Goal: Task Accomplishment & Management: Use online tool/utility

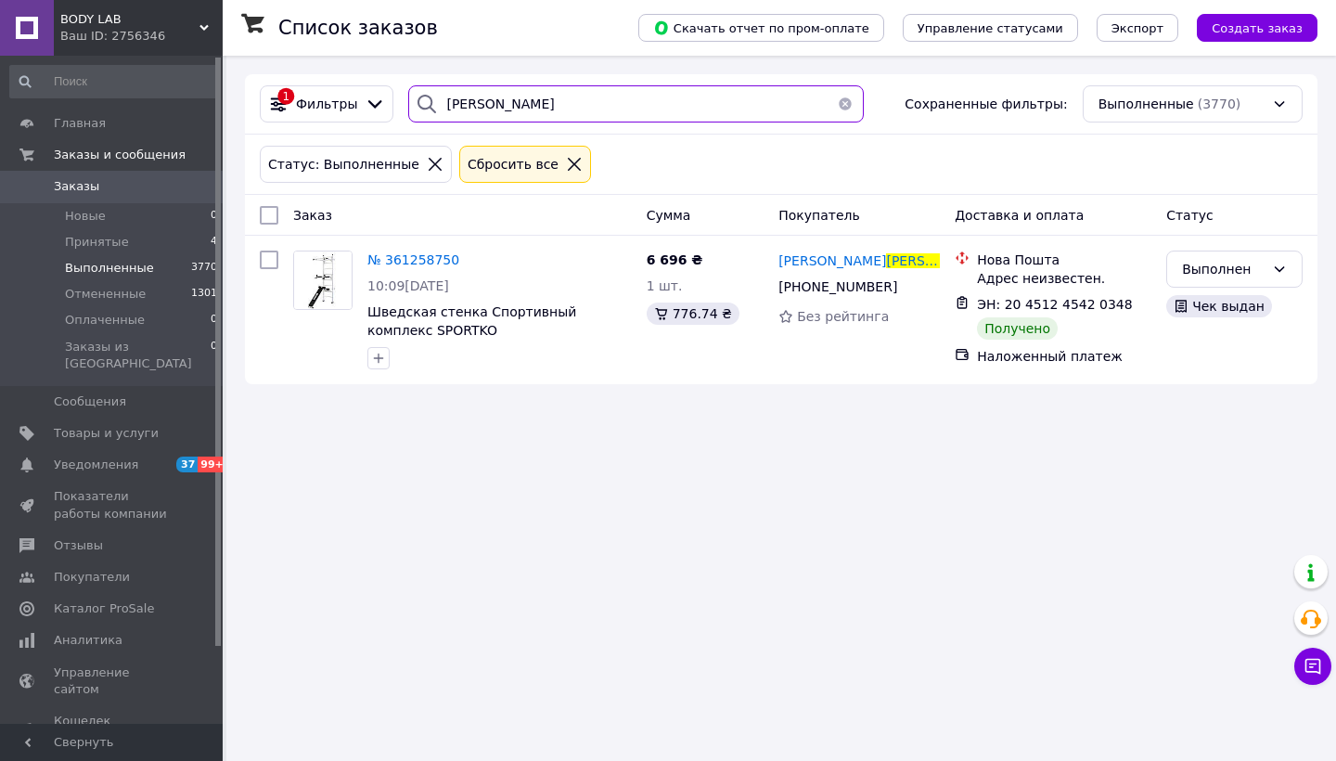
drag, startPoint x: 514, startPoint y: 109, endPoint x: 404, endPoint y: 109, distance: 109.5
click at [408, 109] on div "[PERSON_NAME]" at bounding box center [636, 103] width 456 height 37
type input "чорний"
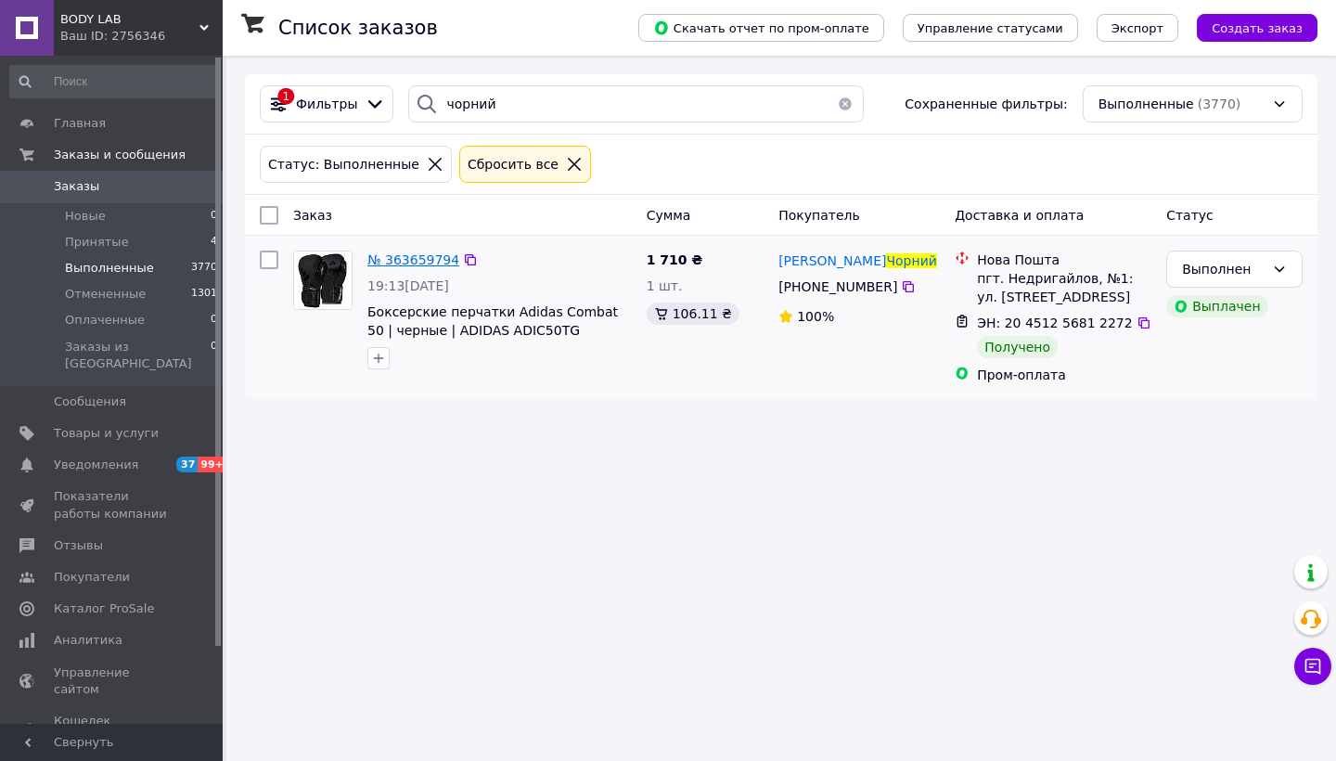
click at [418, 261] on span "№ 363659794" at bounding box center [413, 259] width 92 height 15
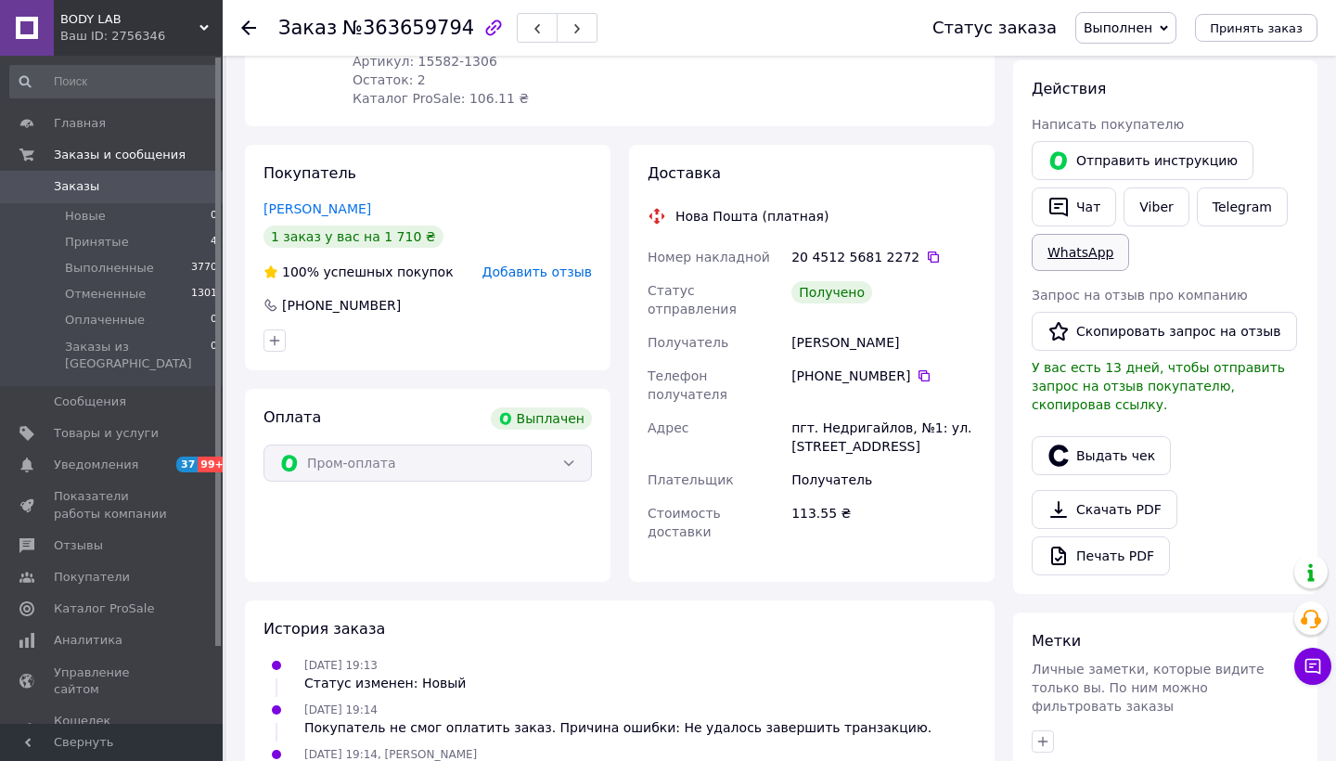
scroll to position [280, 0]
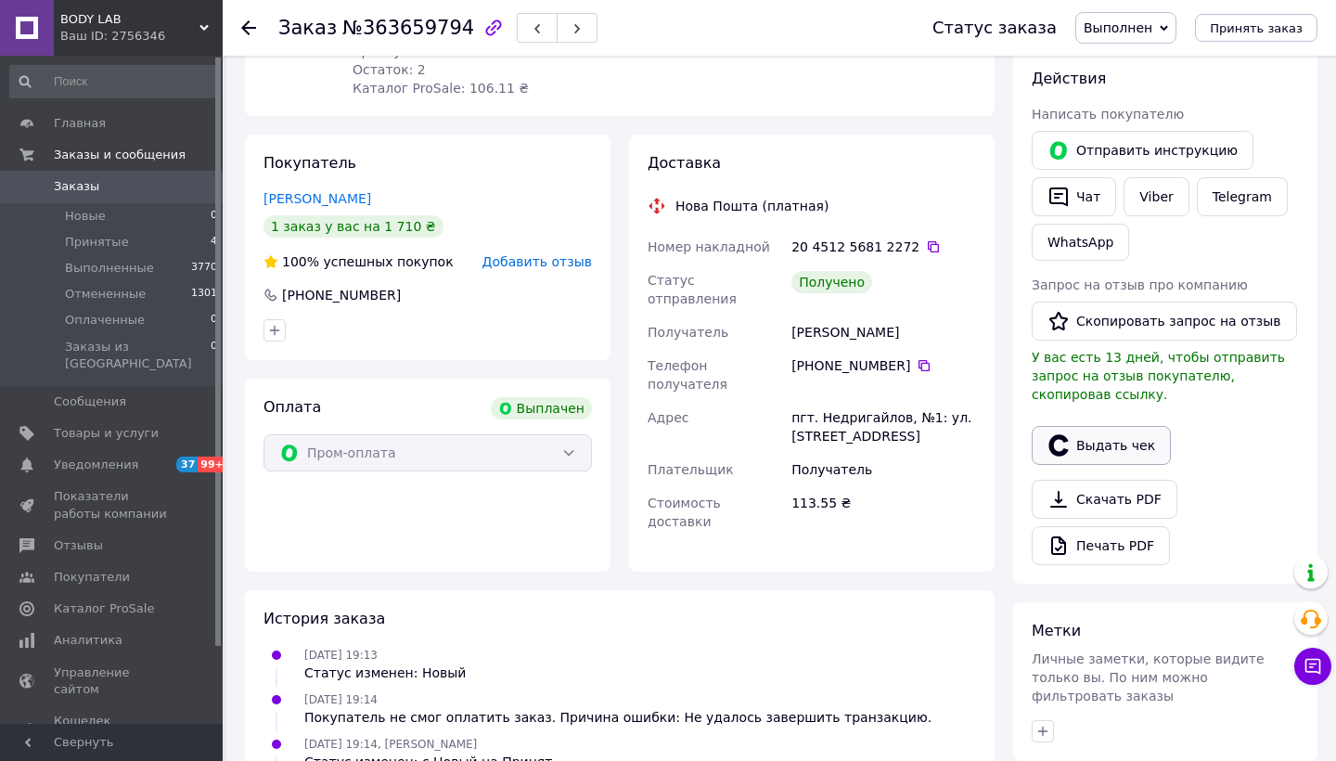
click at [1107, 436] on button "Выдать чек" at bounding box center [1101, 445] width 139 height 39
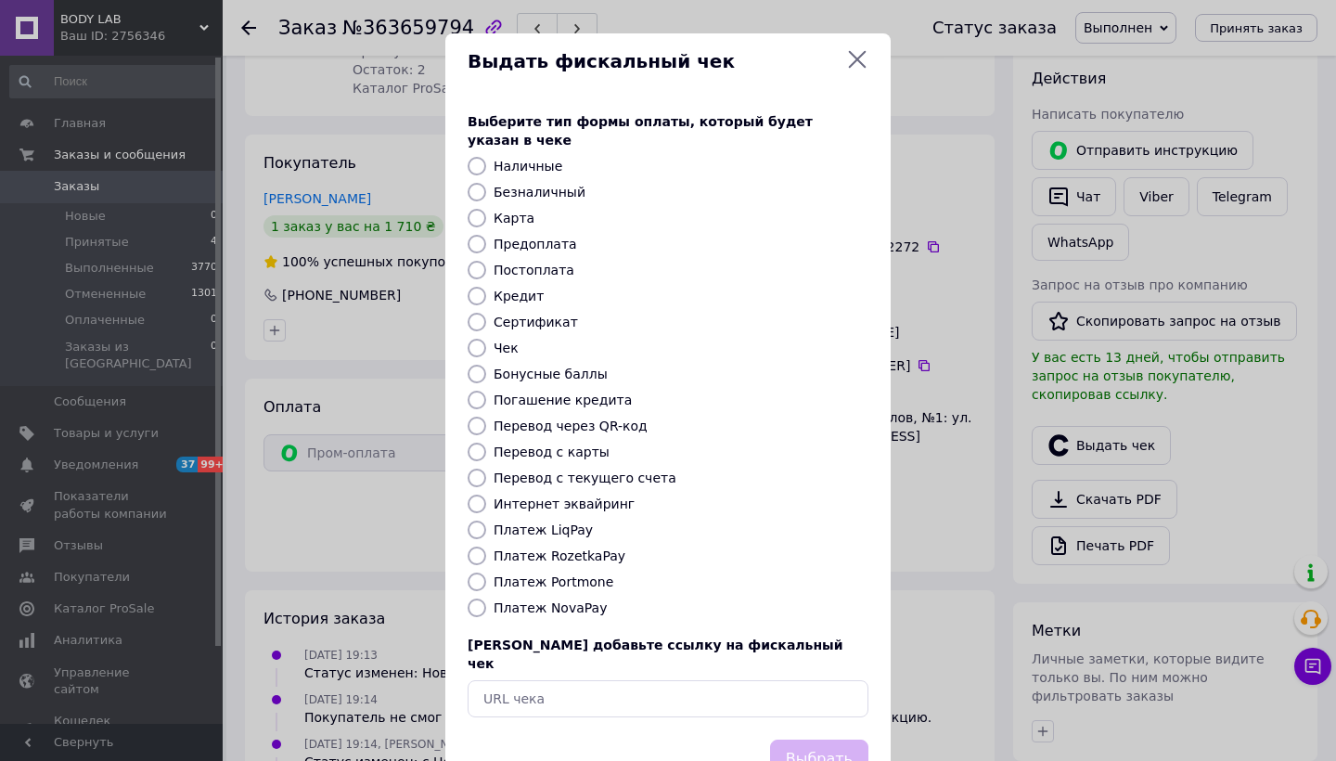
click at [543, 548] on label "Платеж RozetkaPay" at bounding box center [560, 555] width 132 height 15
click at [486, 546] on input "Платеж RozetkaPay" at bounding box center [477, 555] width 19 height 19
radio input "true"
click at [826, 739] on button "Выбрать" at bounding box center [819, 759] width 98 height 40
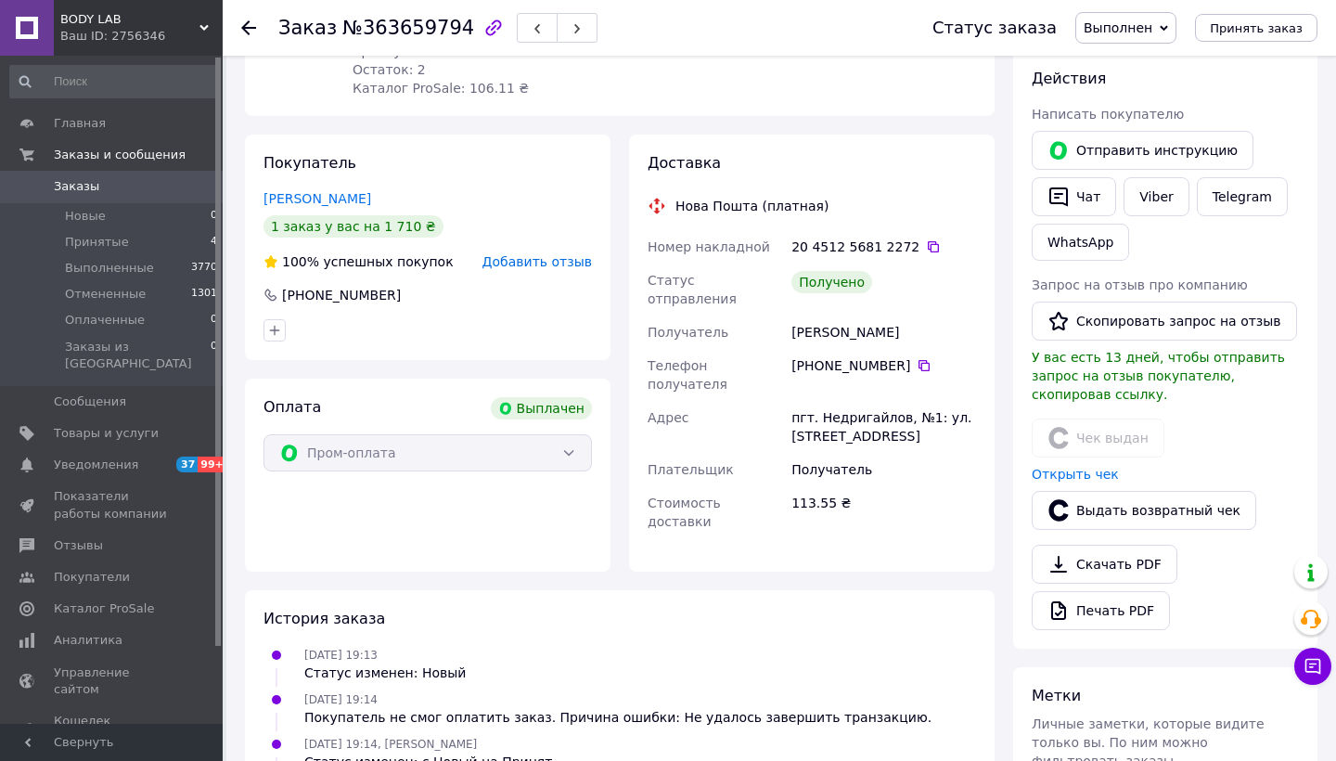
click at [250, 29] on use at bounding box center [248, 27] width 15 height 15
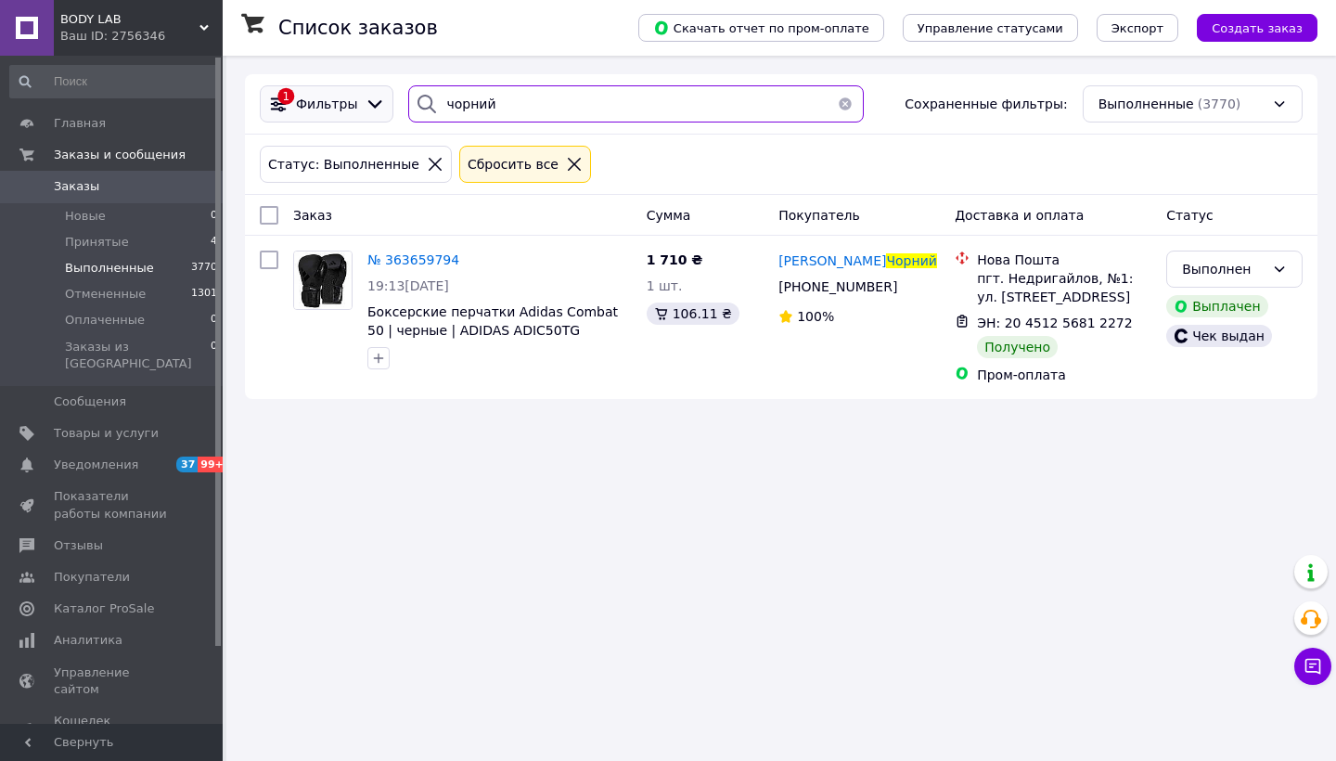
drag, startPoint x: 499, startPoint y: 98, endPoint x: 352, endPoint y: 99, distance: 147.5
click at [352, 99] on div "1 Фильтры чорний Сохраненные фильтры: Выполненные (3770)" at bounding box center [781, 103] width 1058 height 37
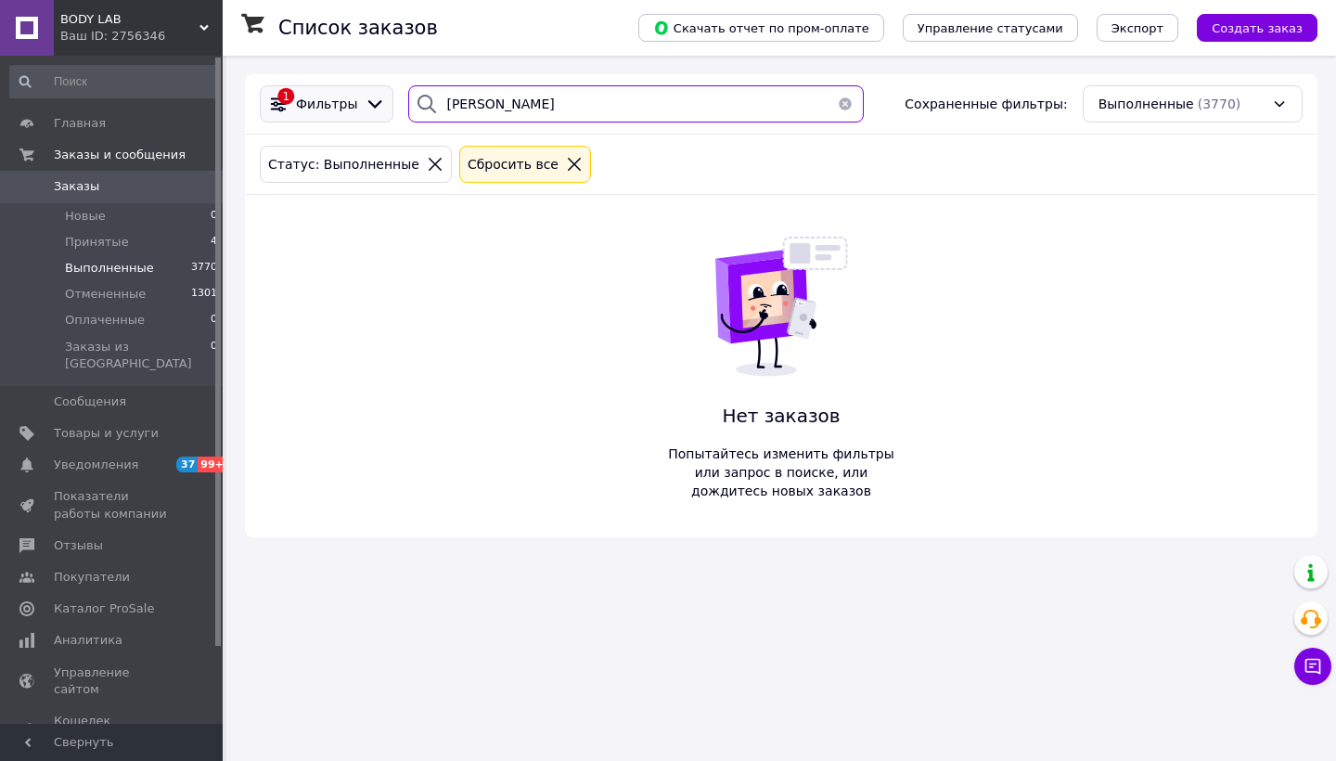
type input "попович"
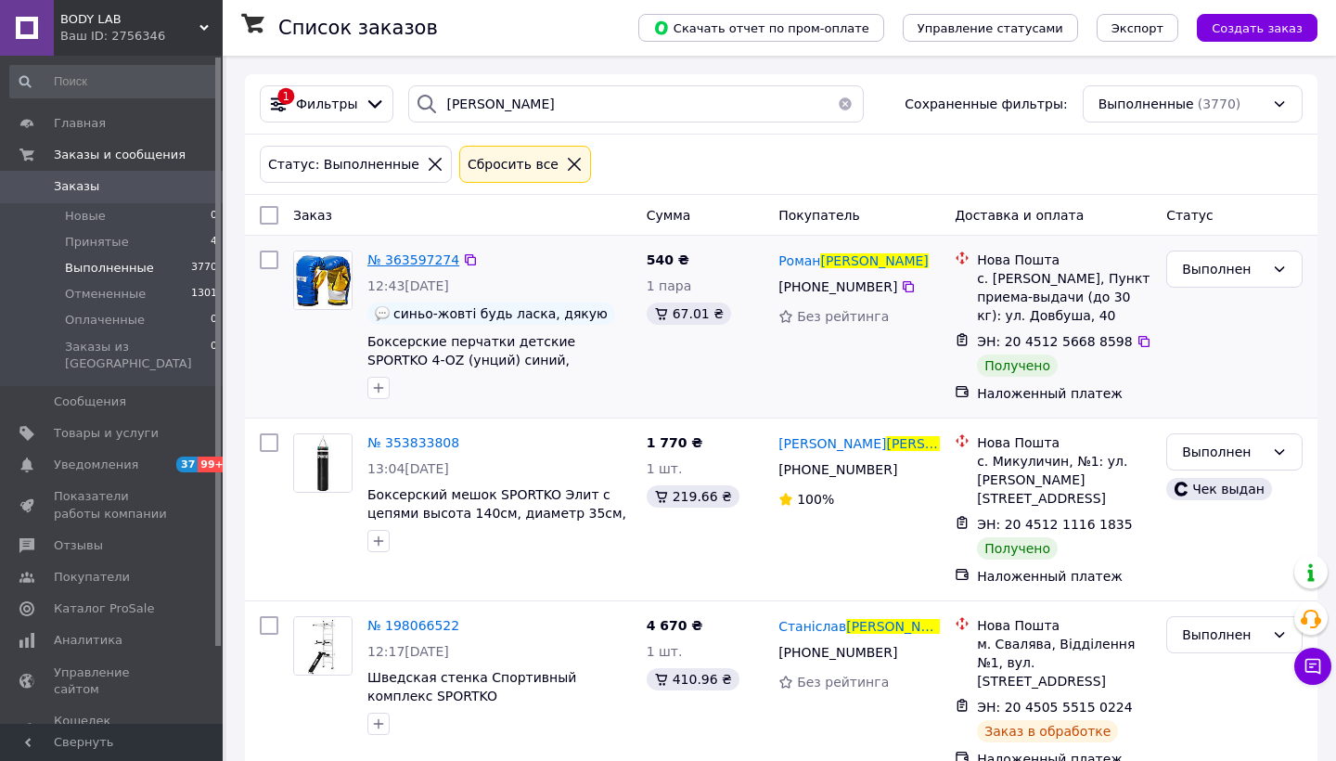
click at [413, 253] on span "№ 363597274" at bounding box center [413, 259] width 92 height 15
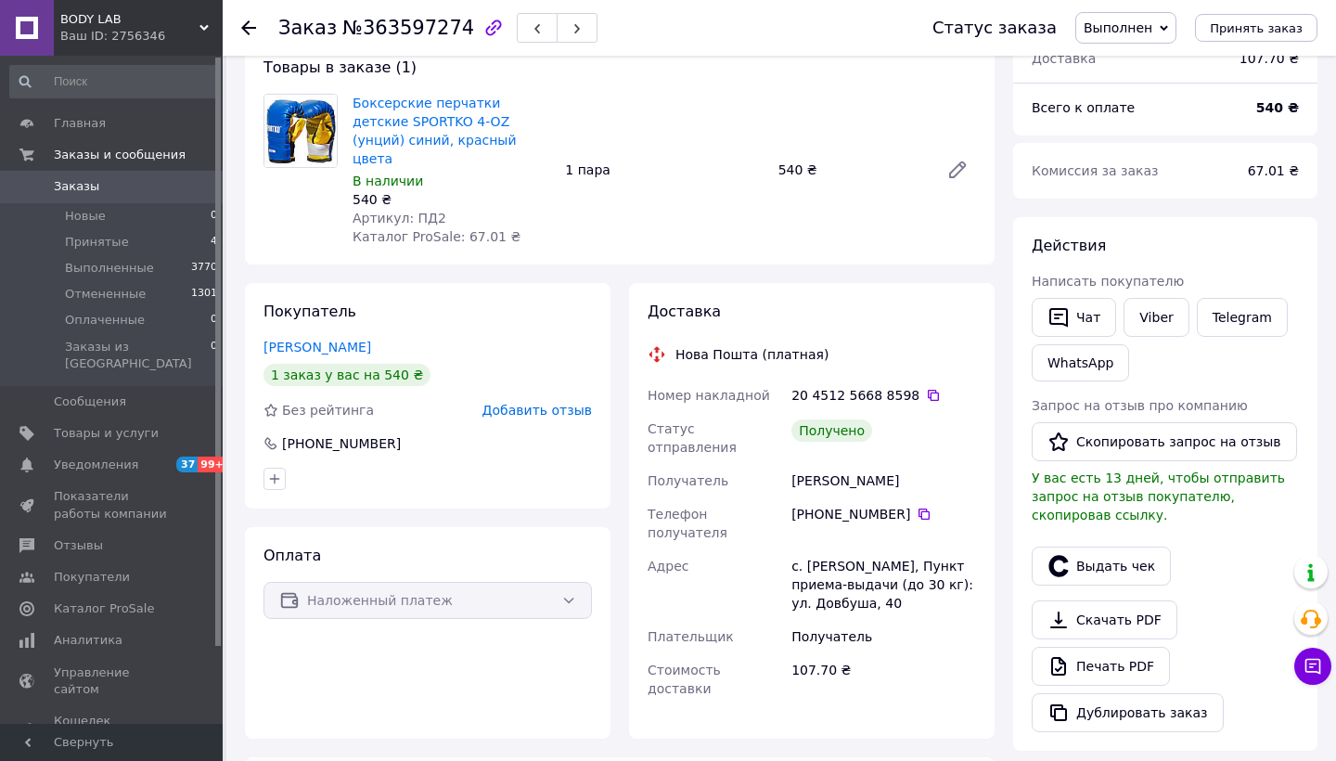
scroll to position [134, 0]
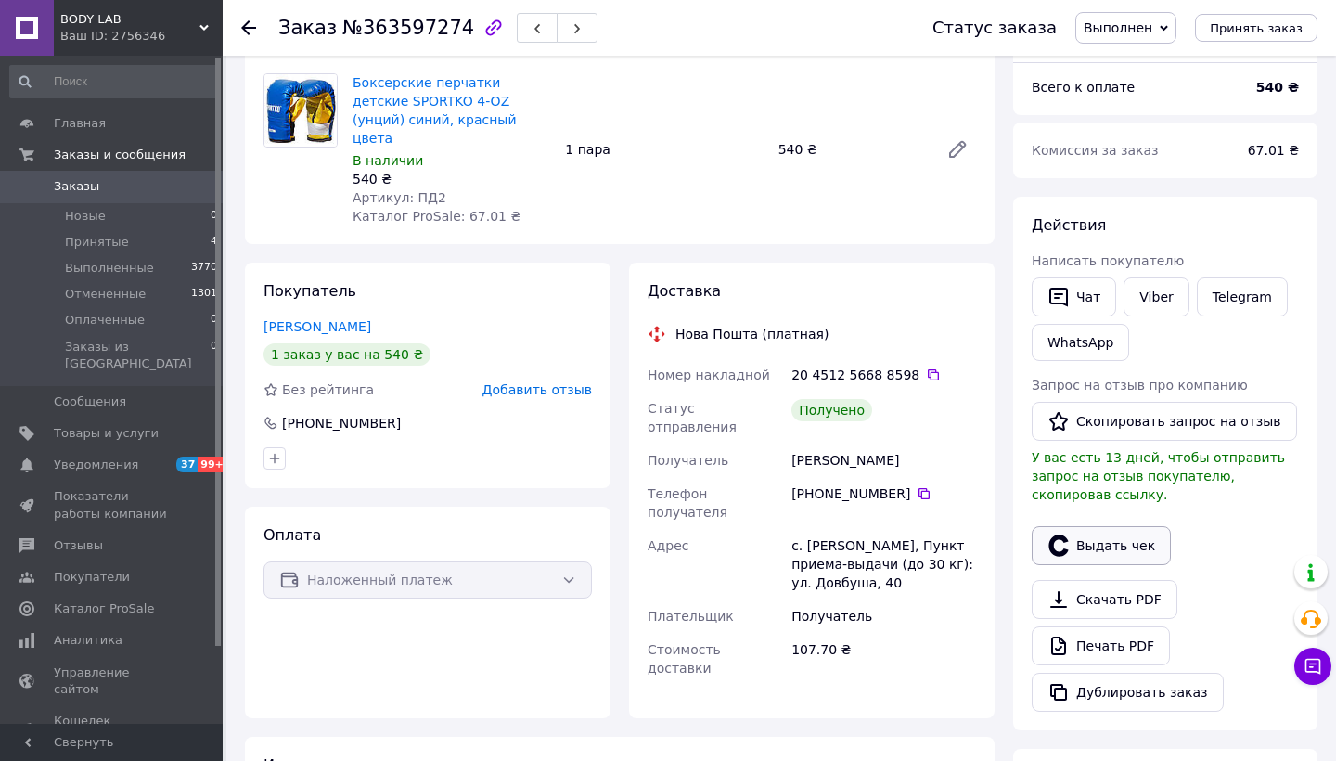
click at [1132, 544] on button "Выдать чек" at bounding box center [1101, 545] width 139 height 39
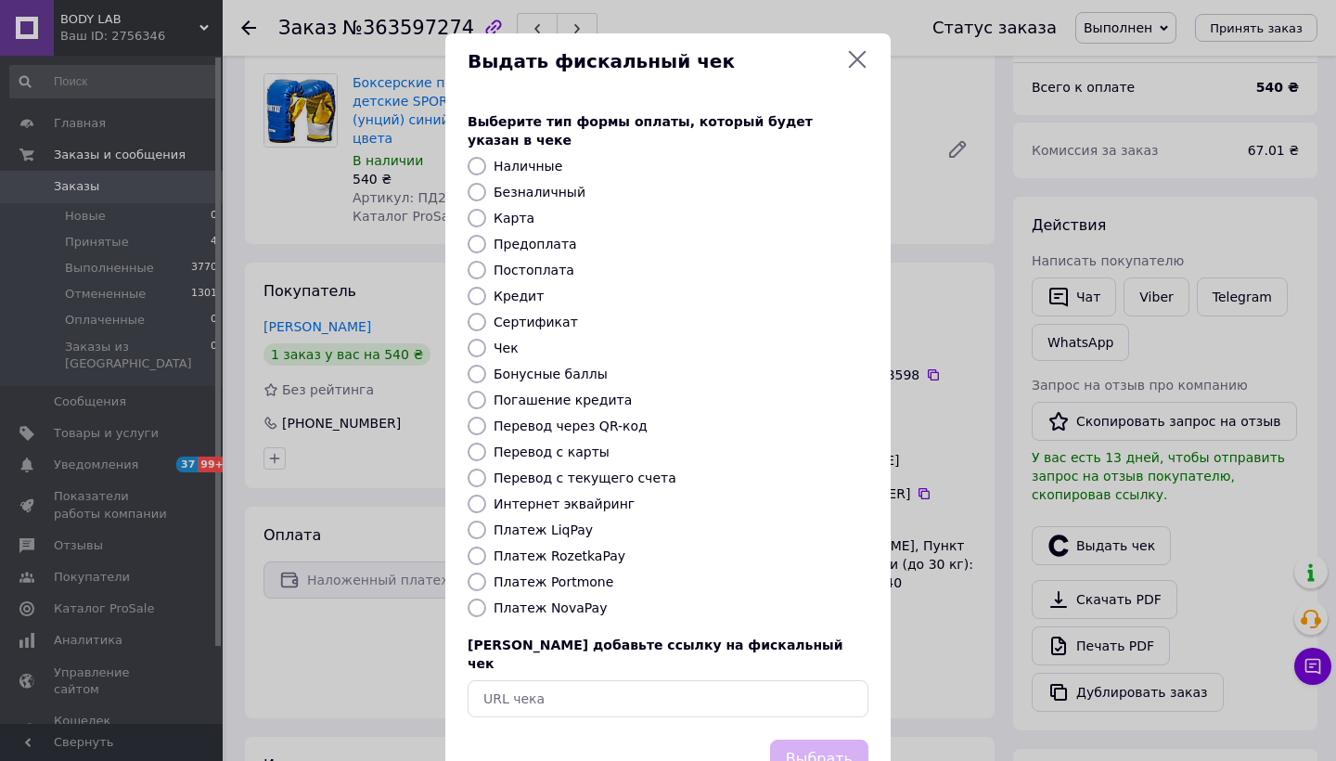
click at [566, 597] on div "Выберите тип формы оплаты, который будет указан в чеке Наличные Безналичный Кар…" at bounding box center [667, 414] width 445 height 649
click at [571, 600] on label "Платеж NovaPay" at bounding box center [550, 607] width 113 height 15
click at [486, 598] on input "Платеж NovaPay" at bounding box center [477, 607] width 19 height 19
radio input "true"
click at [819, 739] on button "Выбрать" at bounding box center [819, 759] width 98 height 40
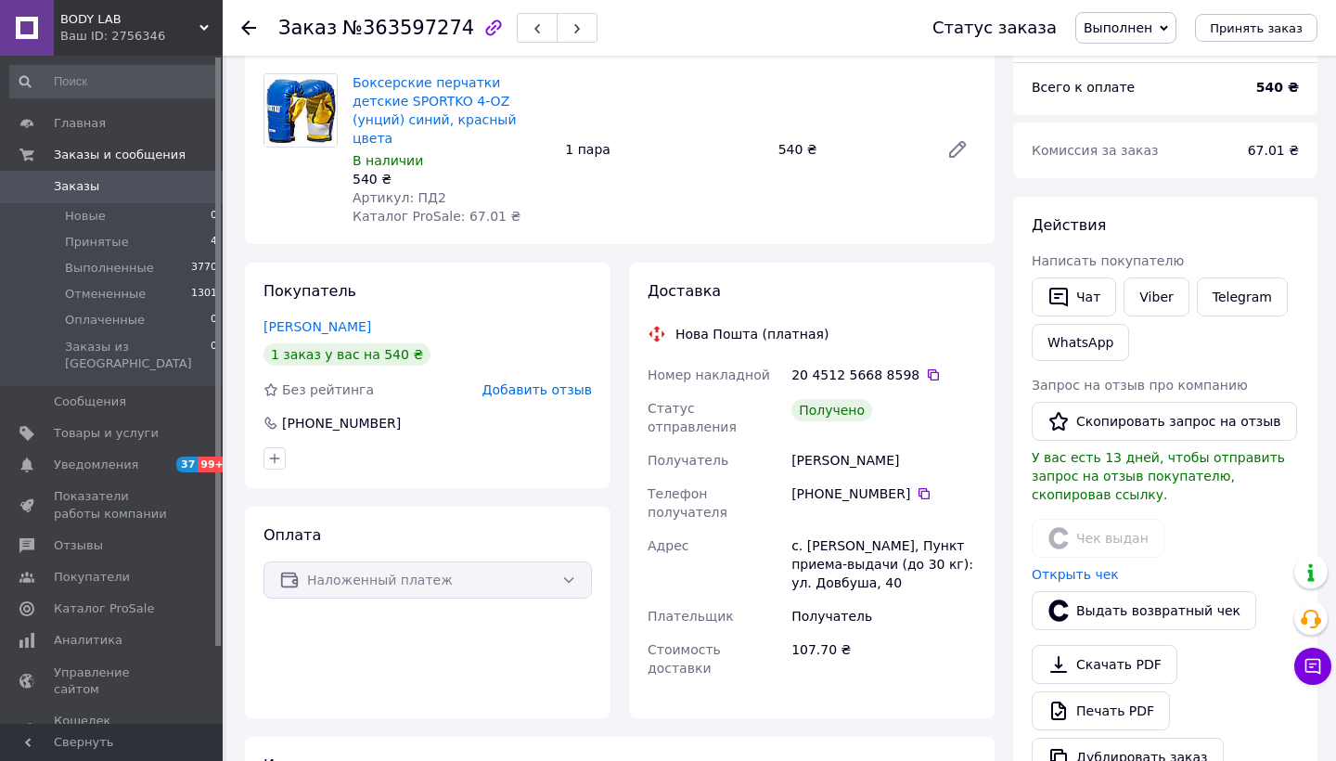
click at [245, 24] on use at bounding box center [248, 27] width 15 height 15
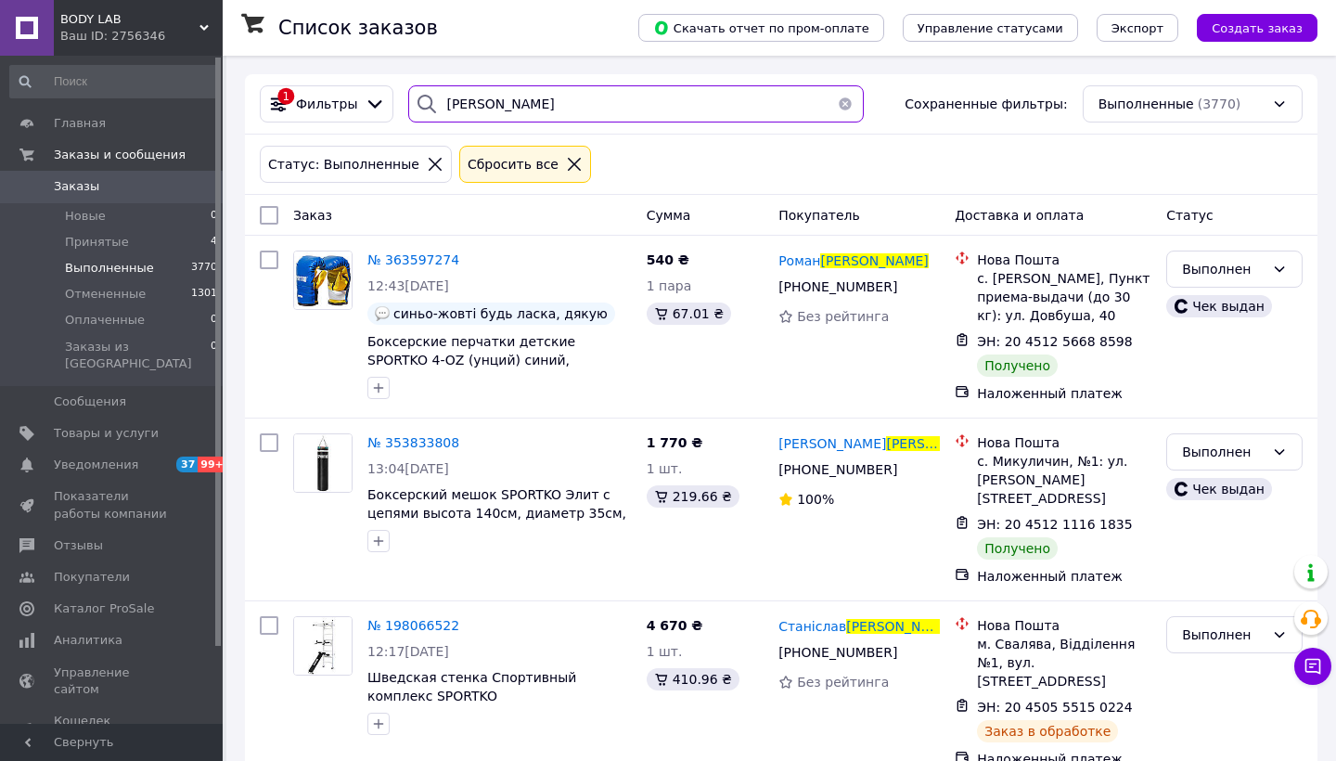
drag, startPoint x: 581, startPoint y: 105, endPoint x: 390, endPoint y: 104, distance: 191.1
click at [390, 104] on div "1 Фильтры попович Сохраненные фильтры: Выполненные (3770)" at bounding box center [781, 103] width 1058 height 37
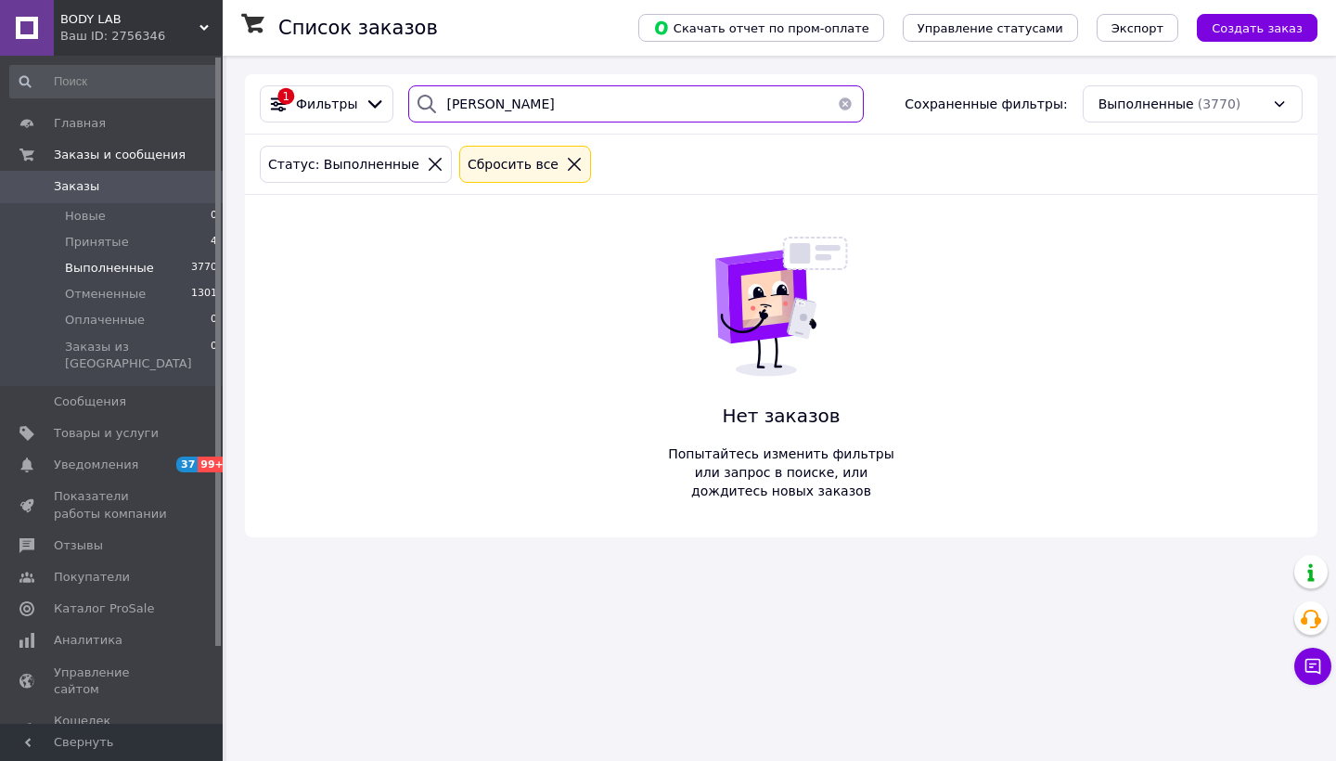
type input "прокофʼєва"
click at [844, 98] on button "button" at bounding box center [845, 103] width 37 height 37
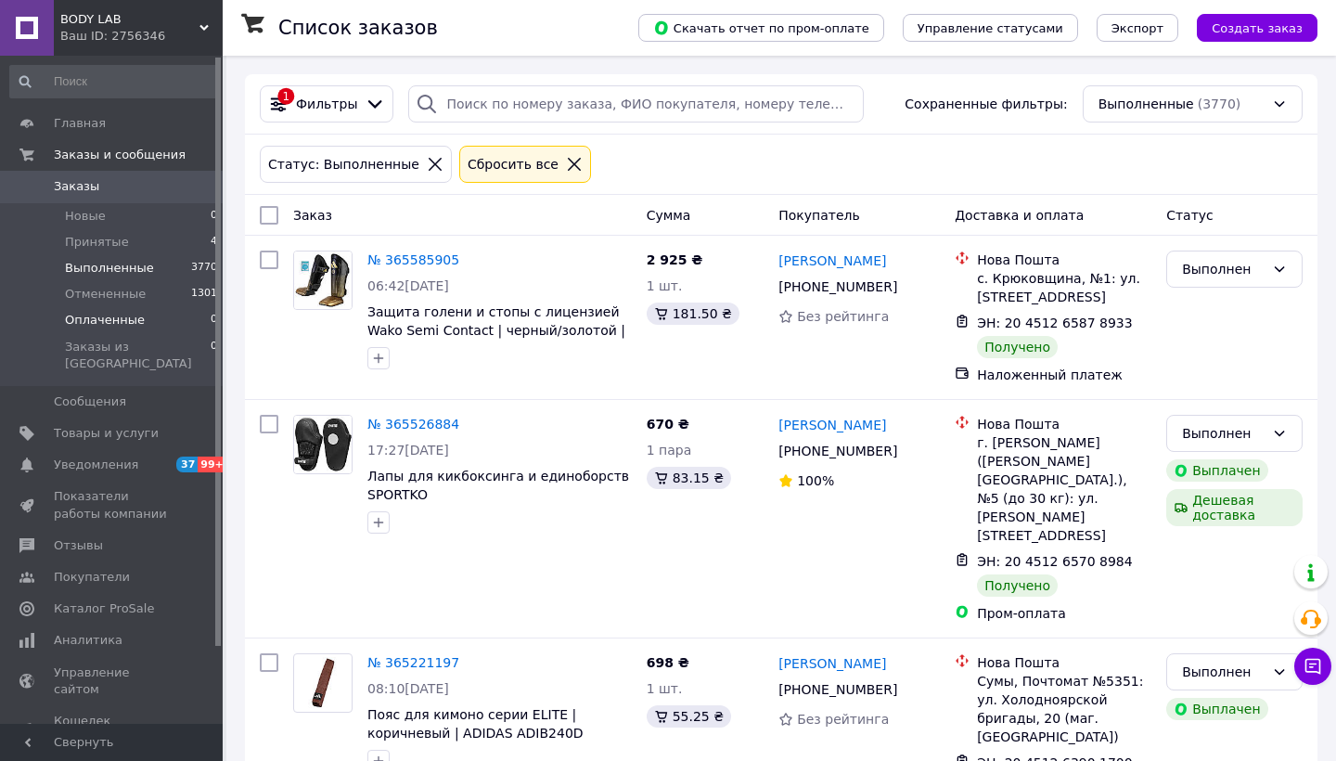
click at [117, 321] on span "Оплаченные" at bounding box center [105, 320] width 80 height 17
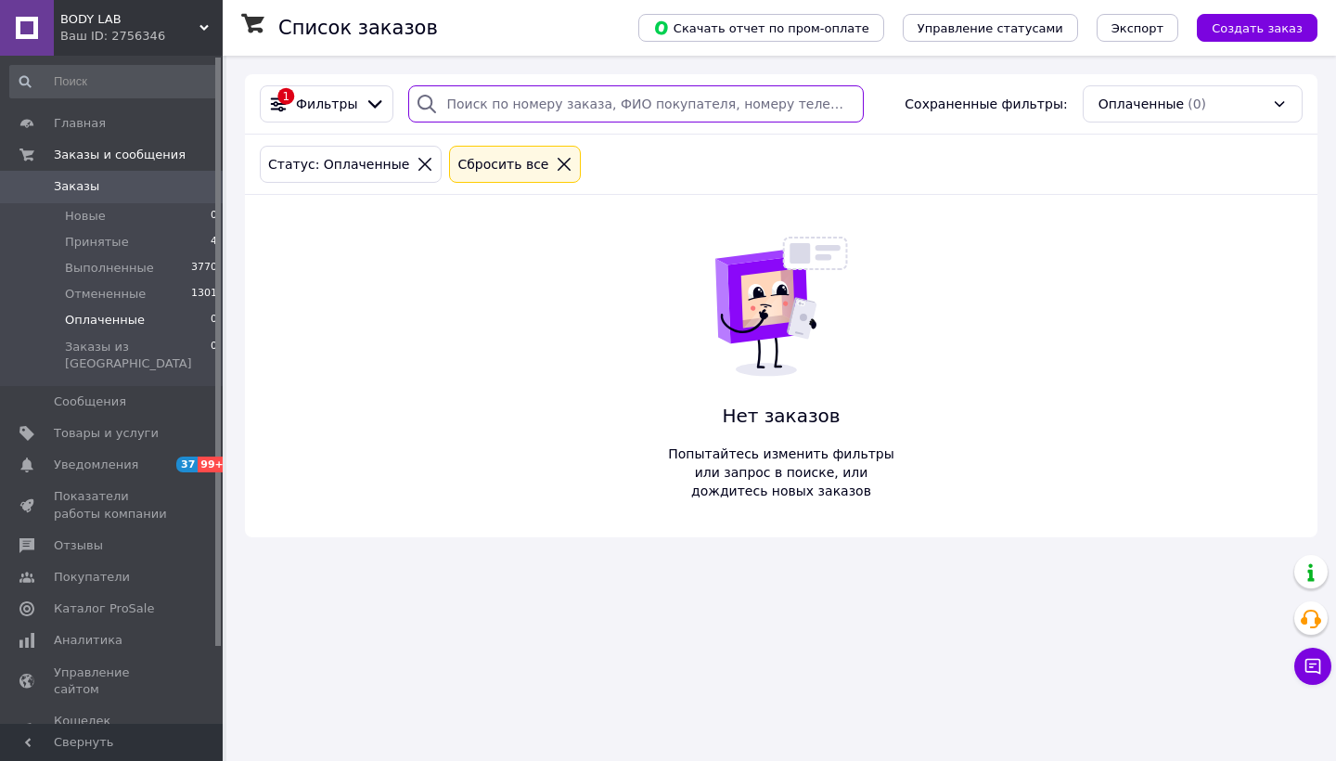
click at [522, 104] on input "search" at bounding box center [636, 103] width 456 height 37
click at [98, 272] on span "Выполненные" at bounding box center [109, 268] width 89 height 17
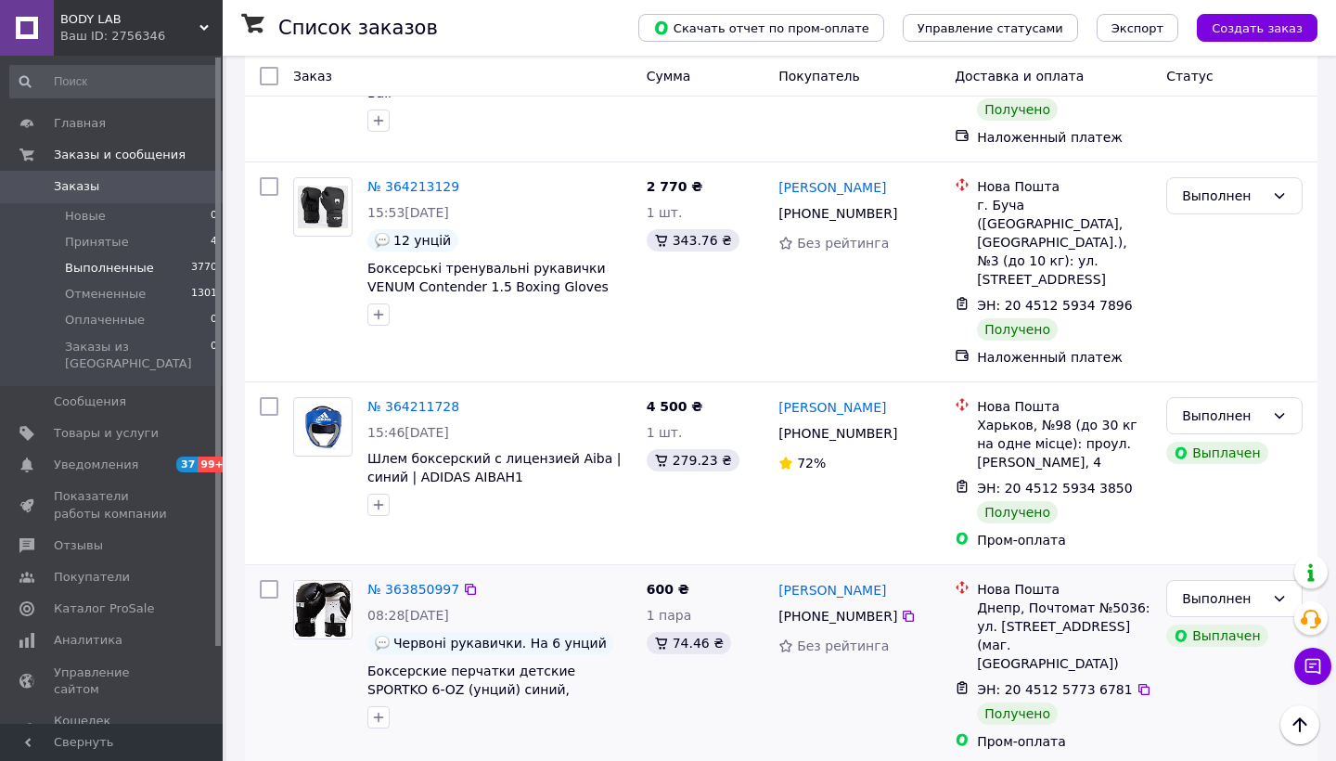
scroll to position [1886, 0]
click at [410, 581] on link "№ 363850997" at bounding box center [413, 588] width 92 height 15
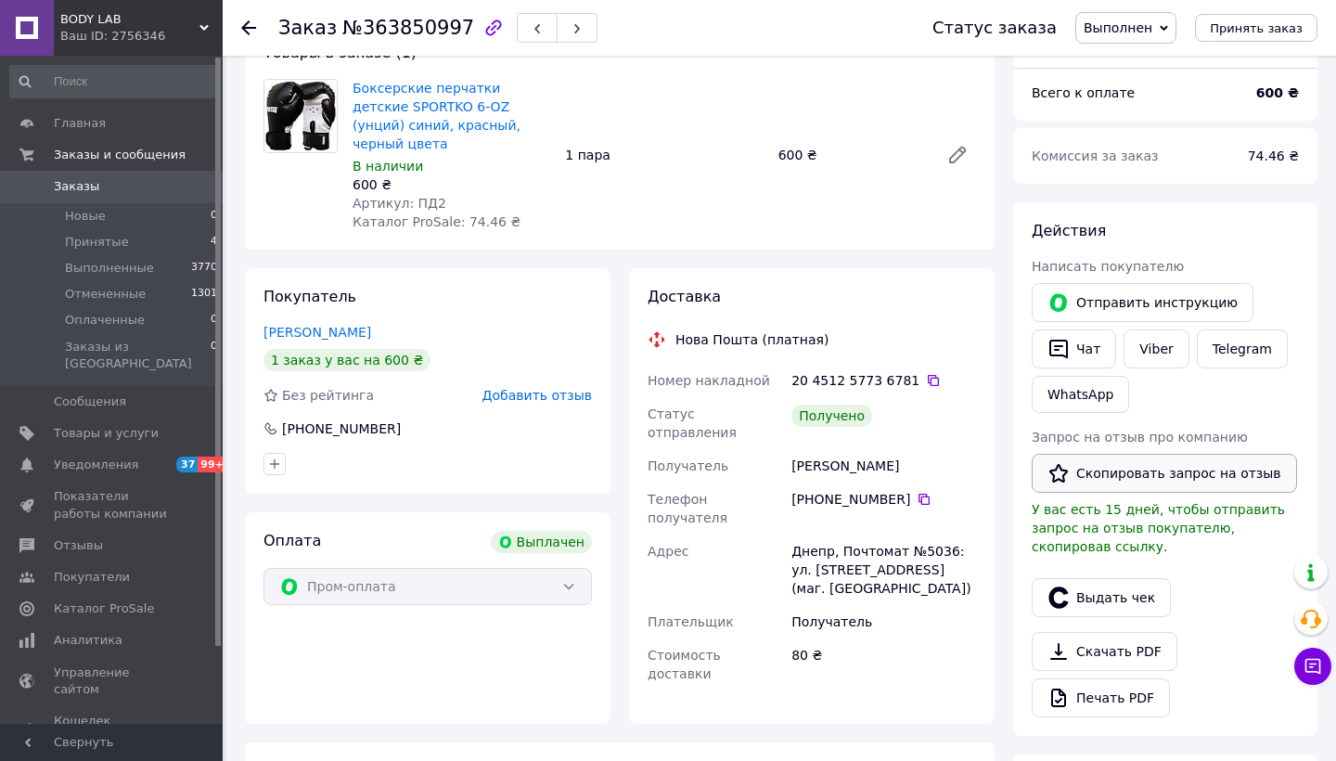
scroll to position [139, 0]
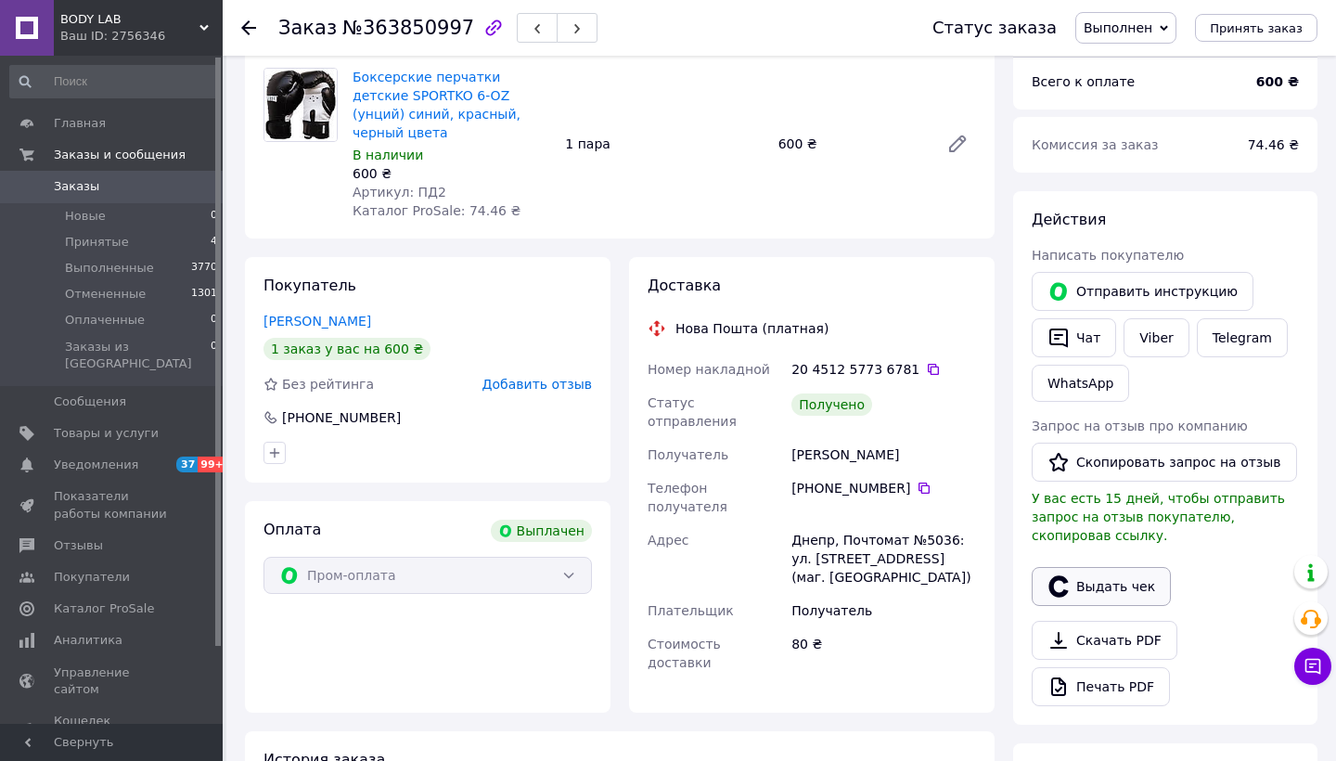
click at [1116, 588] on button "Выдать чек" at bounding box center [1101, 586] width 139 height 39
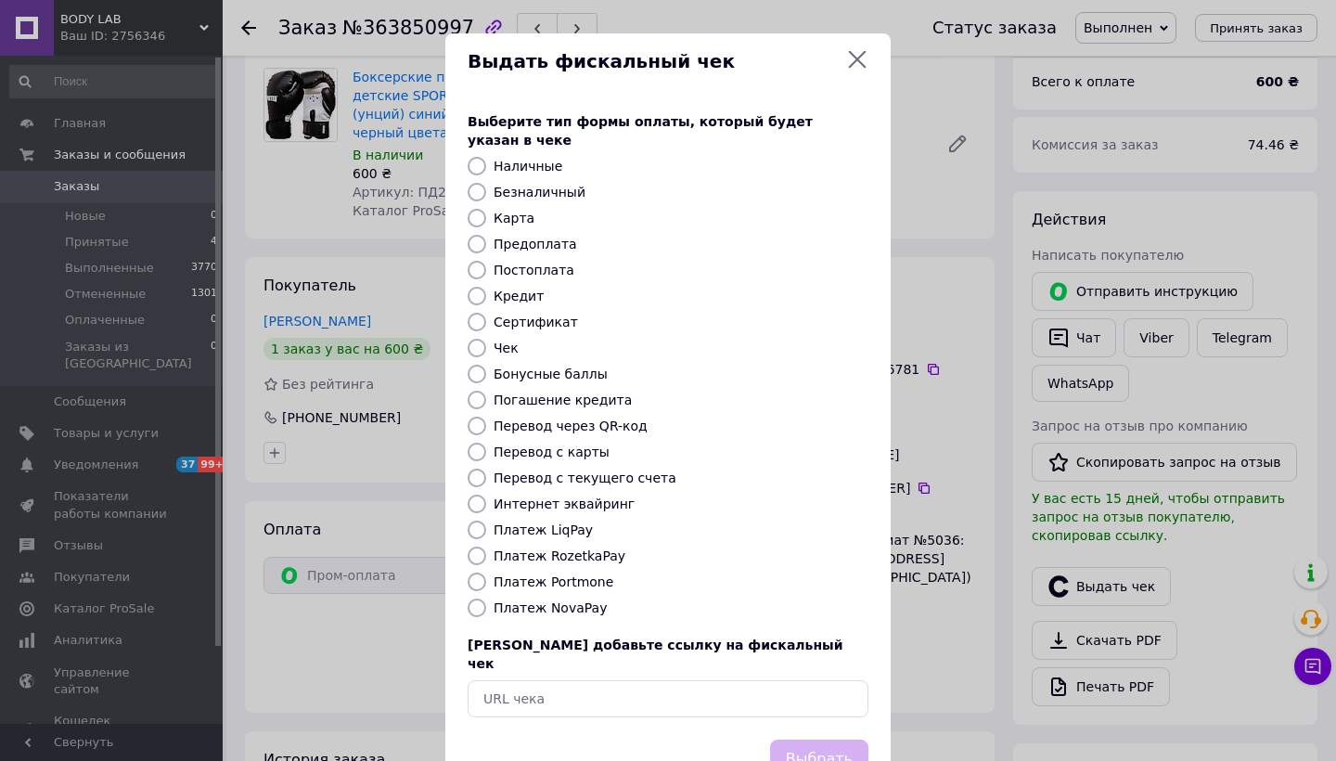
click at [542, 600] on label "Платеж NovaPay" at bounding box center [550, 607] width 113 height 15
click at [486, 598] on input "Платеж NovaPay" at bounding box center [477, 607] width 19 height 19
radio input "true"
click at [549, 548] on label "Платеж RozetkaPay" at bounding box center [560, 555] width 132 height 15
click at [486, 546] on input "Платеж RozetkaPay" at bounding box center [477, 555] width 19 height 19
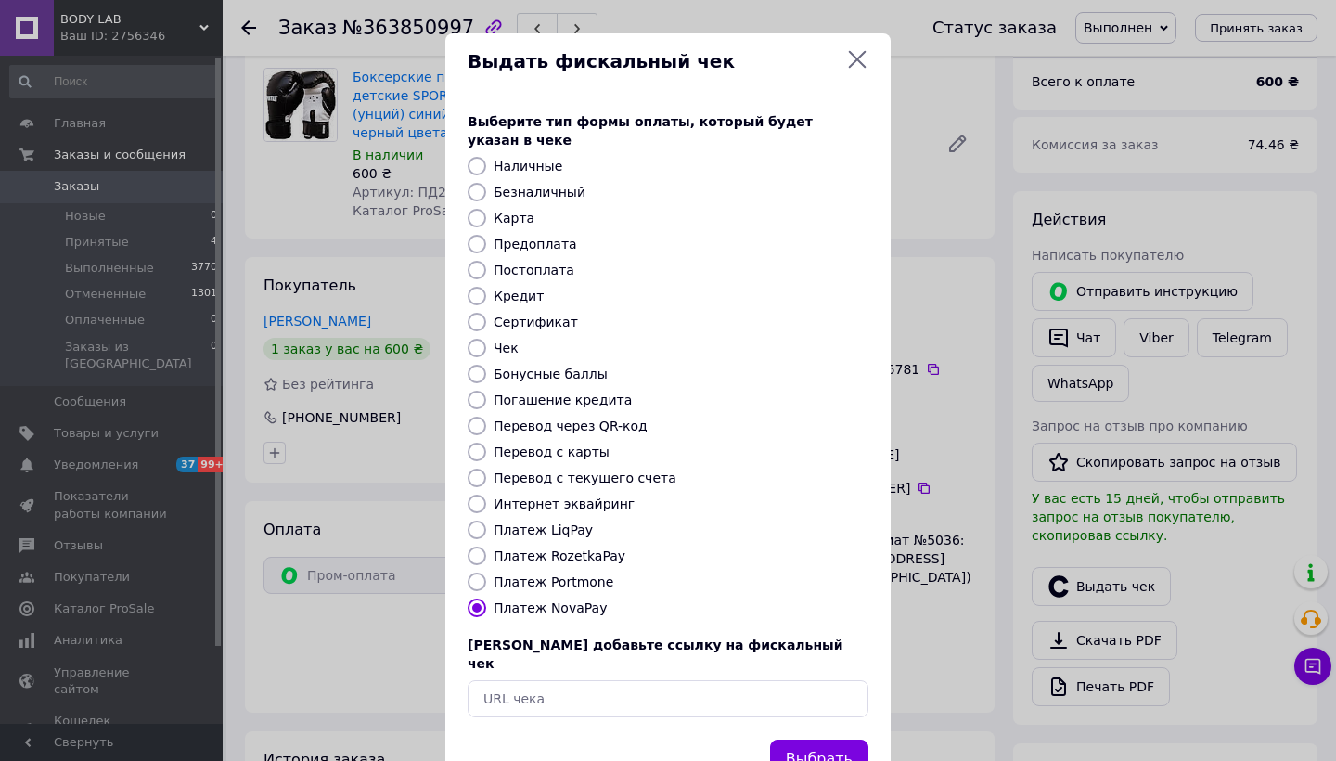
radio input "true"
click at [805, 739] on button "Выбрать" at bounding box center [819, 759] width 98 height 40
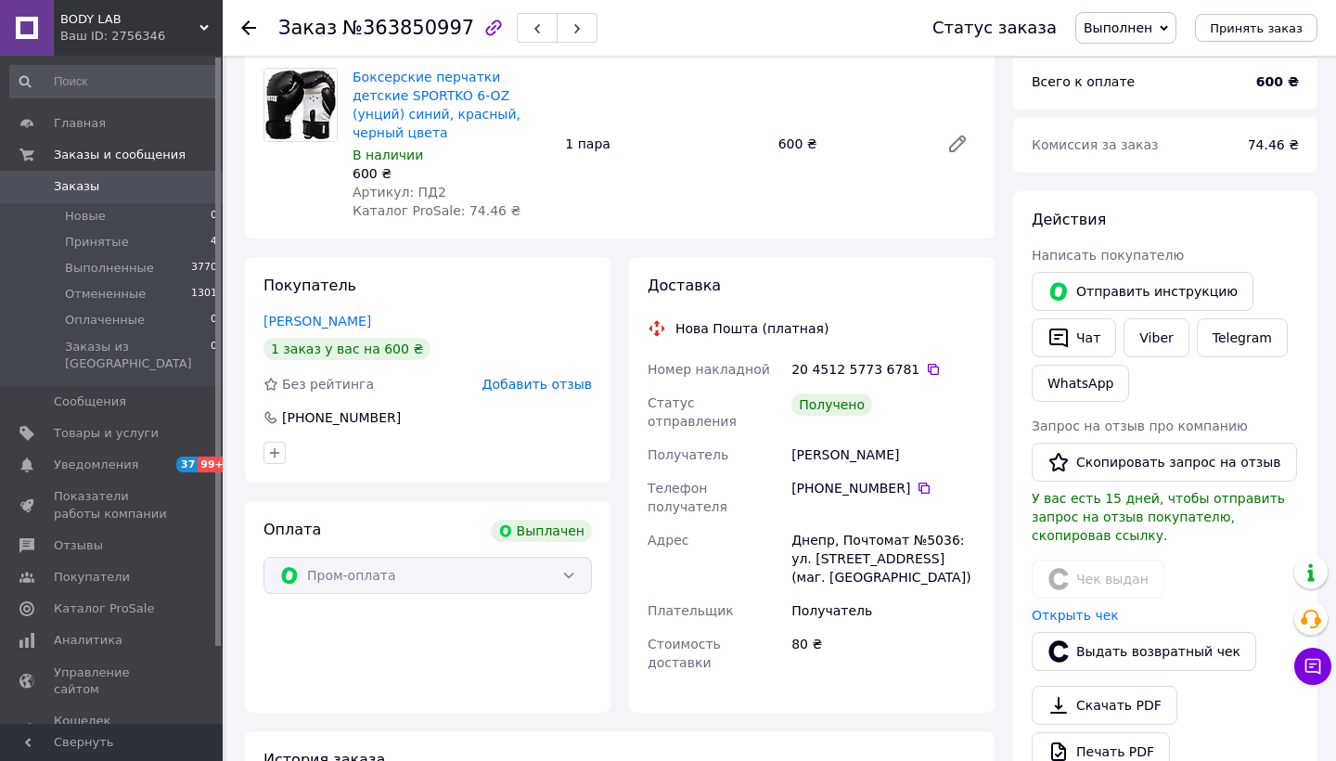
click at [244, 30] on use at bounding box center [248, 27] width 15 height 15
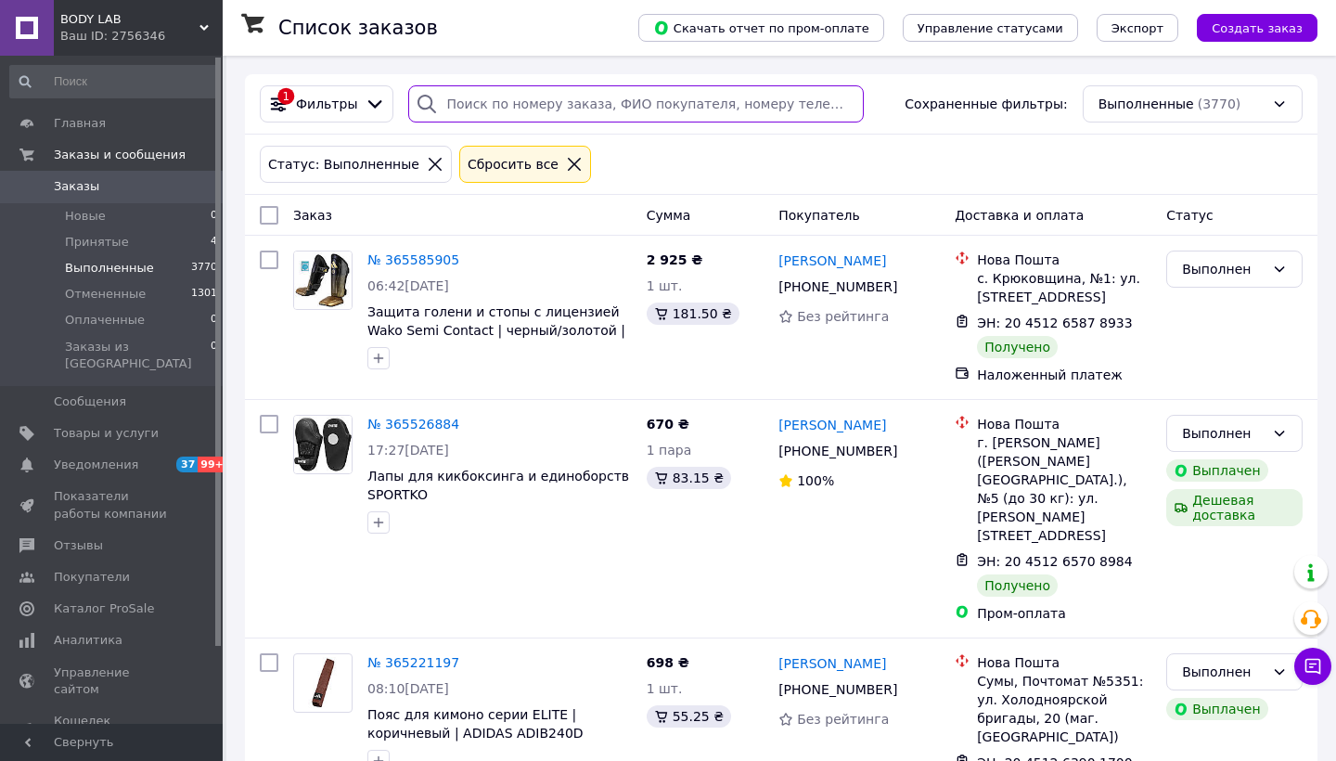
click at [532, 100] on input "search" at bounding box center [636, 103] width 456 height 37
type input "кравченко"
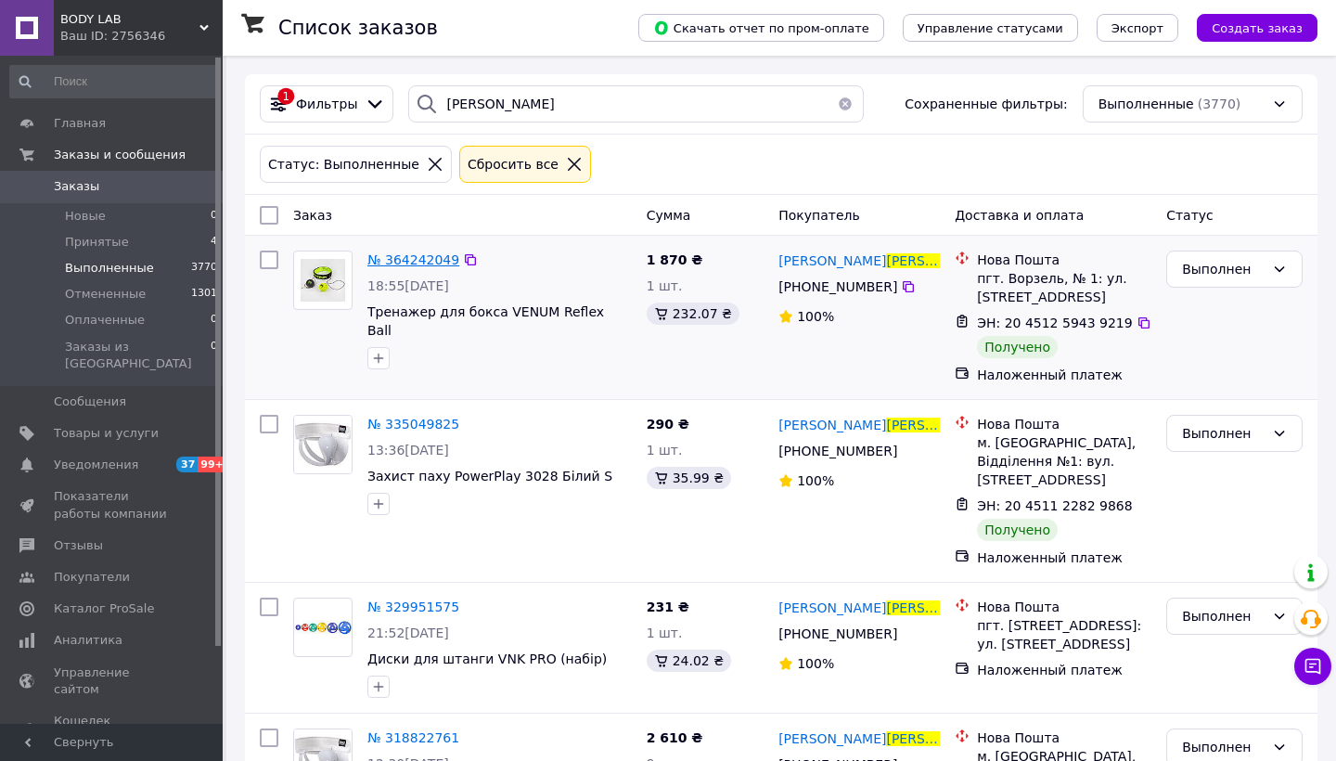
click at [436, 253] on span "№ 364242049" at bounding box center [413, 259] width 92 height 15
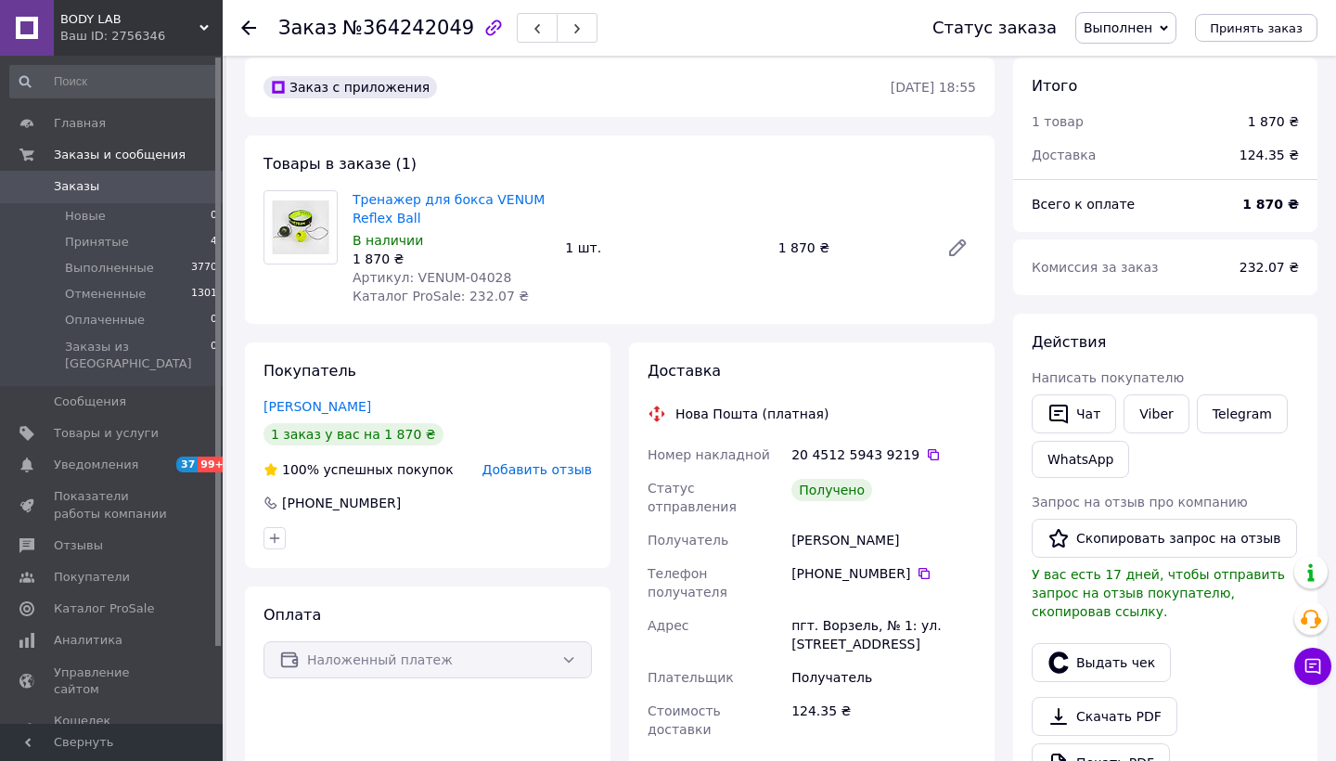
scroll to position [37, 0]
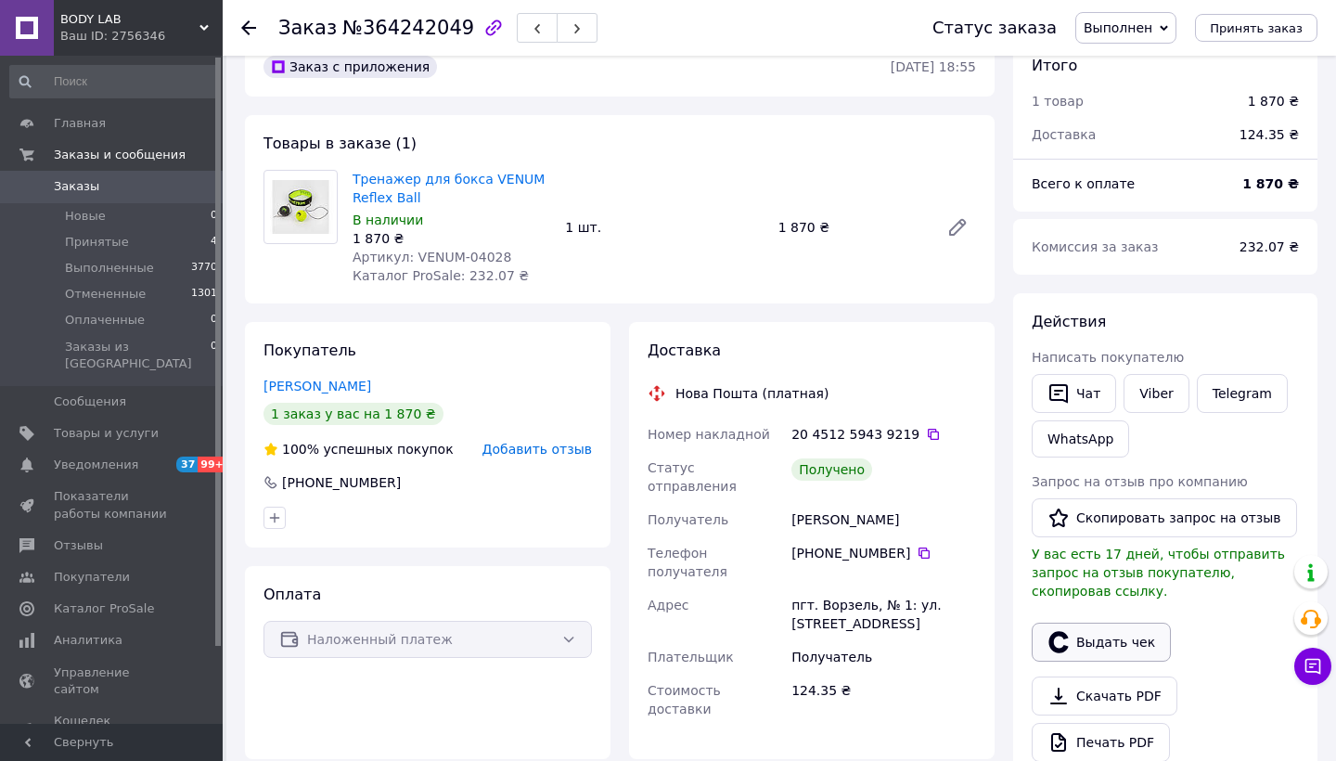
click at [1096, 643] on button "Выдать чек" at bounding box center [1101, 642] width 139 height 39
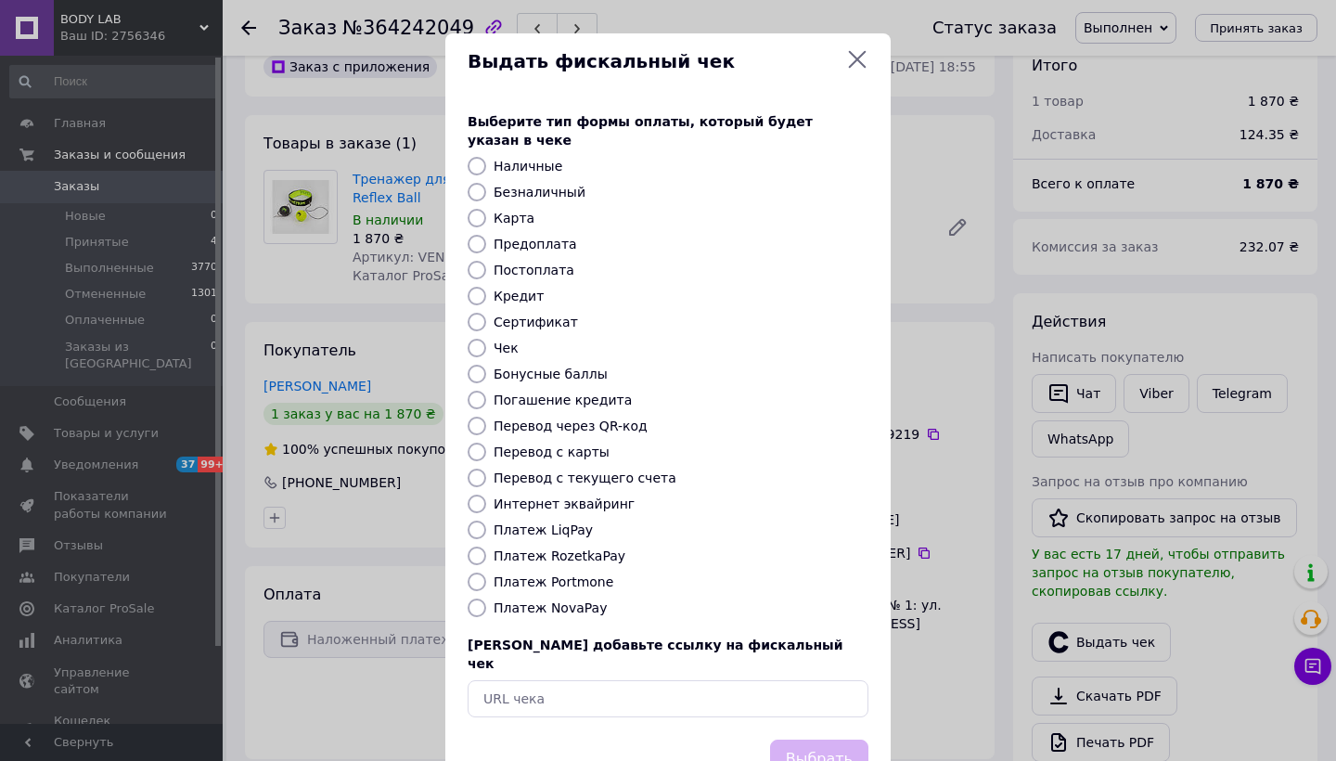
click at [532, 600] on label "Платеж NovaPay" at bounding box center [550, 607] width 113 height 15
click at [486, 598] on input "Платеж NovaPay" at bounding box center [477, 607] width 19 height 19
radio input "true"
click at [810, 739] on button "Выбрать" at bounding box center [819, 759] width 98 height 40
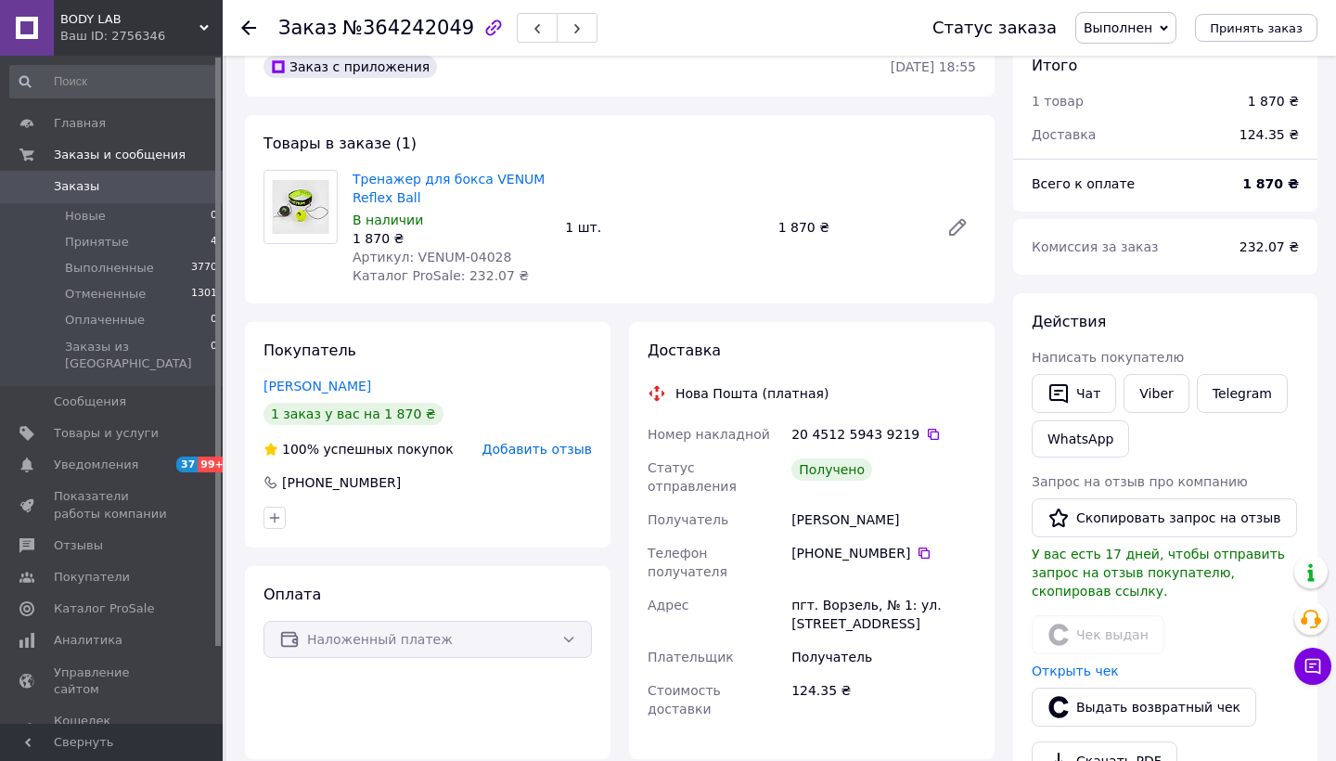
click at [245, 26] on use at bounding box center [248, 27] width 15 height 15
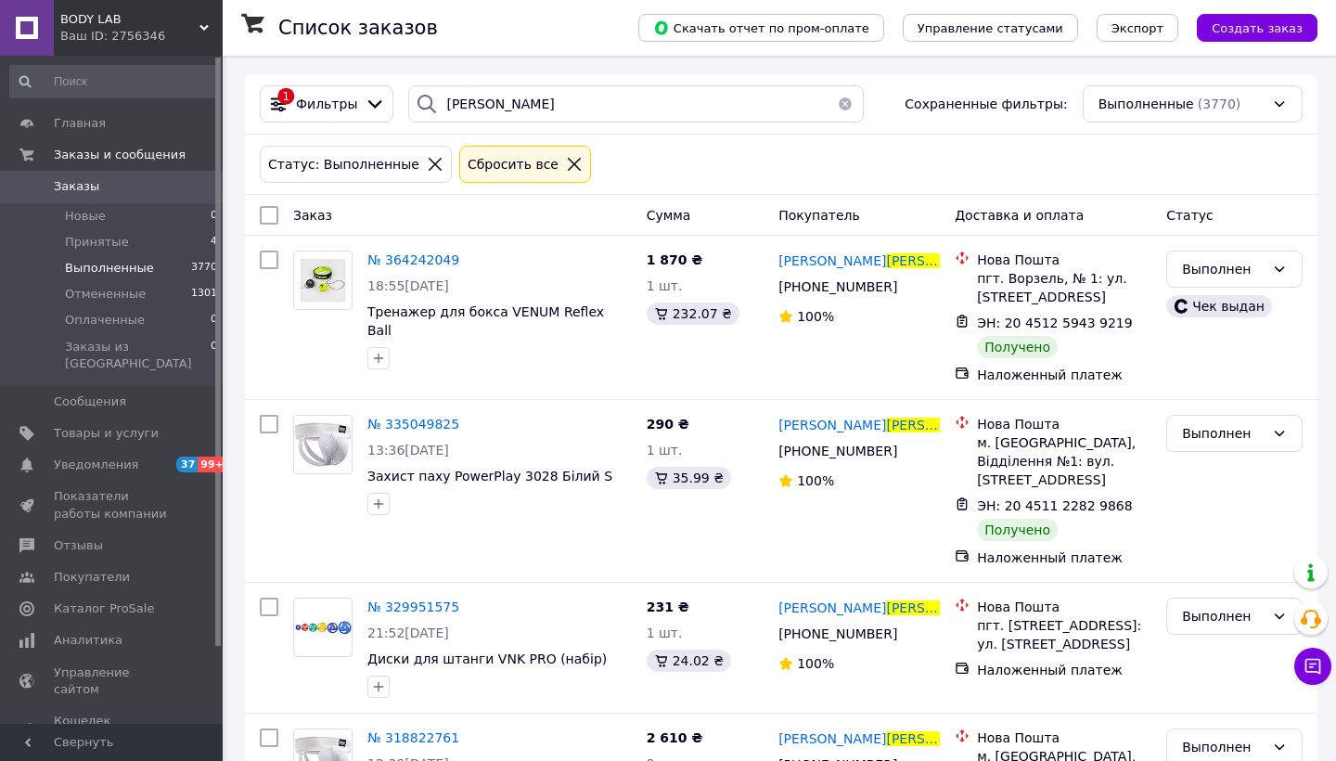
click at [545, 79] on div "1 Фильтры кравченко Сохраненные фильтры: Выполненные (3770)" at bounding box center [781, 104] width 1072 height 60
drag, startPoint x: 543, startPoint y: 107, endPoint x: 319, endPoint y: 109, distance: 223.6
click at [319, 109] on div "1 Фильтры кравченко Сохраненные фильтры: Выполненные (3770)" at bounding box center [781, 103] width 1058 height 37
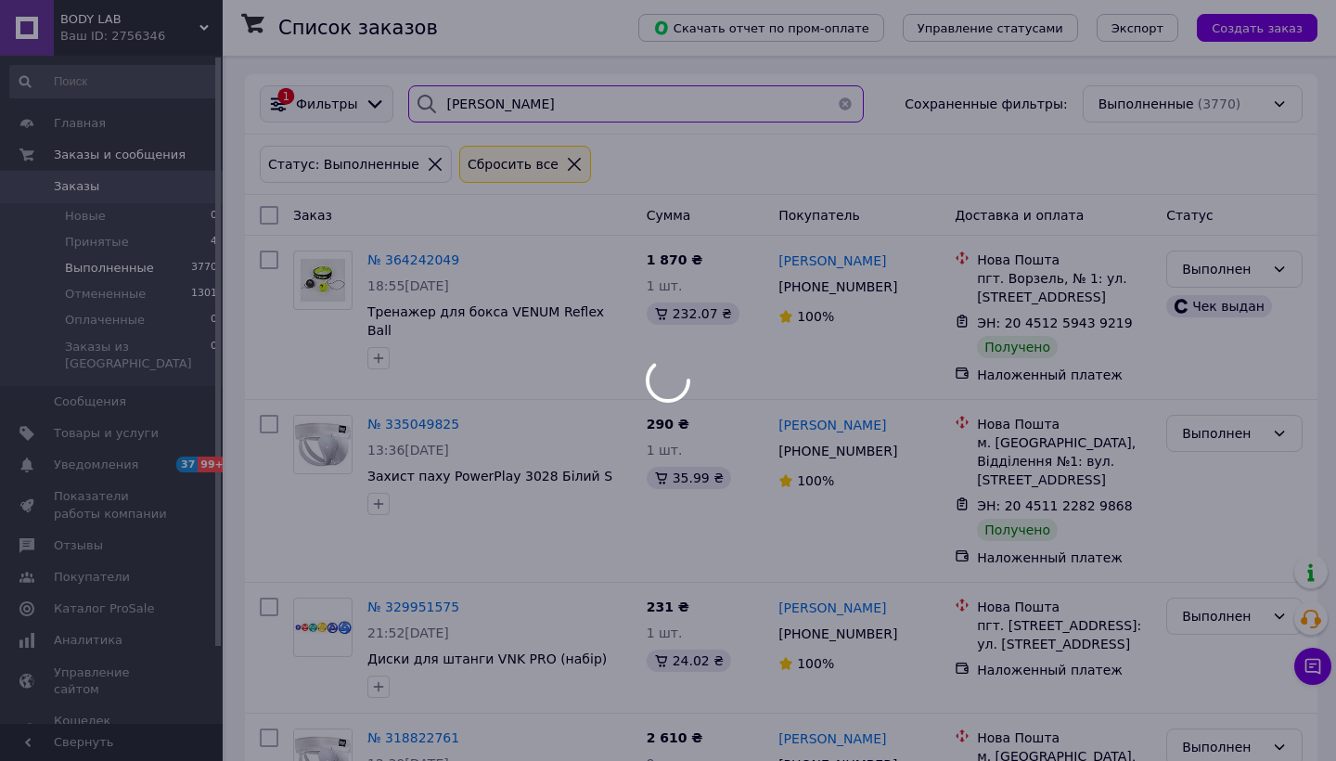
type input "якимчук"
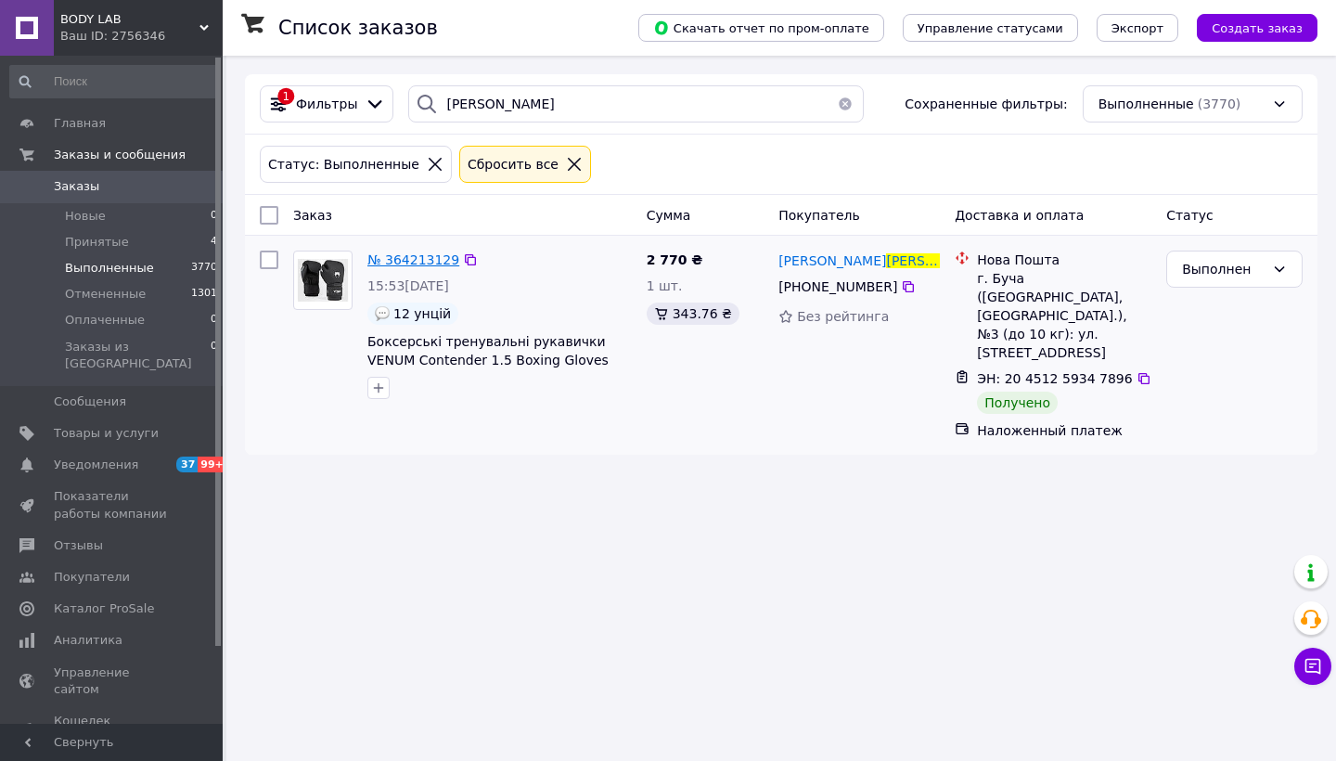
click at [412, 263] on span "№ 364213129" at bounding box center [413, 259] width 92 height 15
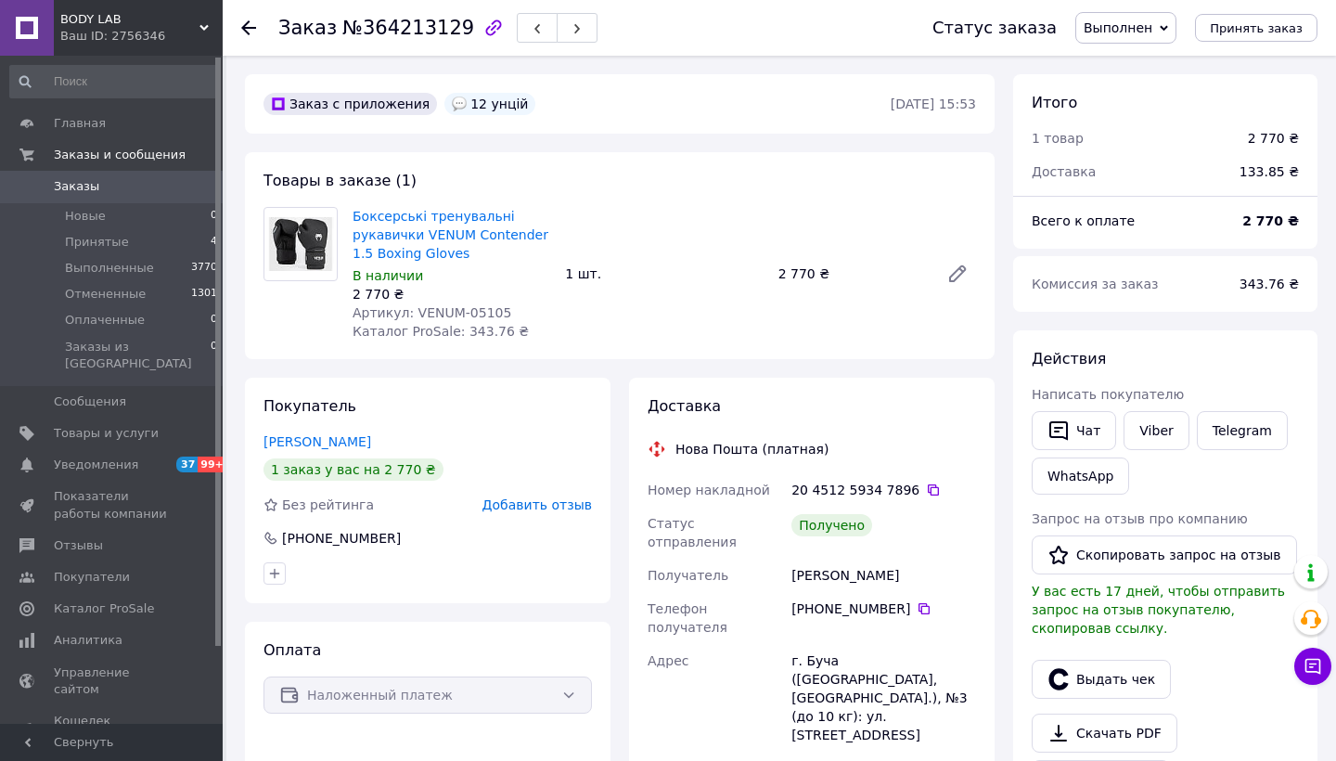
click at [248, 24] on icon at bounding box center [248, 27] width 15 height 15
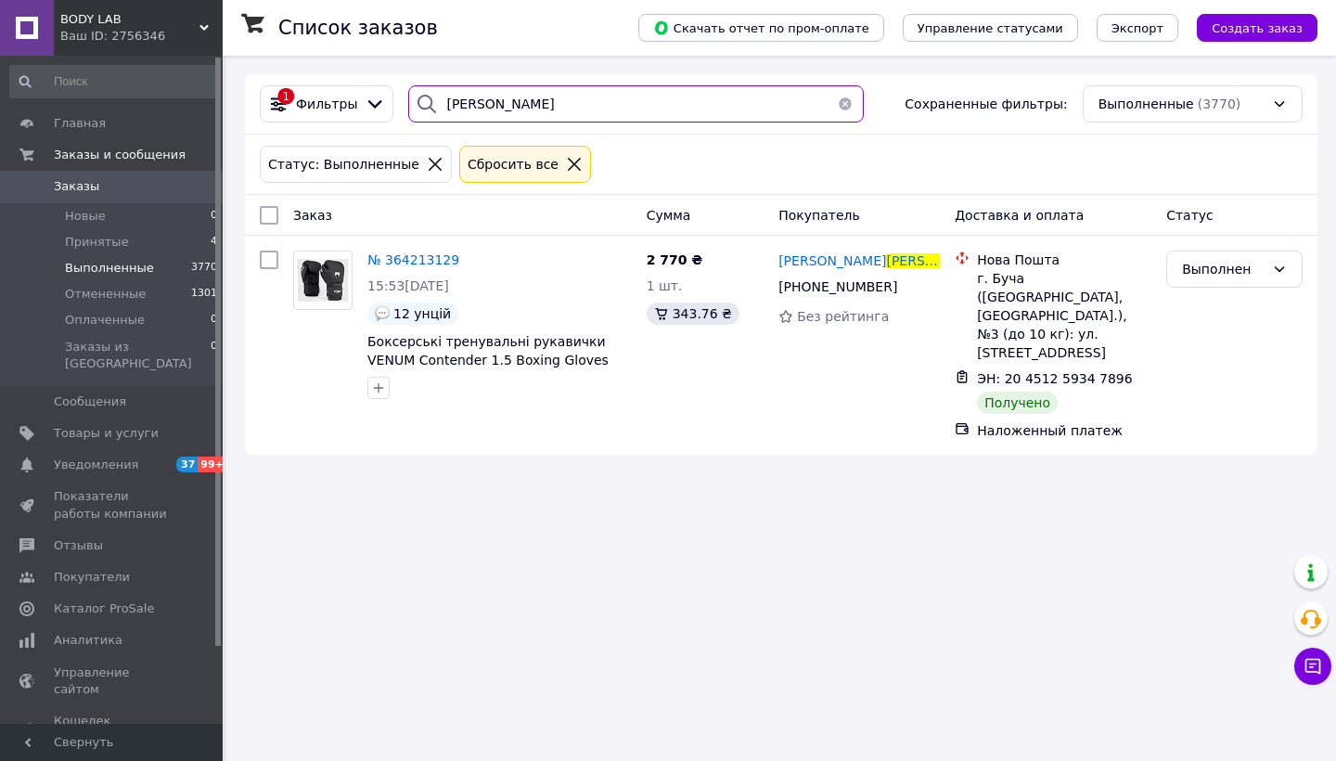
drag, startPoint x: 518, startPoint y: 109, endPoint x: 407, endPoint y: 104, distance: 110.5
click at [408, 104] on div "якимчук" at bounding box center [636, 103] width 456 height 37
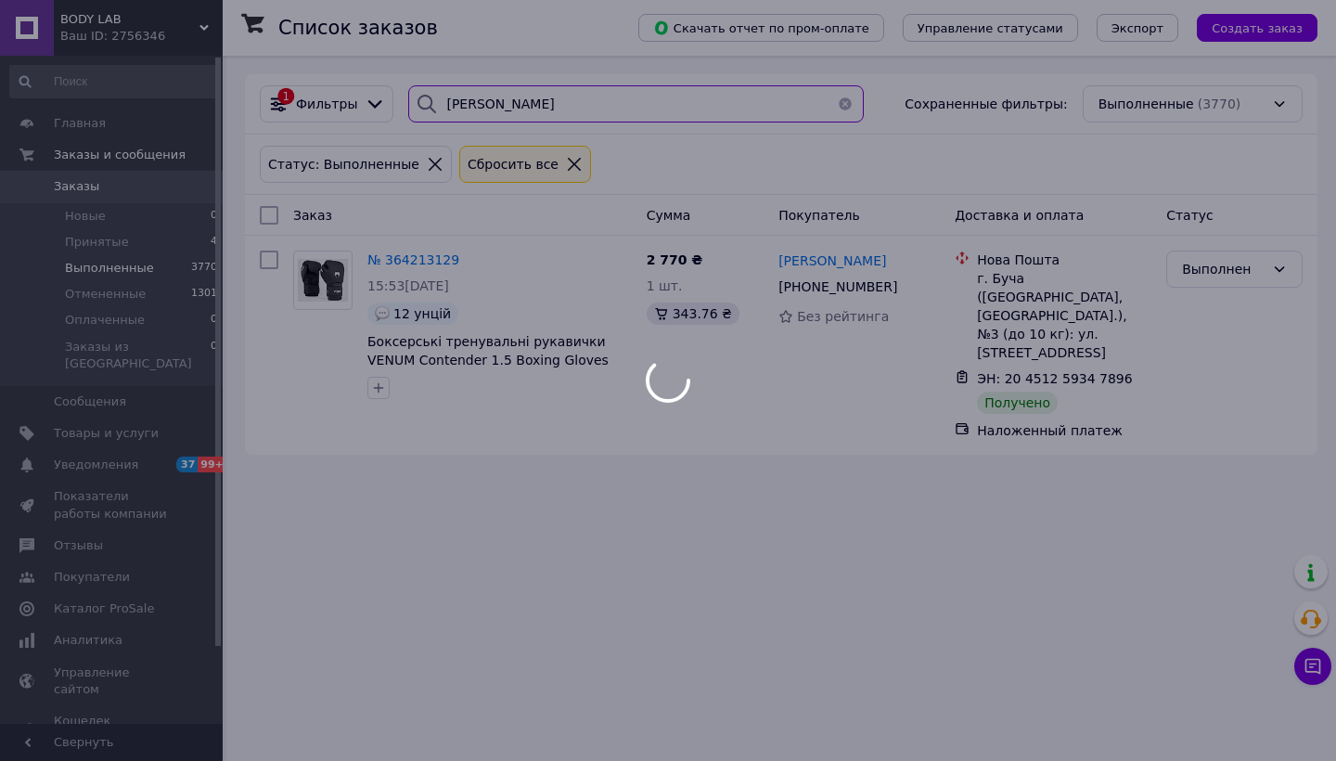
type input "ченакал"
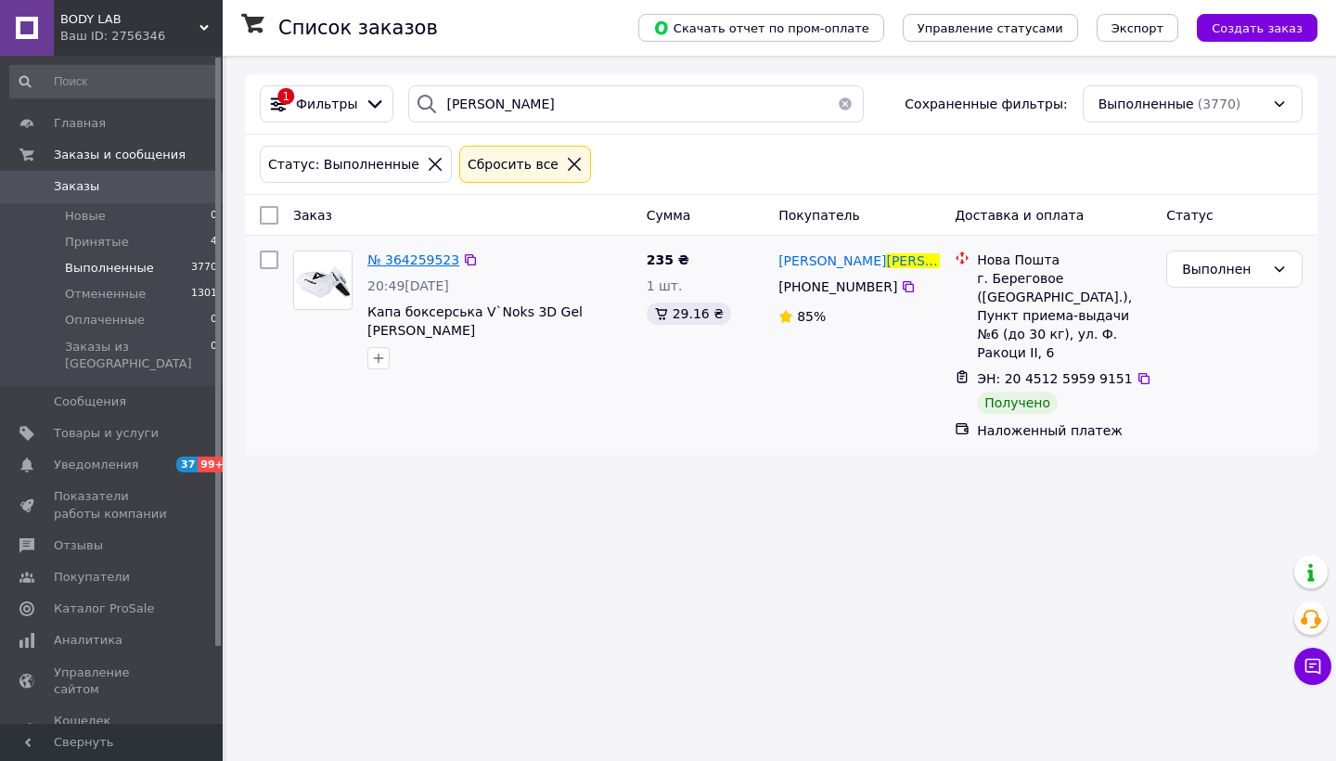
click at [433, 256] on span "№ 364259523" at bounding box center [413, 259] width 92 height 15
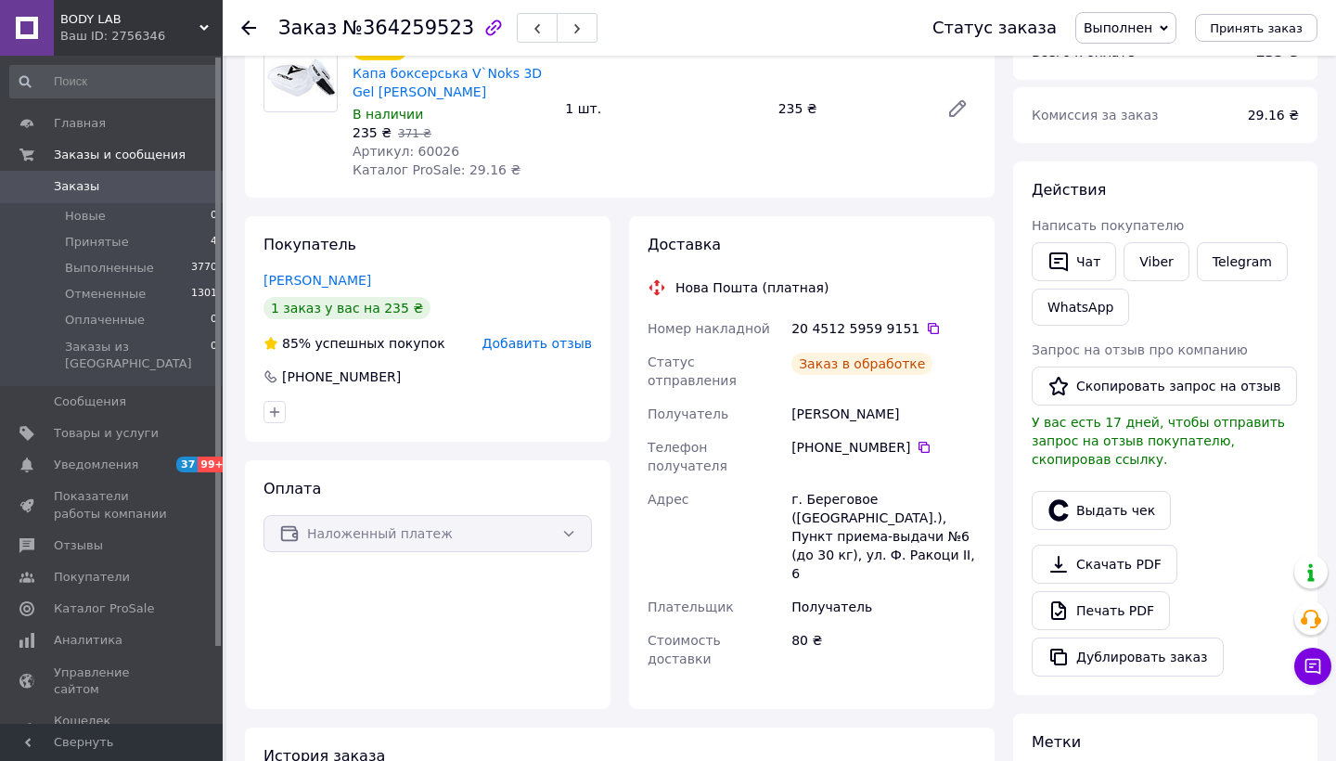
scroll to position [179, 0]
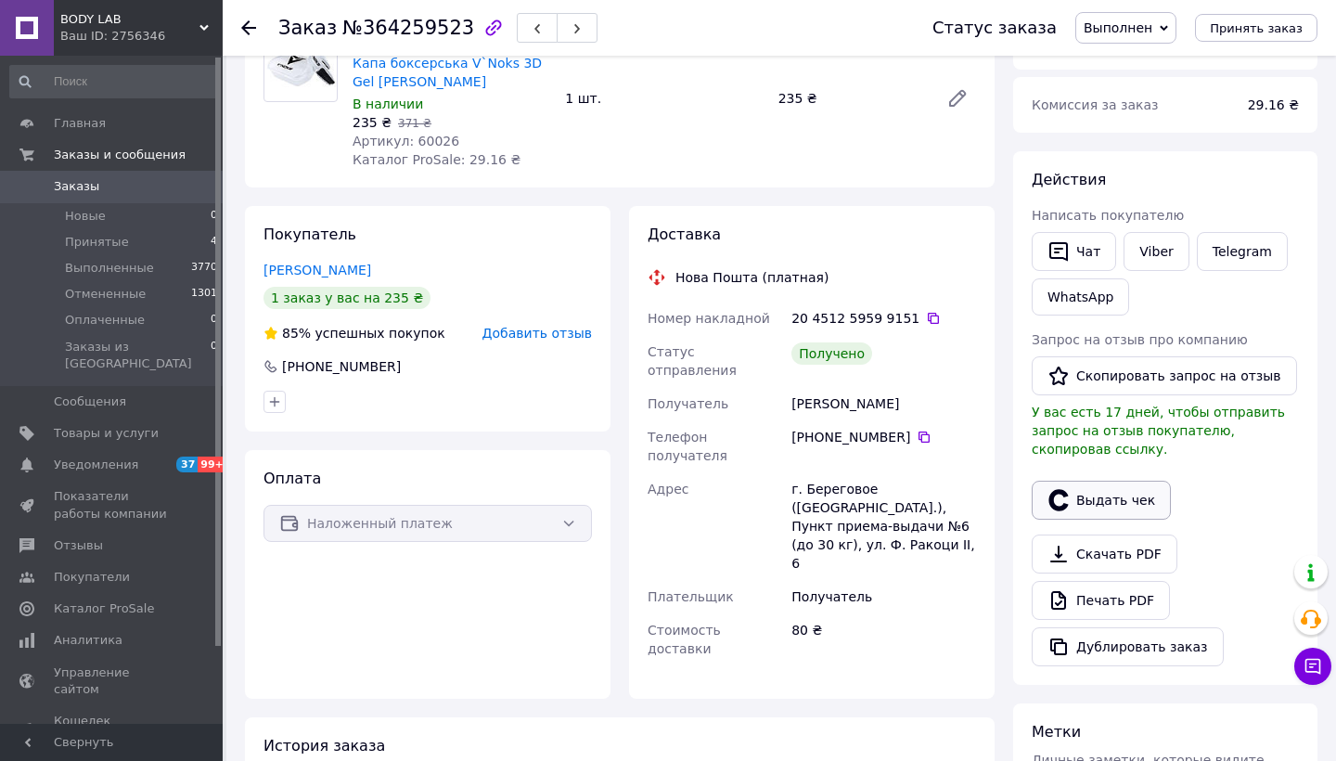
click at [1108, 506] on button "Выдать чек" at bounding box center [1101, 500] width 139 height 39
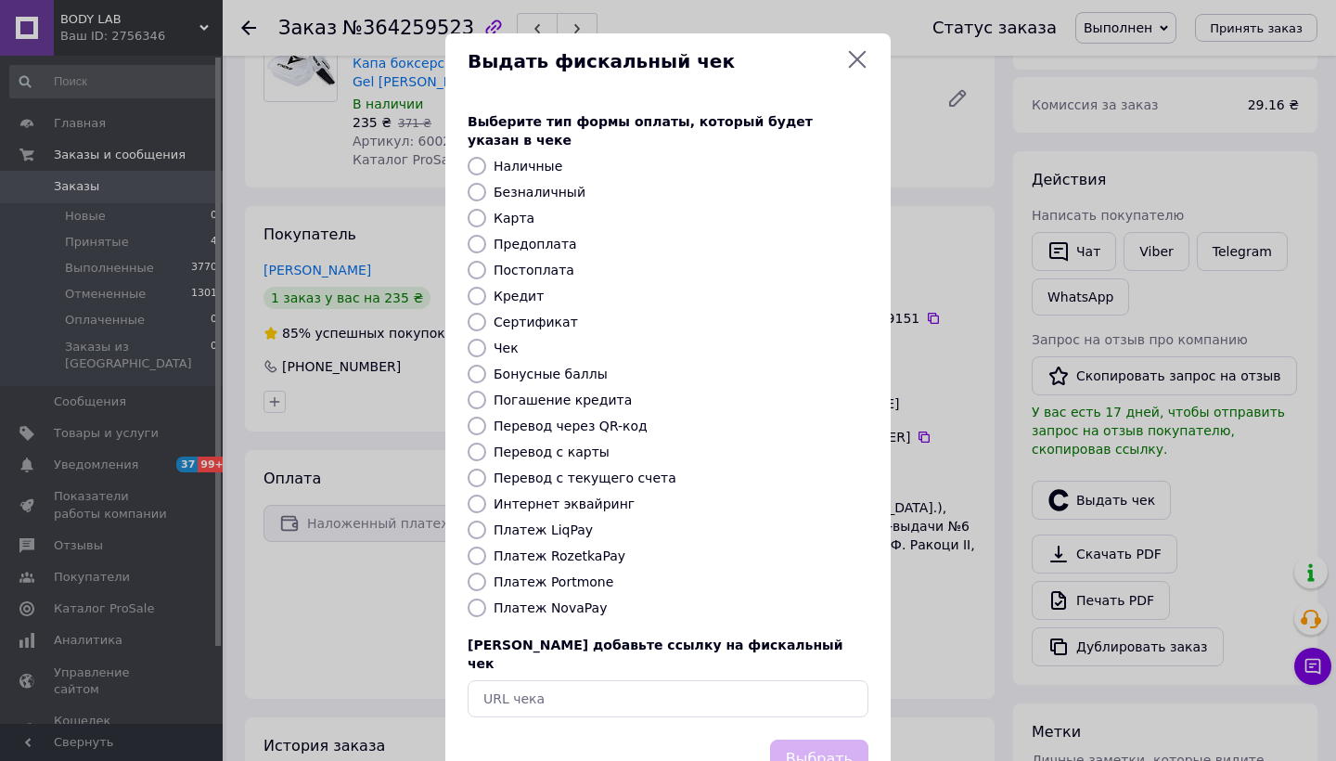
click at [545, 600] on label "Платеж NovaPay" at bounding box center [550, 607] width 113 height 15
click at [486, 598] on input "Платеж NovaPay" at bounding box center [477, 607] width 19 height 19
radio input "true"
click at [804, 739] on button "Выбрать" at bounding box center [819, 759] width 98 height 40
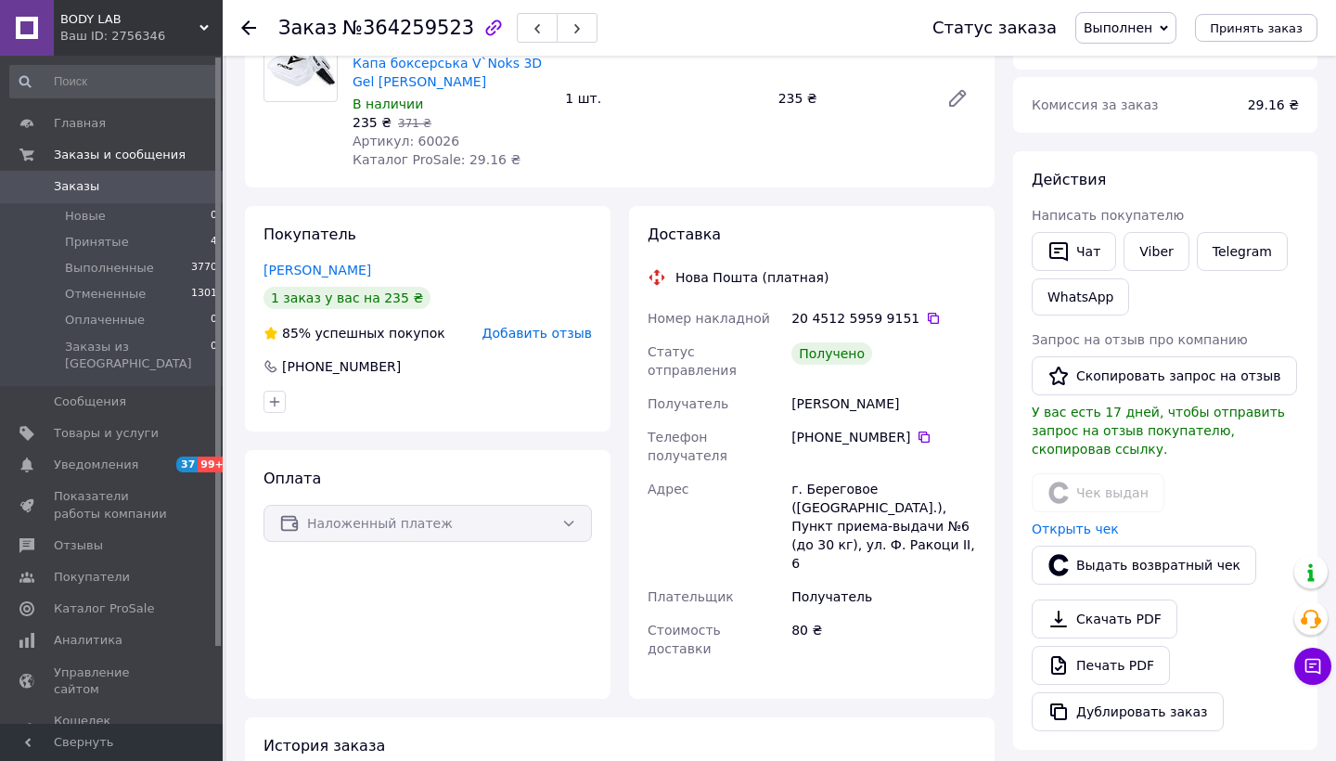
click at [242, 40] on div at bounding box center [259, 28] width 37 height 56
click at [250, 20] on icon at bounding box center [248, 27] width 15 height 15
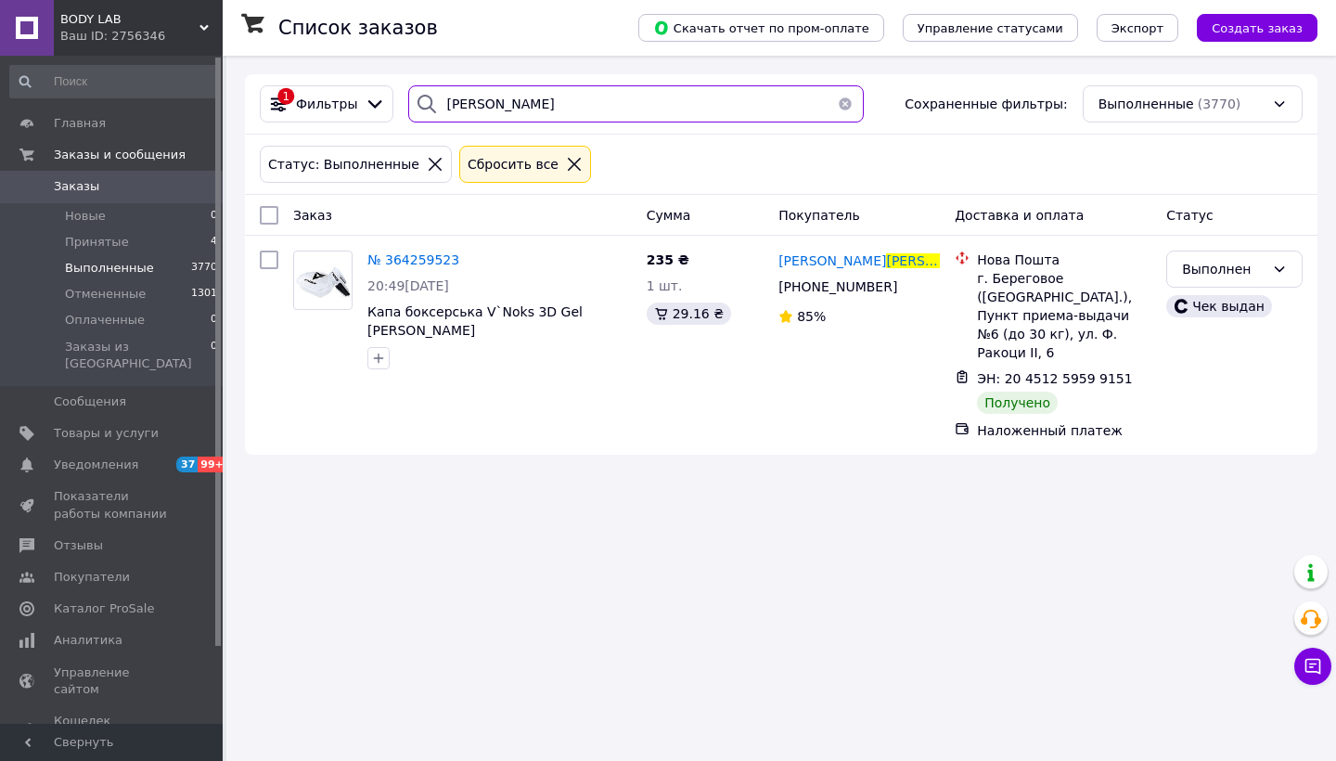
click at [452, 103] on input "ченакал" at bounding box center [636, 103] width 456 height 37
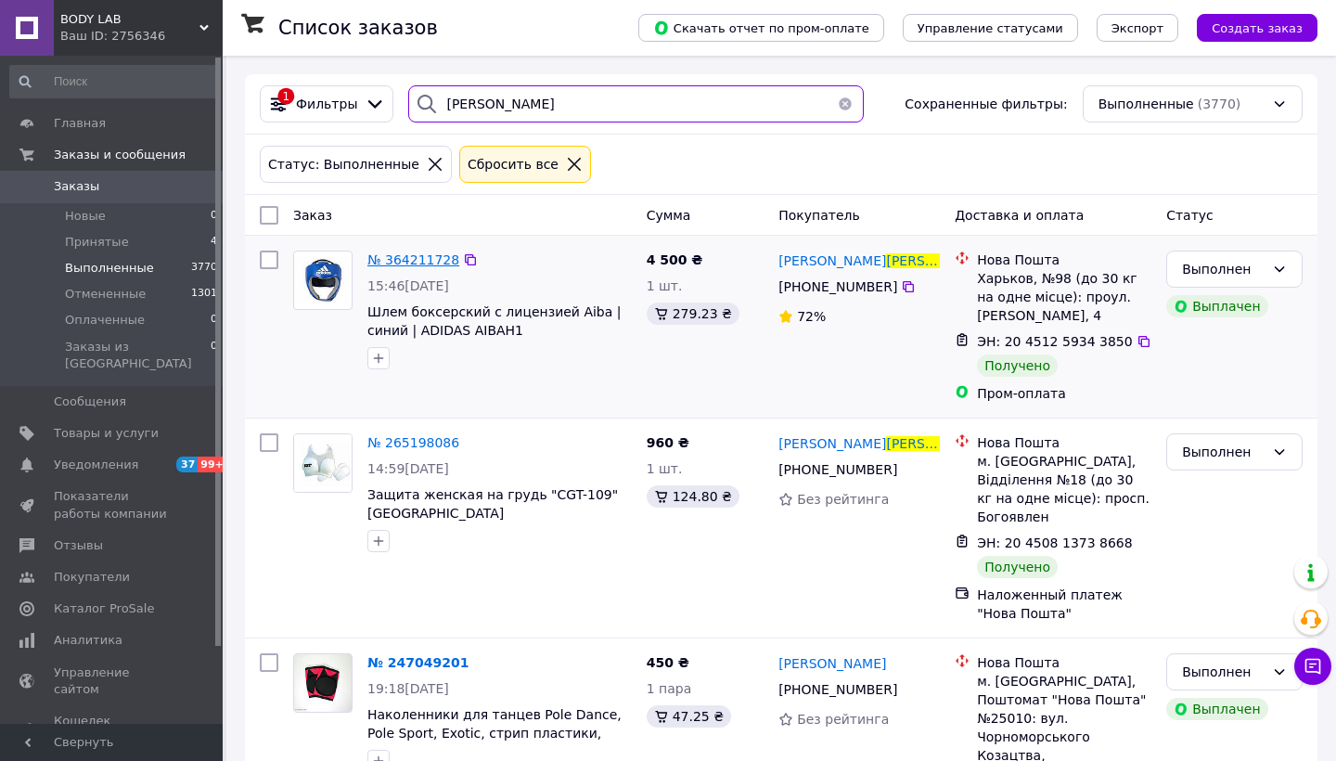
type input "орлов"
click at [409, 259] on span "№ 364211728" at bounding box center [413, 259] width 92 height 15
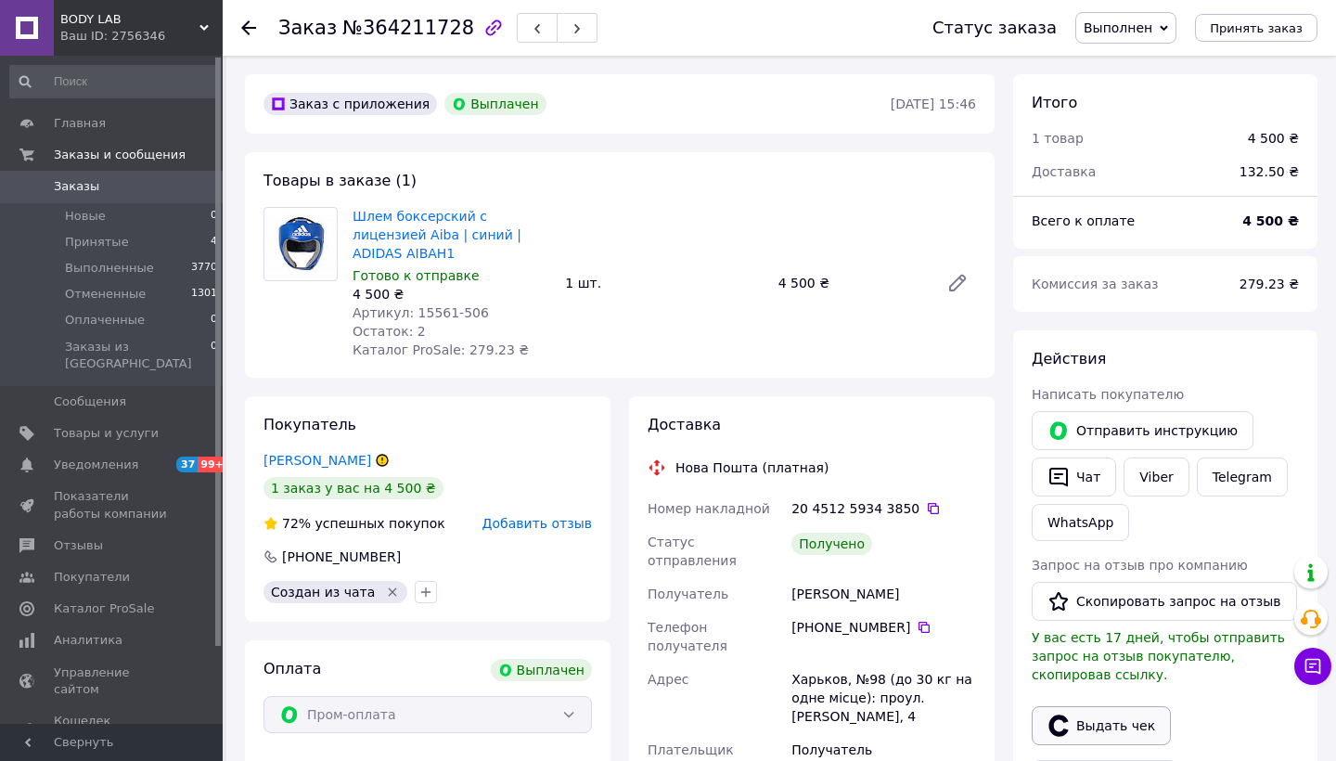
click at [1114, 724] on button "Выдать чек" at bounding box center [1101, 725] width 139 height 39
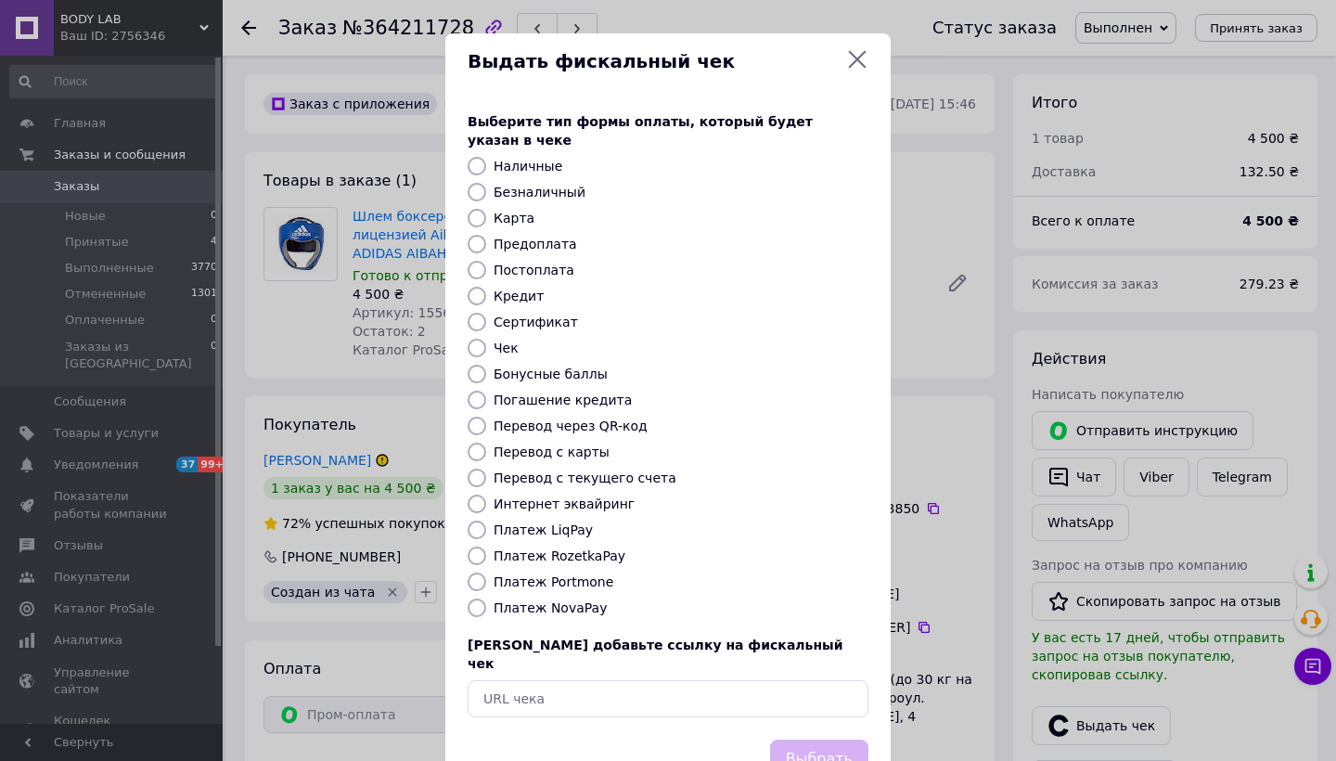
click at [556, 600] on label "Платеж NovaPay" at bounding box center [550, 607] width 113 height 15
click at [486, 598] on input "Платеж NovaPay" at bounding box center [477, 607] width 19 height 19
radio input "true"
click at [558, 548] on label "Платеж RozetkaPay" at bounding box center [560, 555] width 132 height 15
click at [486, 546] on input "Платеж RozetkaPay" at bounding box center [477, 555] width 19 height 19
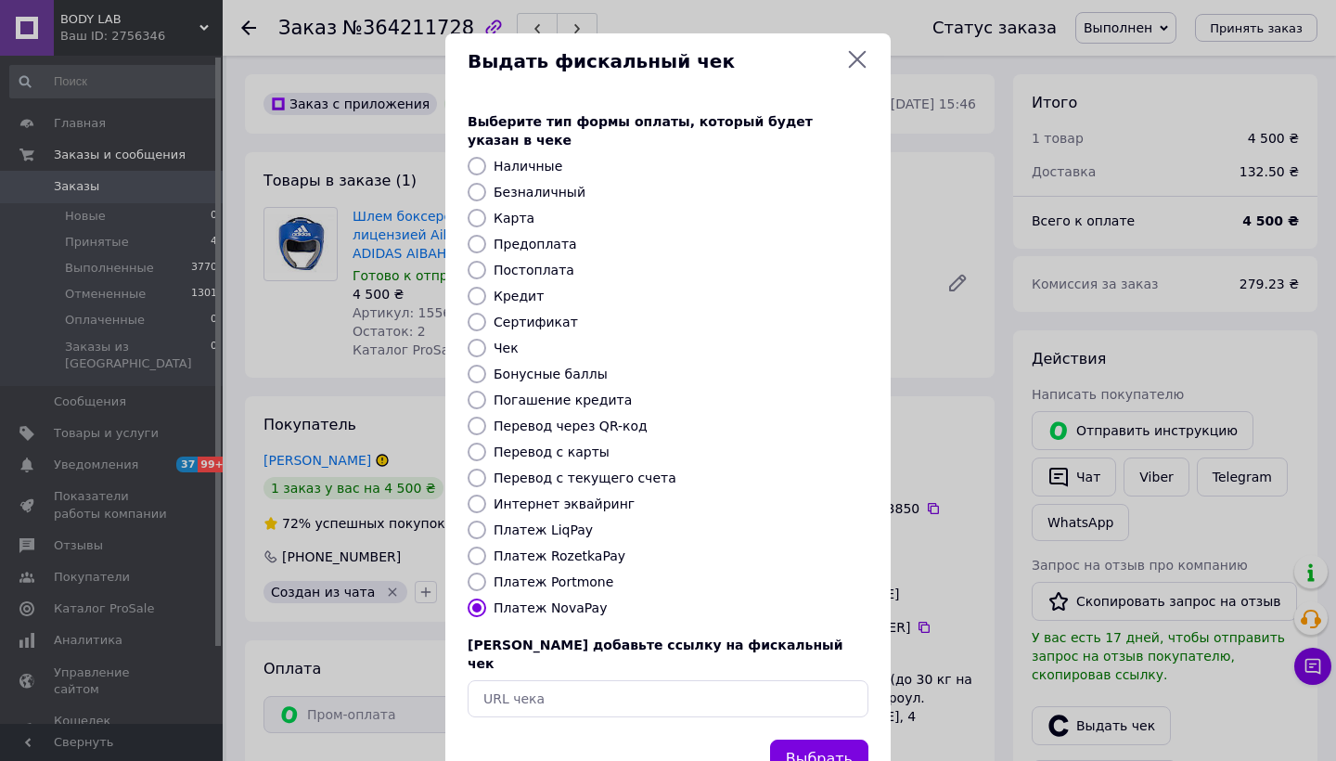
radio input "true"
click at [823, 739] on button "Выбрать" at bounding box center [819, 759] width 98 height 40
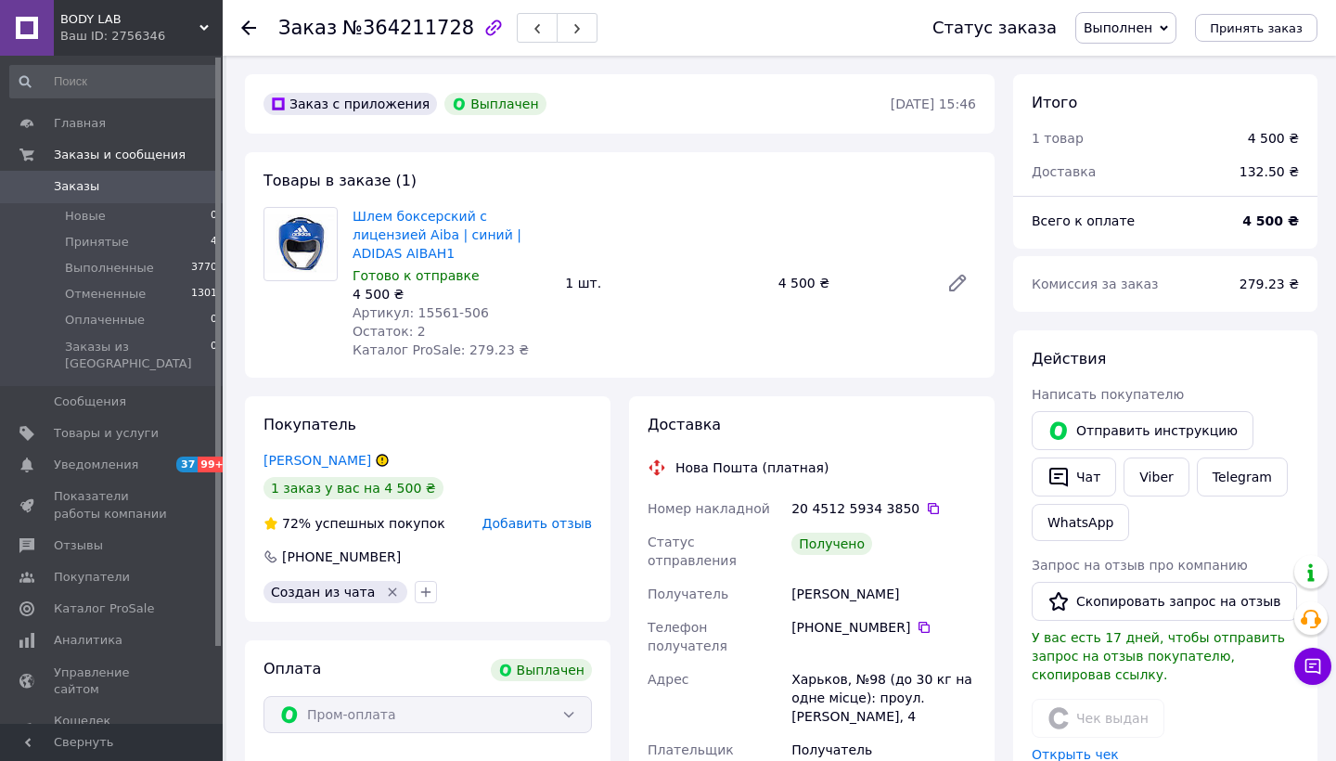
click at [244, 27] on use at bounding box center [248, 27] width 15 height 15
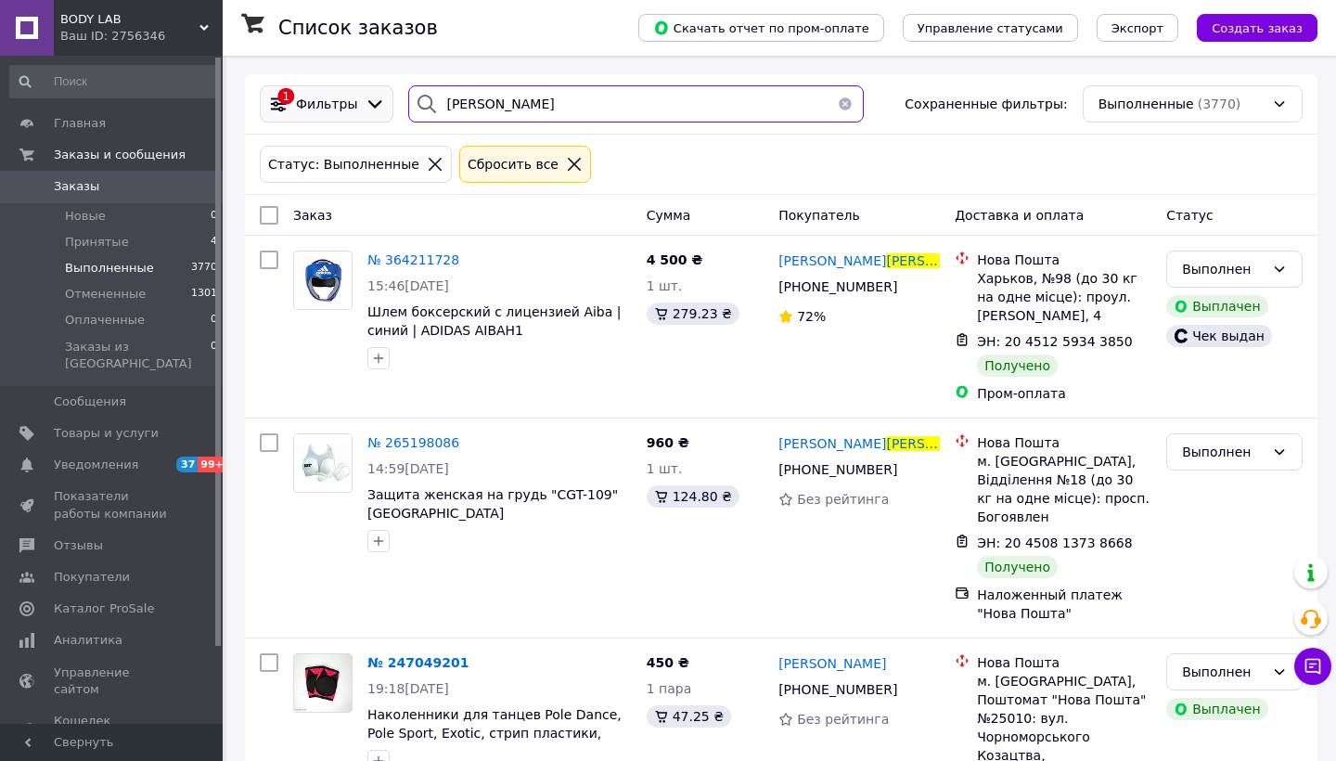
drag, startPoint x: 520, startPoint y: 100, endPoint x: 365, endPoint y: 96, distance: 155.9
click at [366, 96] on div "1 Фильтры орлов Сохраненные фильтры: Выполненные (3770)" at bounding box center [781, 103] width 1058 height 37
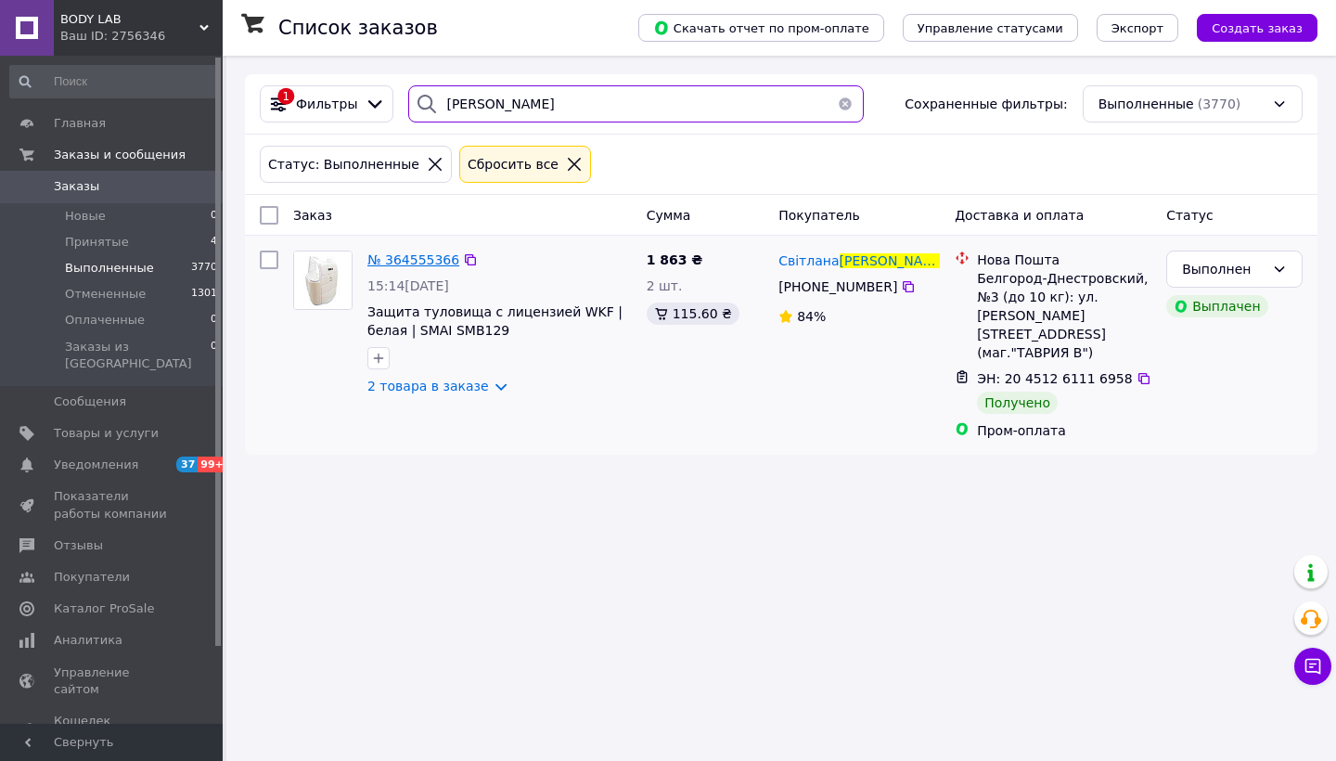
type input "воробйова"
click at [432, 255] on span "№ 364555366" at bounding box center [413, 259] width 92 height 15
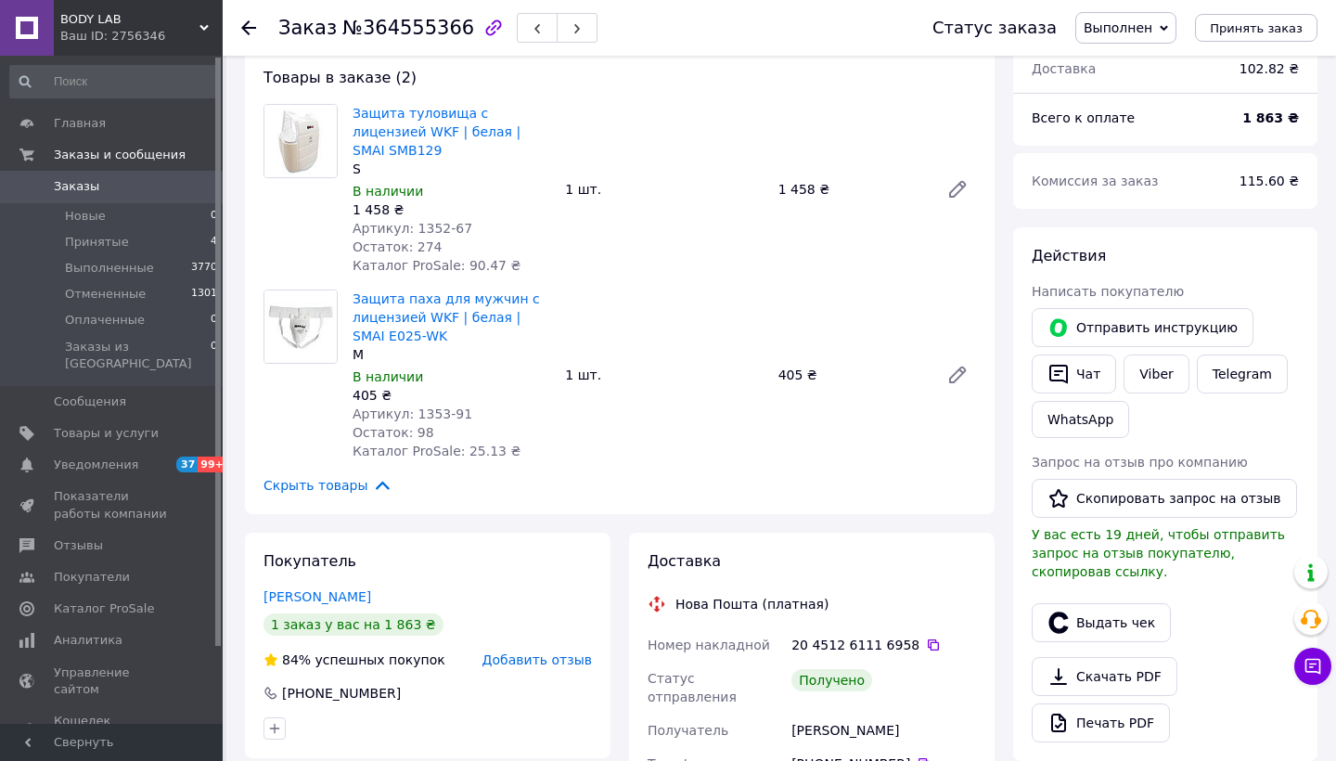
scroll to position [107, 0]
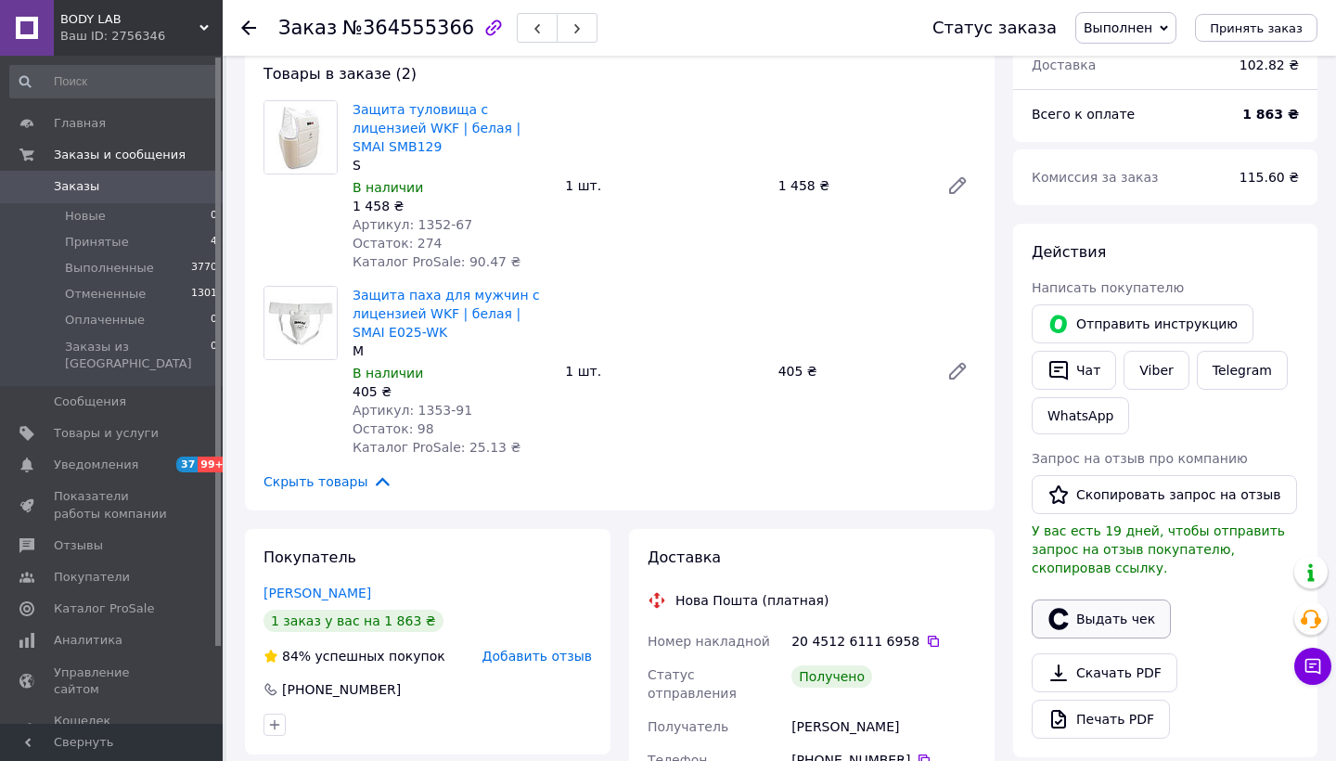
click at [1085, 626] on button "Выдать чек" at bounding box center [1101, 618] width 139 height 39
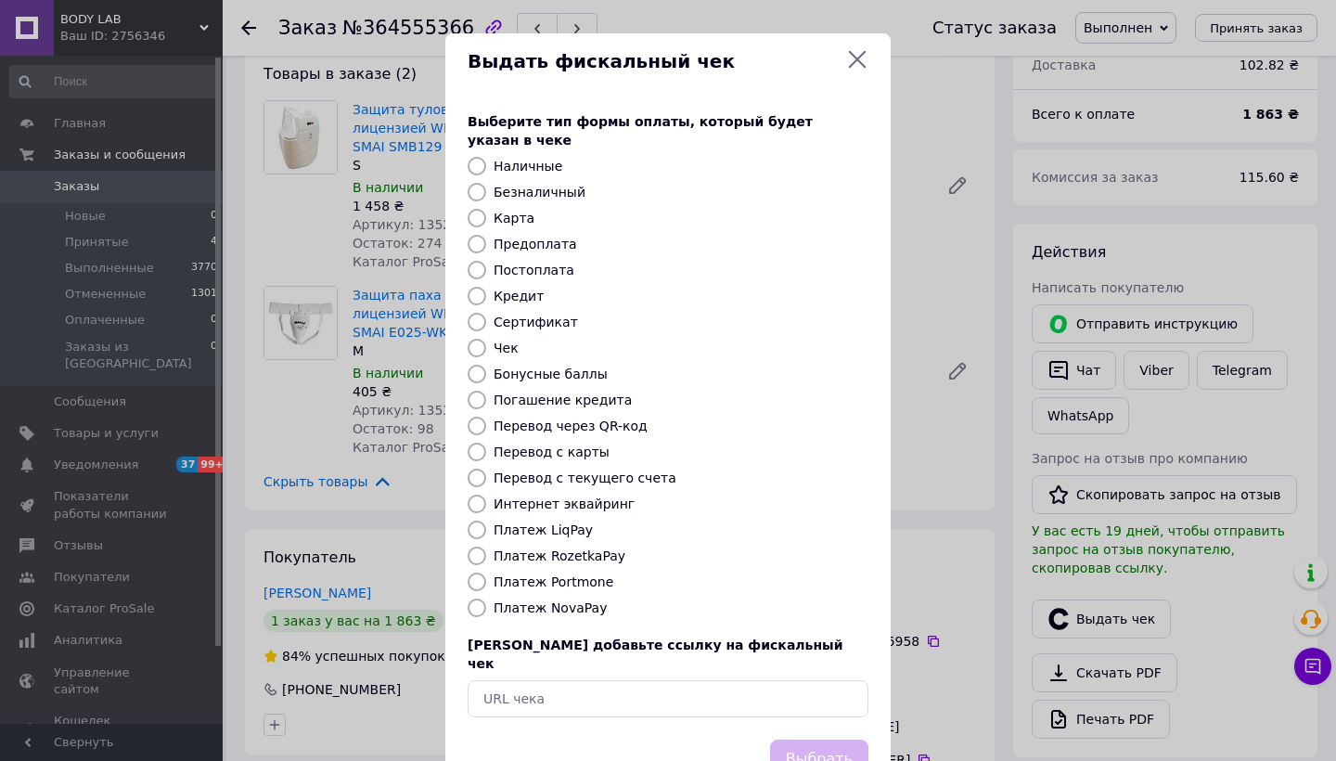
click at [553, 548] on label "Платеж RozetkaPay" at bounding box center [560, 555] width 132 height 15
click at [486, 546] on input "Платеж RozetkaPay" at bounding box center [477, 555] width 19 height 19
radio input "true"
click at [802, 739] on button "Выбрать" at bounding box center [819, 759] width 98 height 40
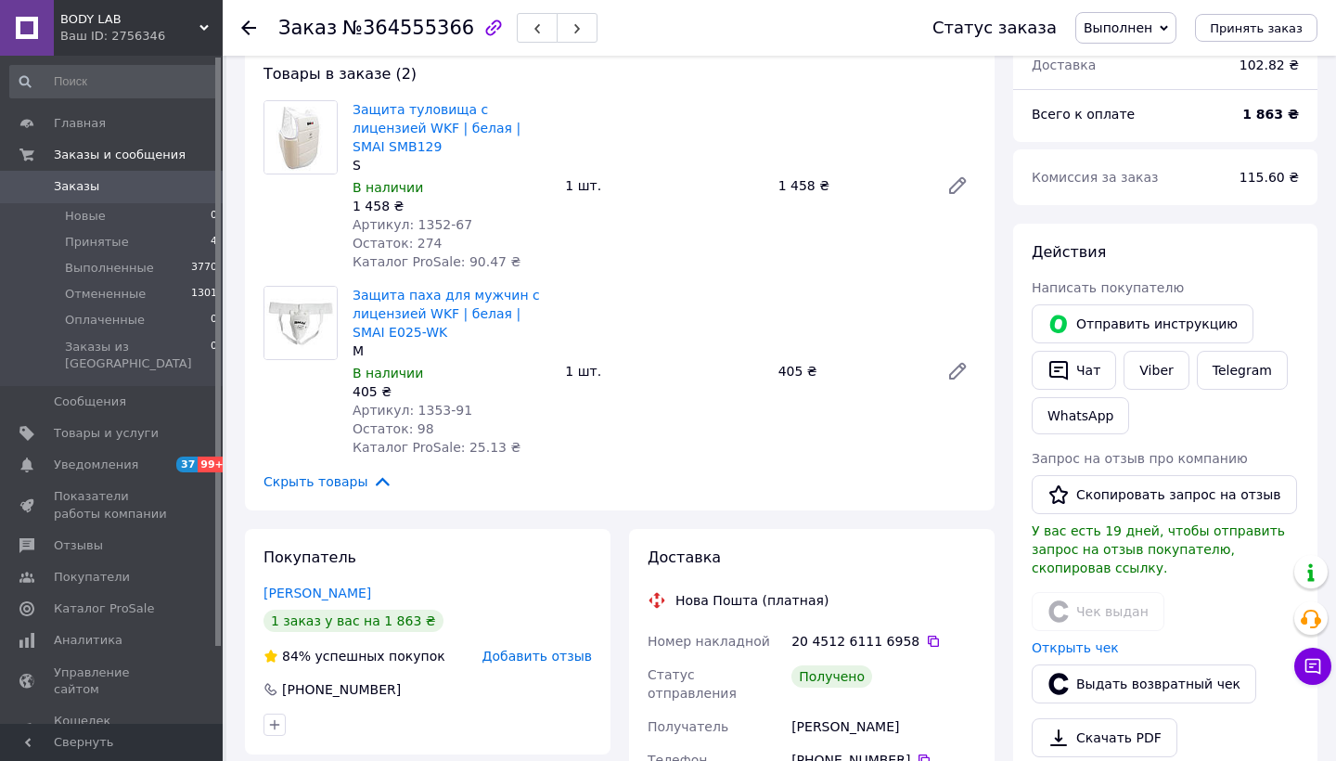
click at [248, 22] on use at bounding box center [248, 27] width 15 height 15
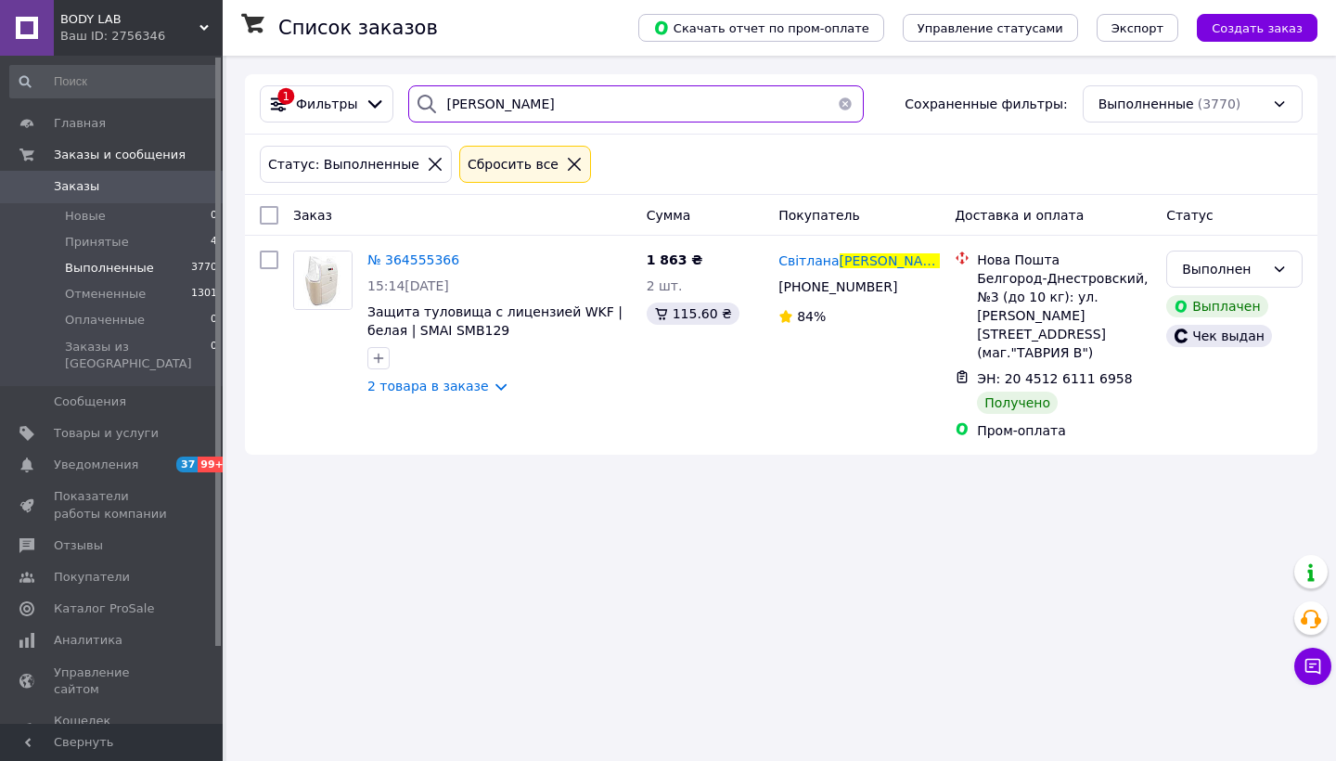
drag, startPoint x: 623, startPoint y: 97, endPoint x: 247, endPoint y: 96, distance: 375.7
click at [247, 96] on div "1 Фильтры воробйова Сохраненные фильтры: Выполненные (3770)" at bounding box center [781, 104] width 1072 height 60
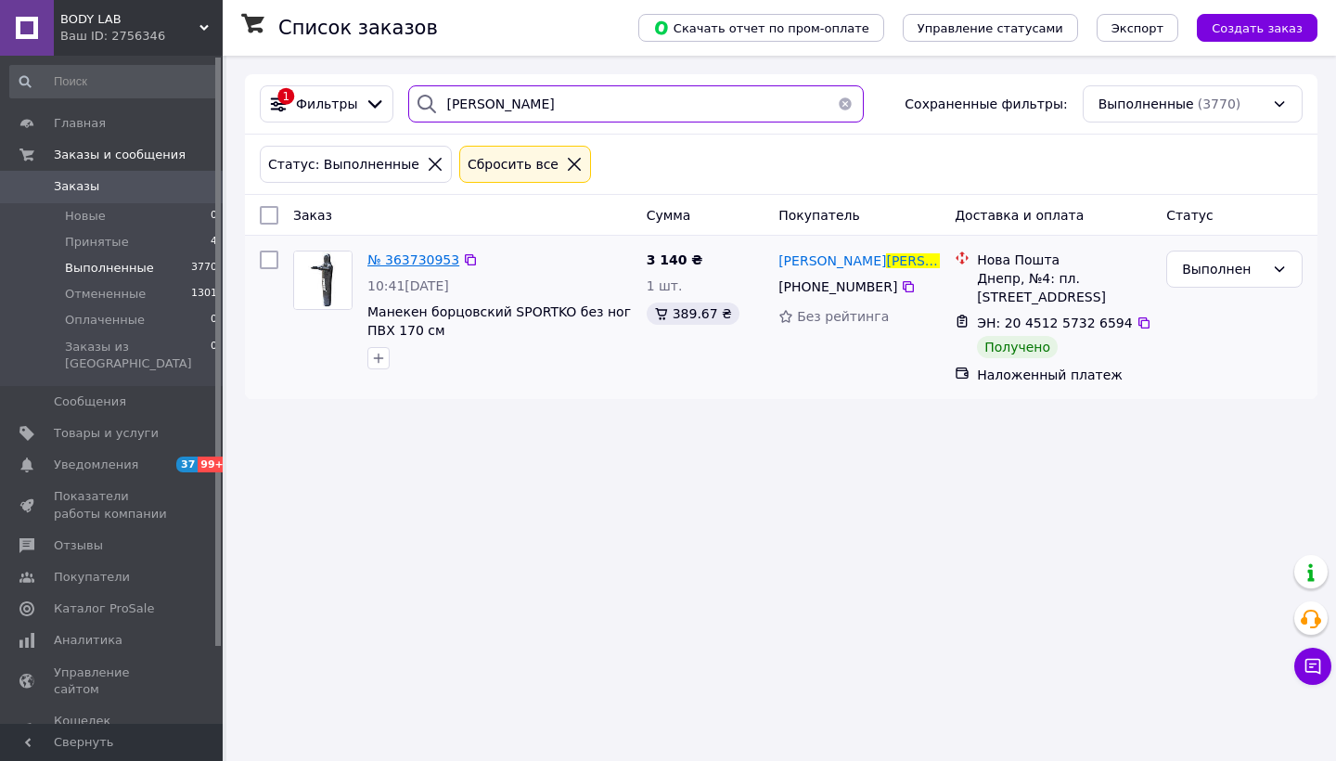
type input "шумейко"
click at [391, 260] on span "№ 363730953" at bounding box center [413, 259] width 92 height 15
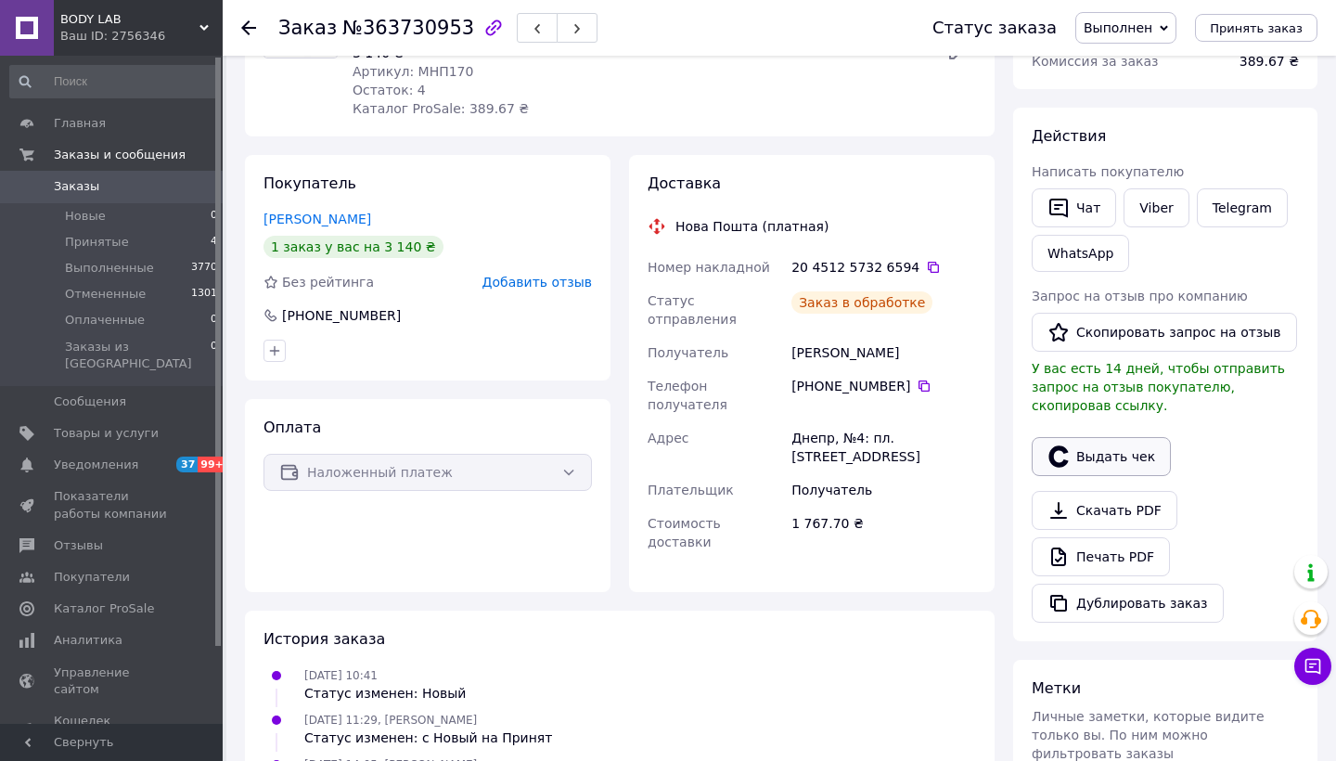
scroll to position [225, 0]
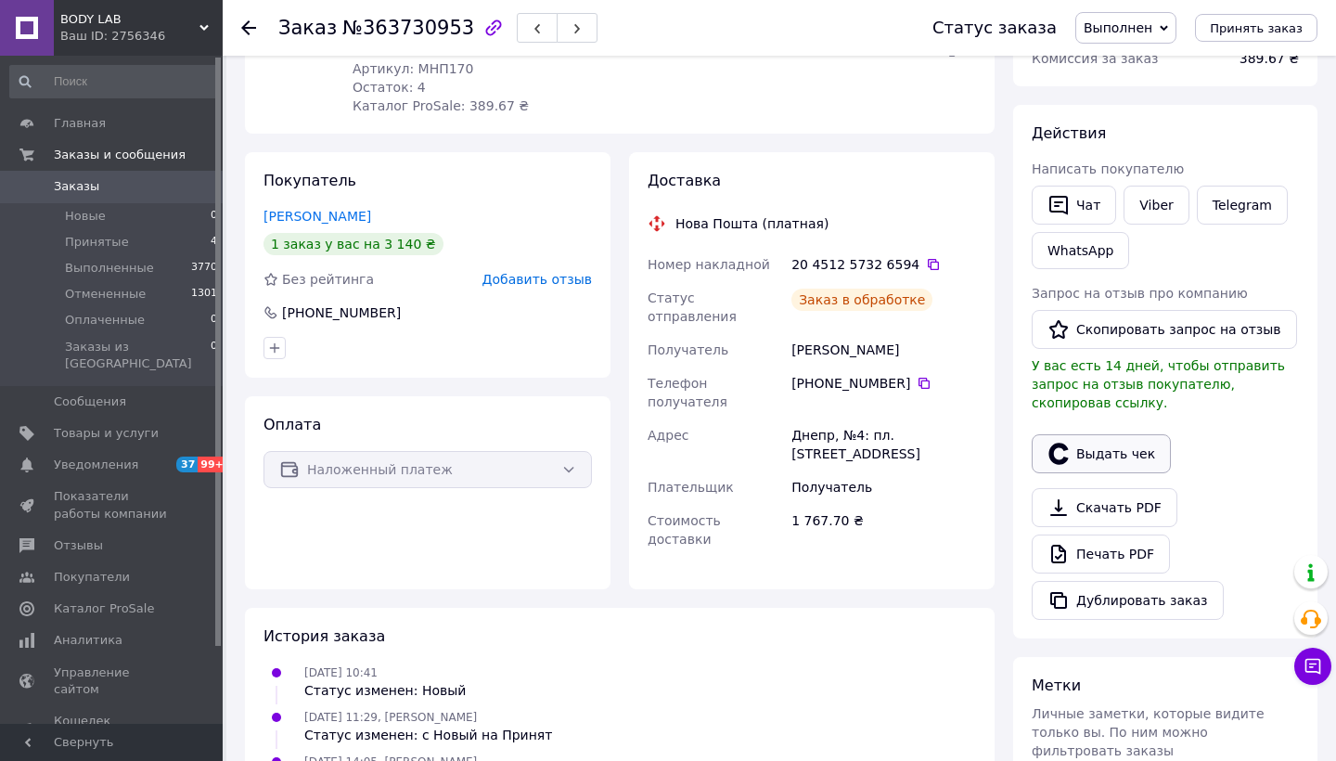
click at [1111, 454] on button "Выдать чек" at bounding box center [1101, 453] width 139 height 39
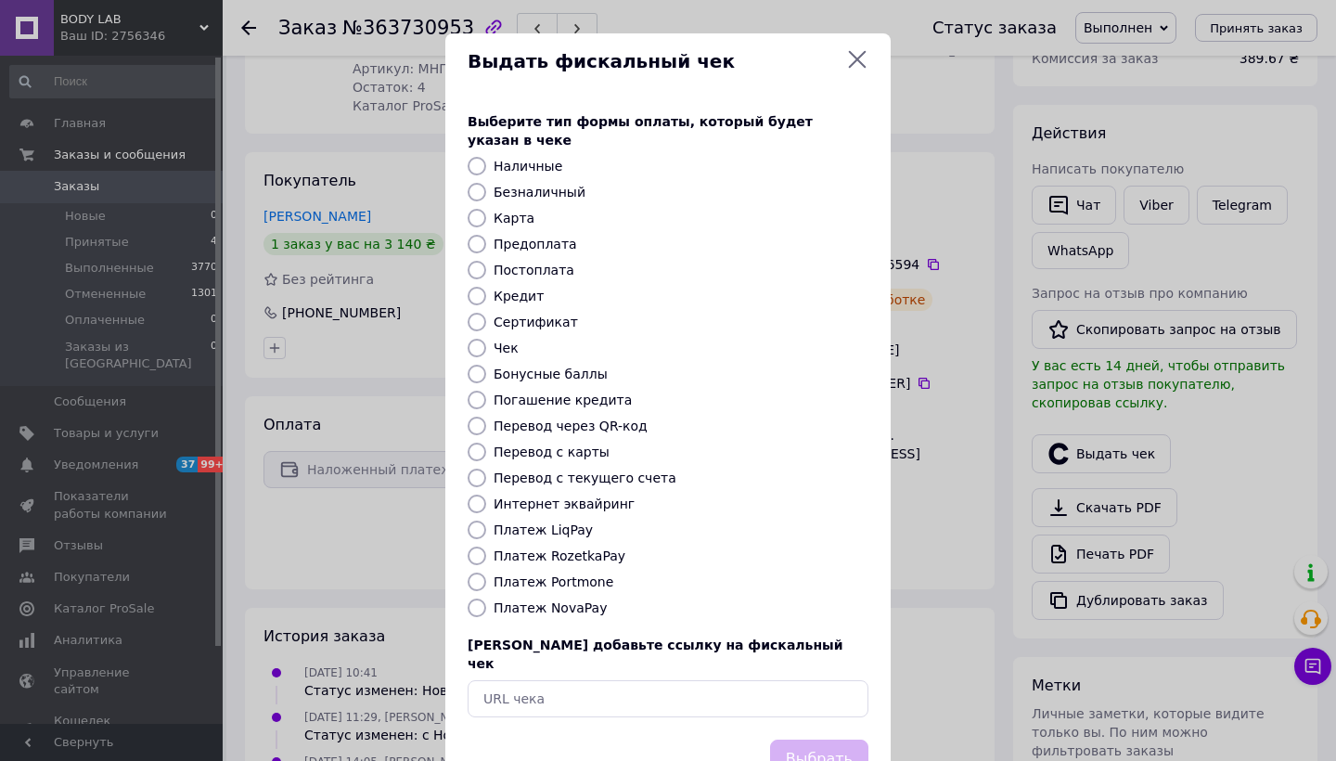
click at [559, 548] on label "Платеж RozetkaPay" at bounding box center [560, 555] width 132 height 15
click at [486, 546] on input "Платеж RozetkaPay" at bounding box center [477, 555] width 19 height 19
radio input "true"
click at [836, 739] on button "Выбрать" at bounding box center [819, 759] width 98 height 40
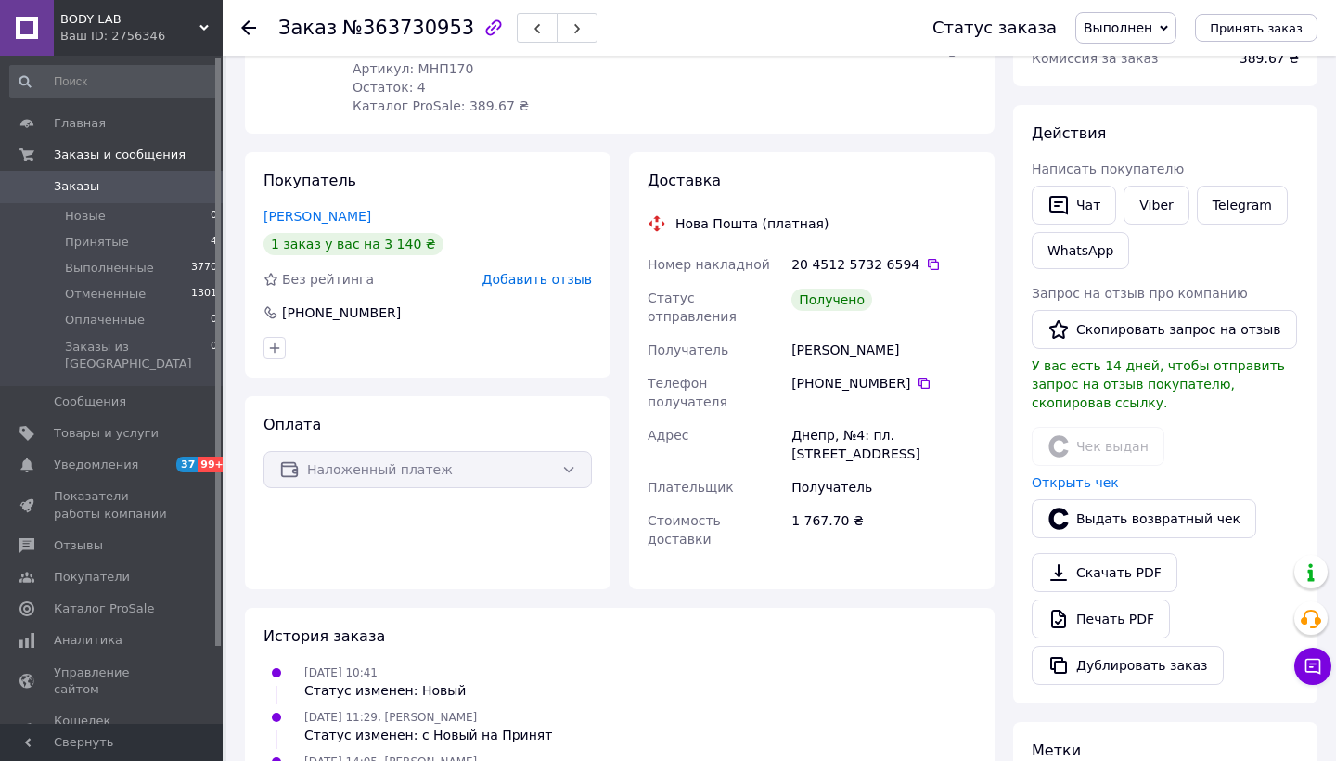
click at [241, 19] on div at bounding box center [248, 28] width 15 height 19
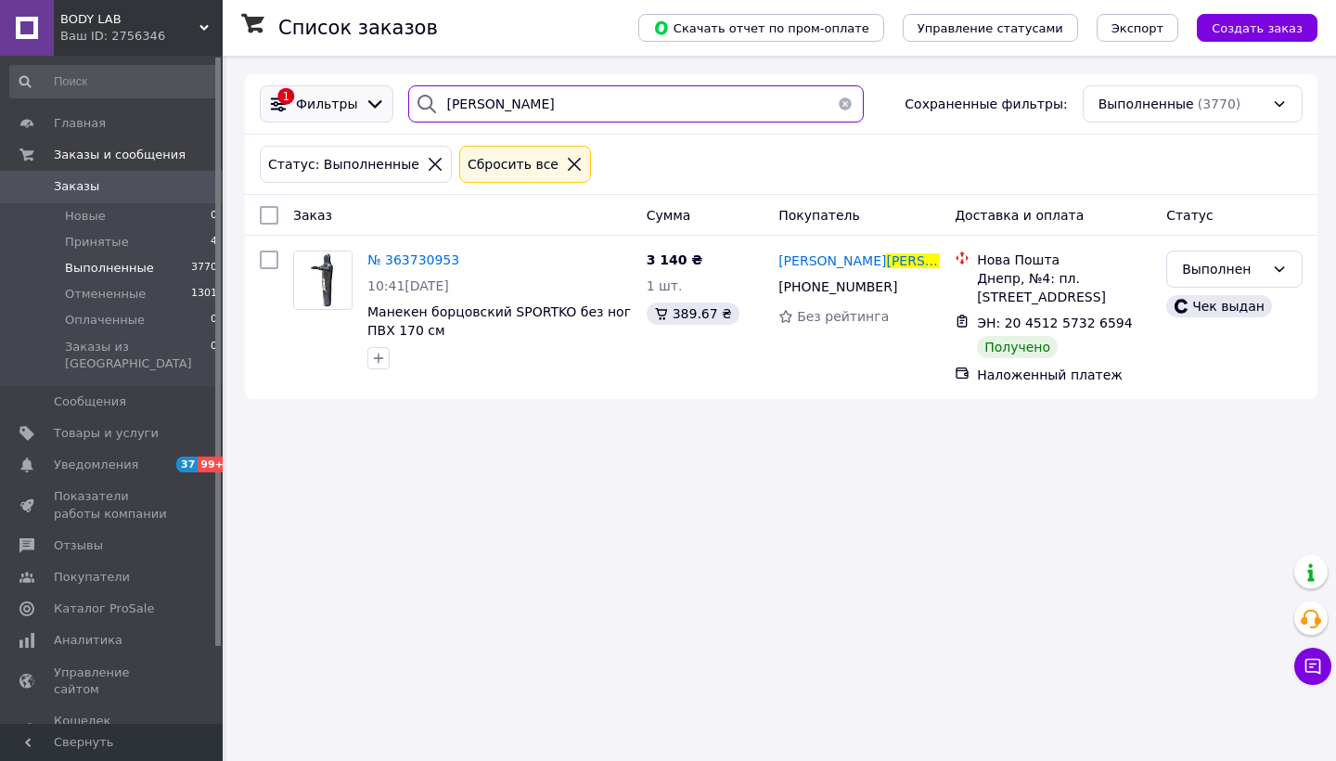
drag, startPoint x: 520, startPoint y: 113, endPoint x: 335, endPoint y: 113, distance: 185.5
click at [335, 113] on div "1 Фильтры шумейко Сохраненные фильтры: Выполненные (3770)" at bounding box center [781, 103] width 1058 height 37
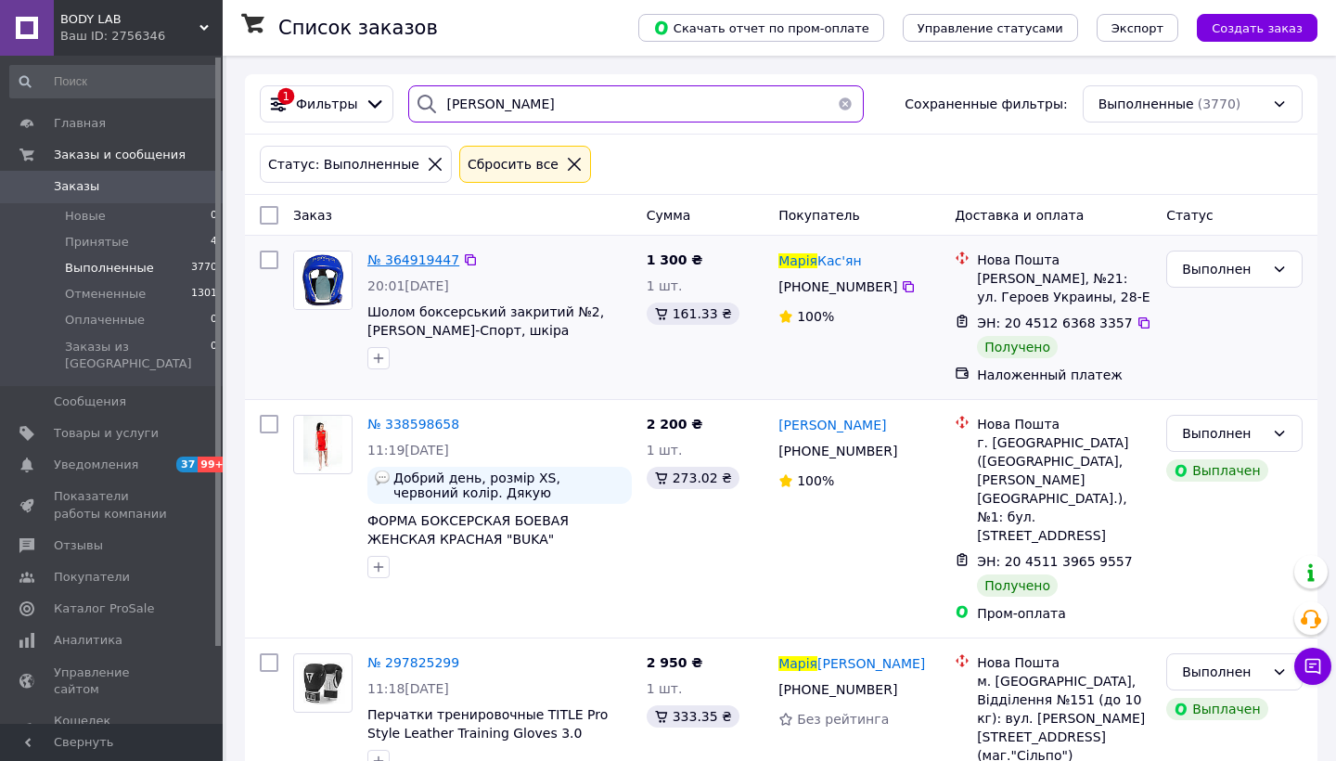
type input "Марія"
click at [396, 263] on span "№ 364919447" at bounding box center [413, 259] width 92 height 15
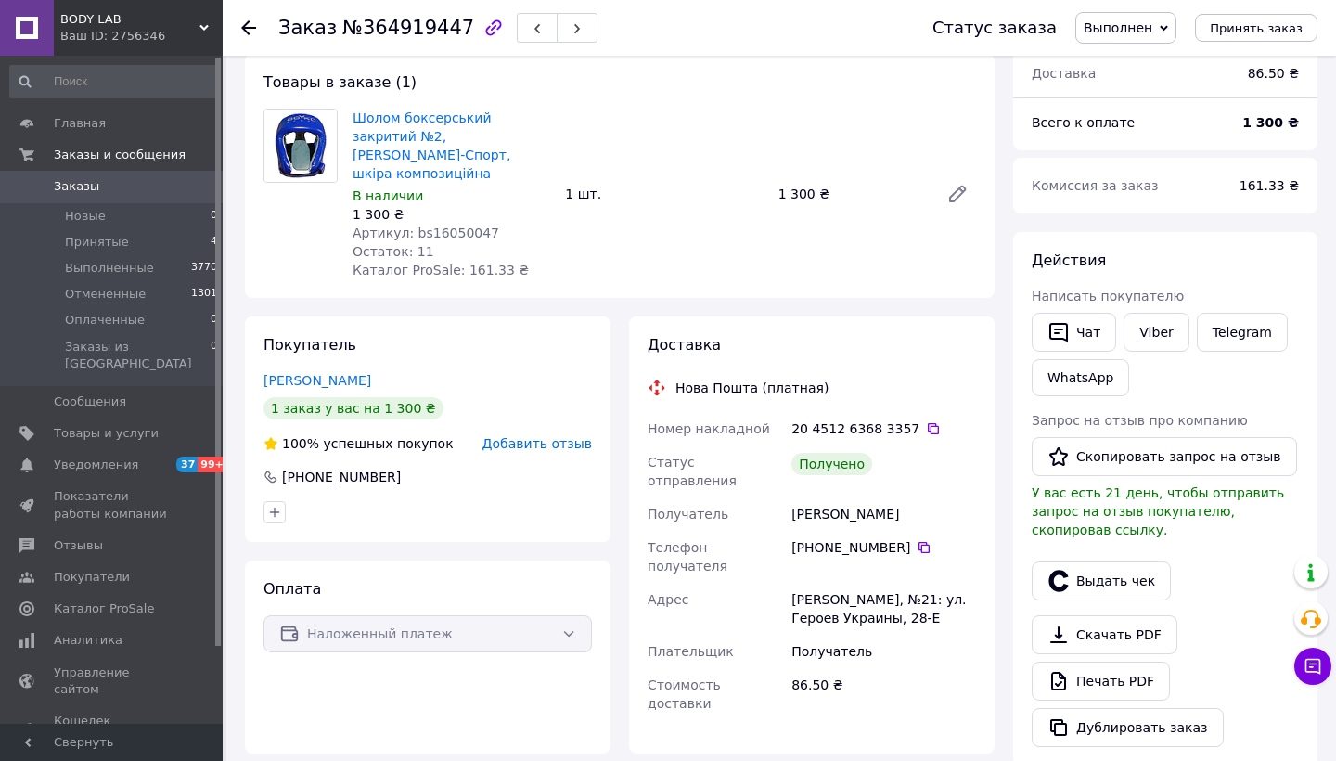
scroll to position [93, 0]
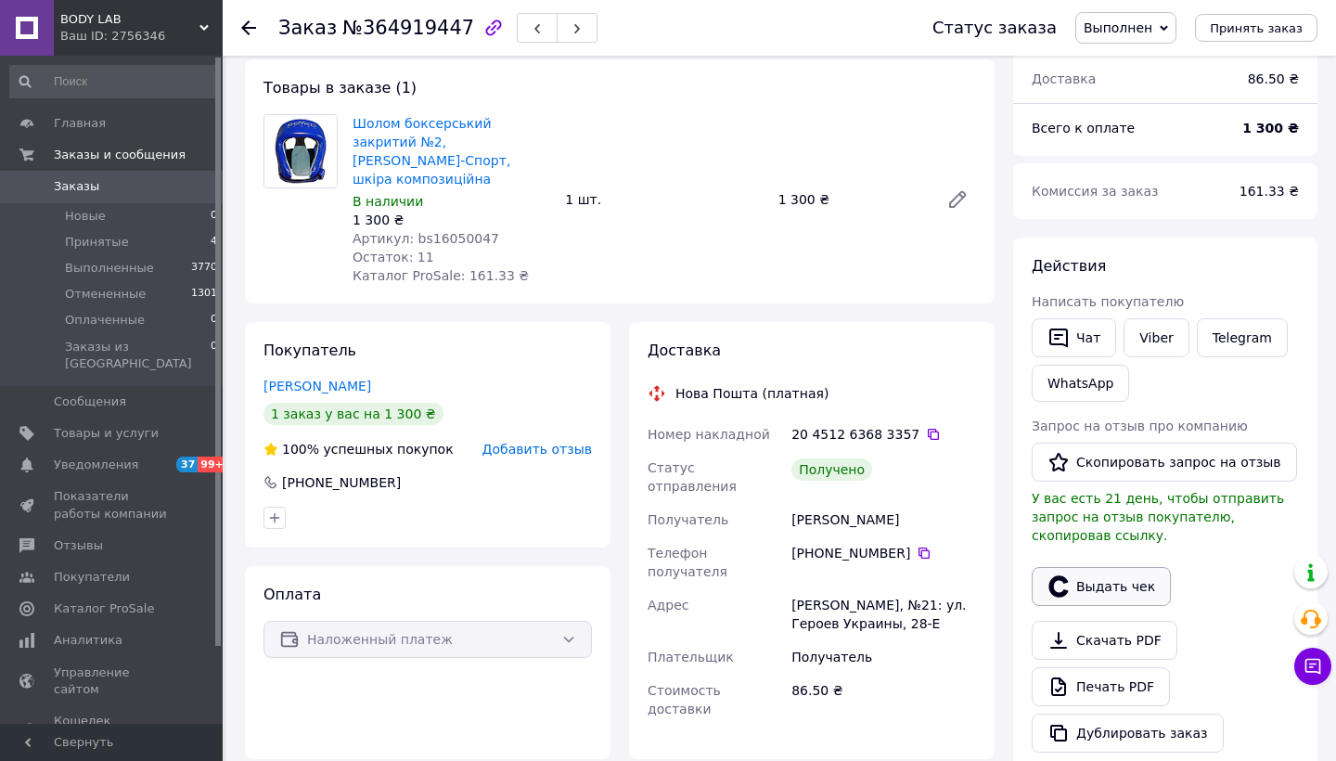
click at [1098, 578] on button "Выдать чек" at bounding box center [1101, 586] width 139 height 39
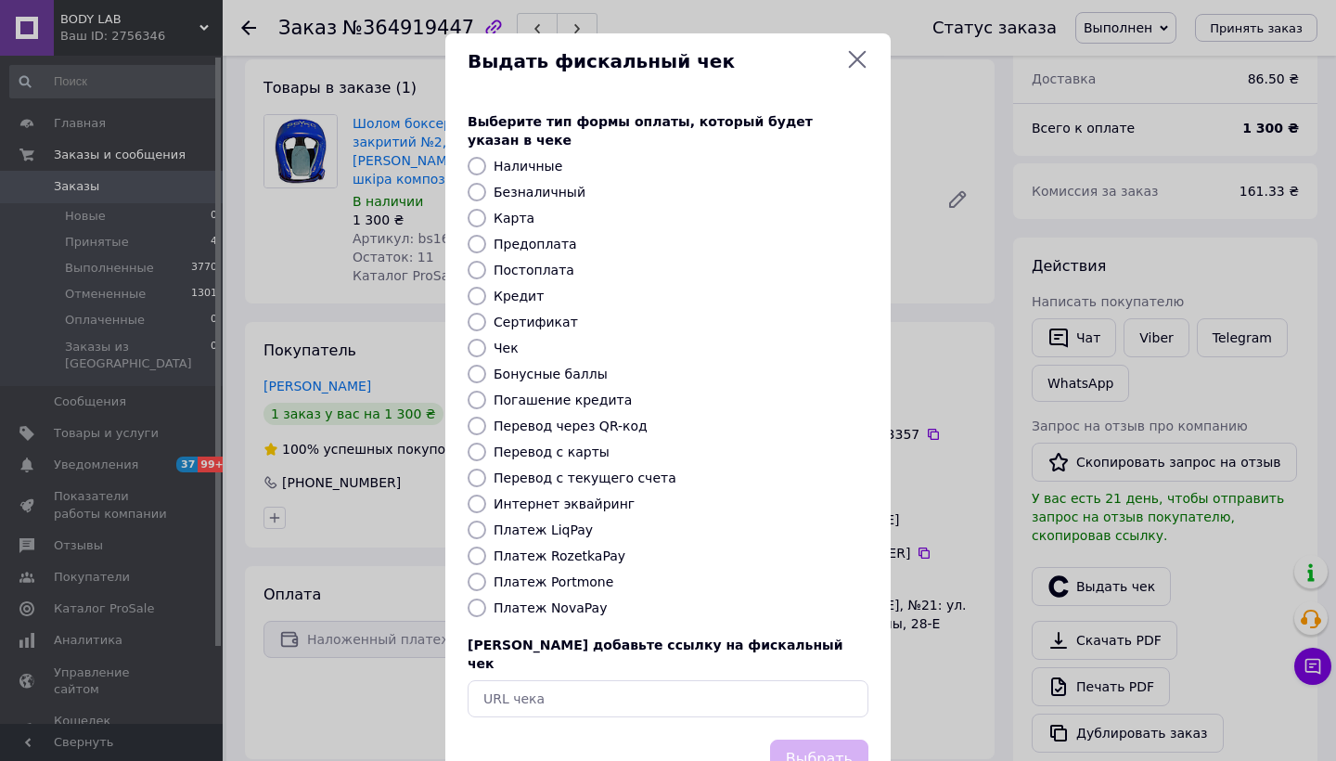
click at [553, 600] on label "Платеж NovaPay" at bounding box center [550, 607] width 113 height 15
click at [486, 598] on input "Платеж NovaPay" at bounding box center [477, 607] width 19 height 19
radio input "true"
click at [800, 739] on button "Выбрать" at bounding box center [819, 759] width 98 height 40
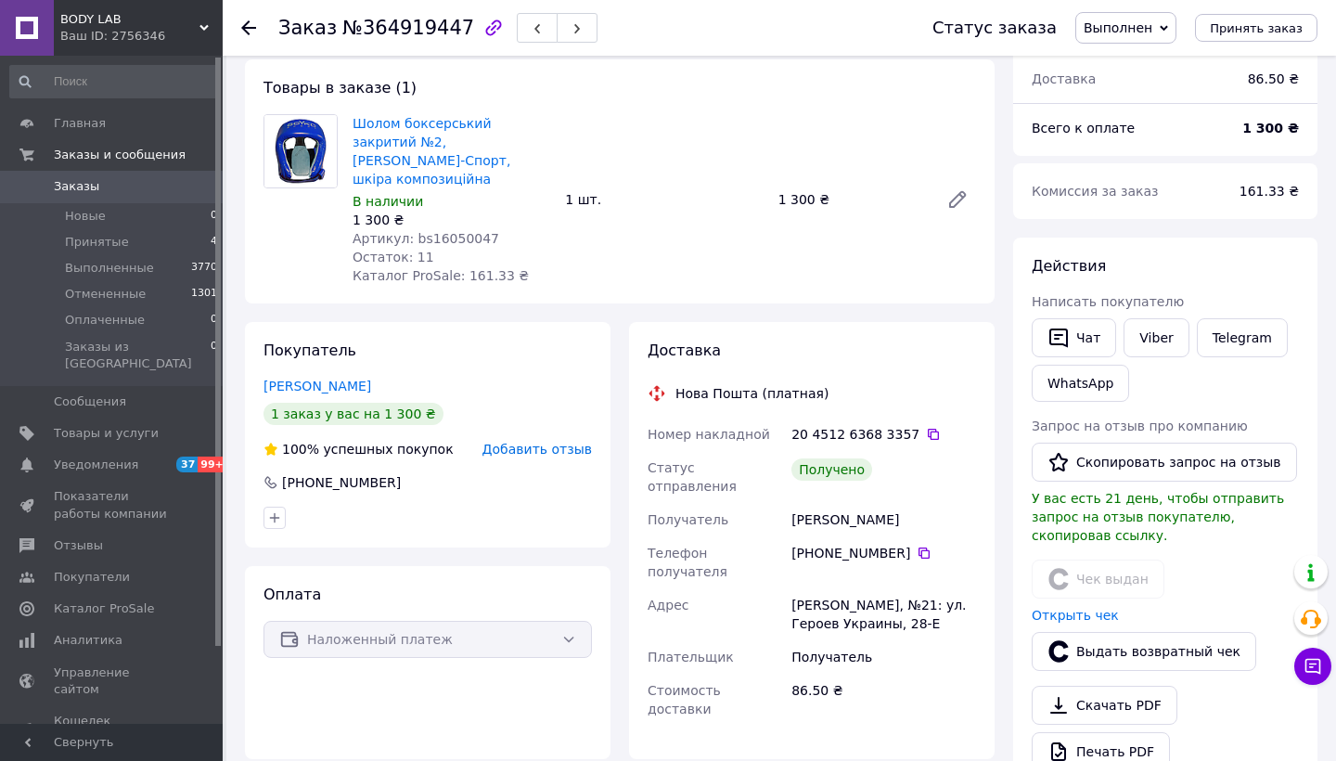
click at [242, 23] on icon at bounding box center [248, 27] width 15 height 15
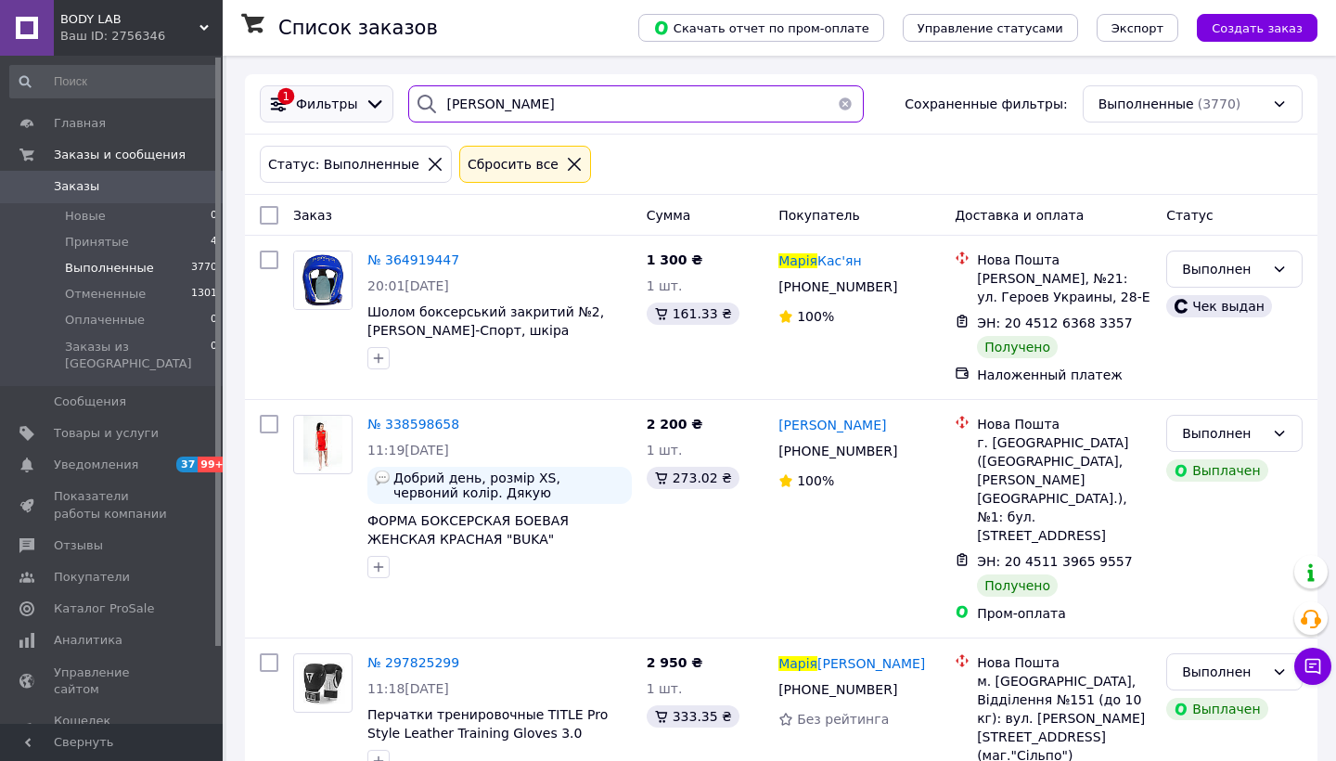
drag, startPoint x: 525, startPoint y: 104, endPoint x: 344, endPoint y: 101, distance: 180.9
click at [344, 101] on div "1 Фильтры марія Сохраненные фильтры: Выполненные (3770)" at bounding box center [781, 103] width 1058 height 37
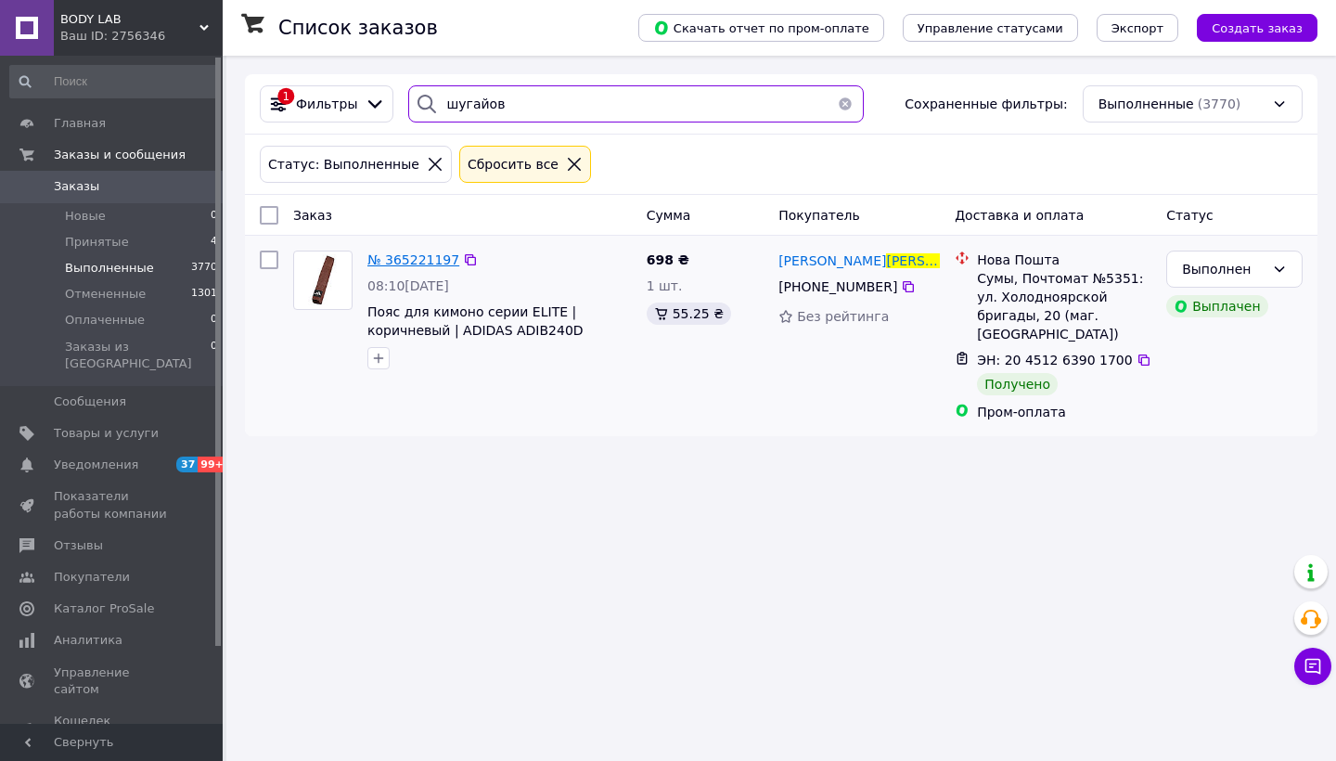
type input "шугайов"
click at [428, 261] on span "№ 365221197" at bounding box center [413, 259] width 92 height 15
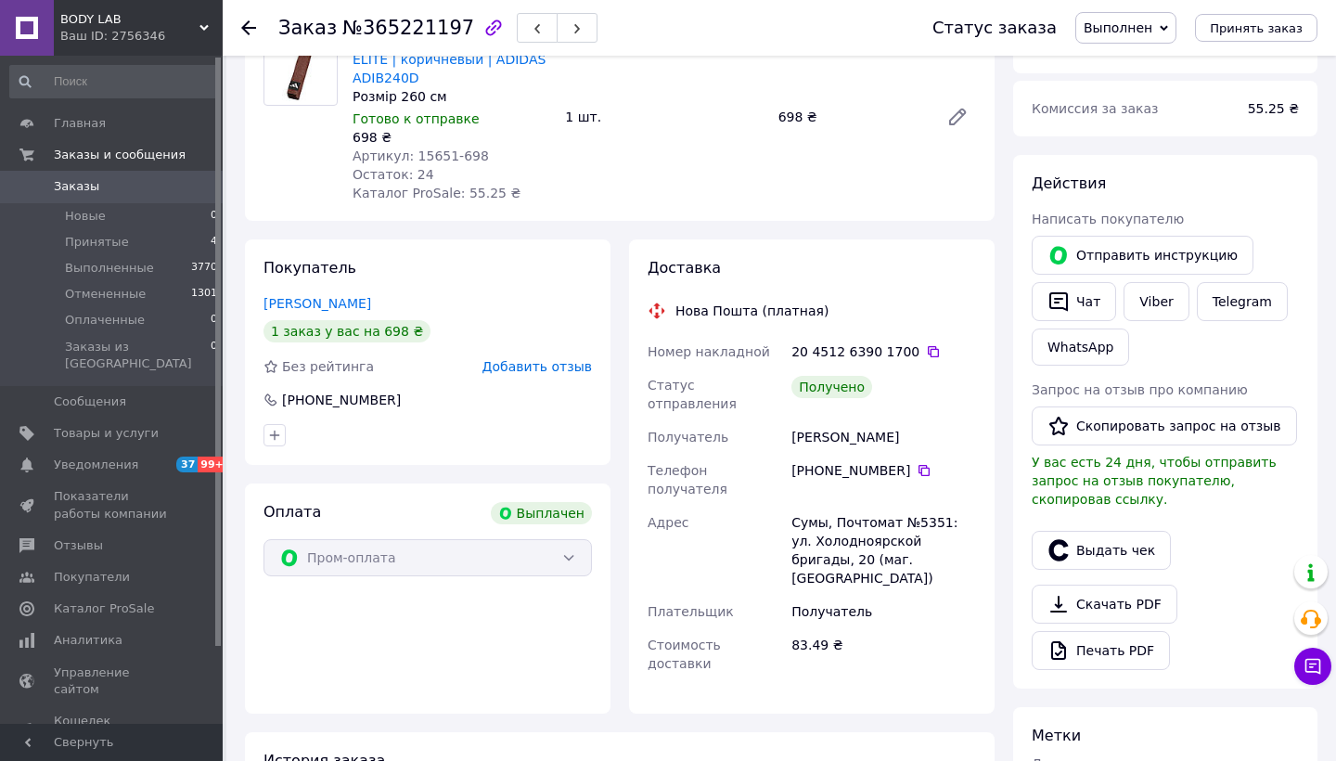
scroll to position [179, 0]
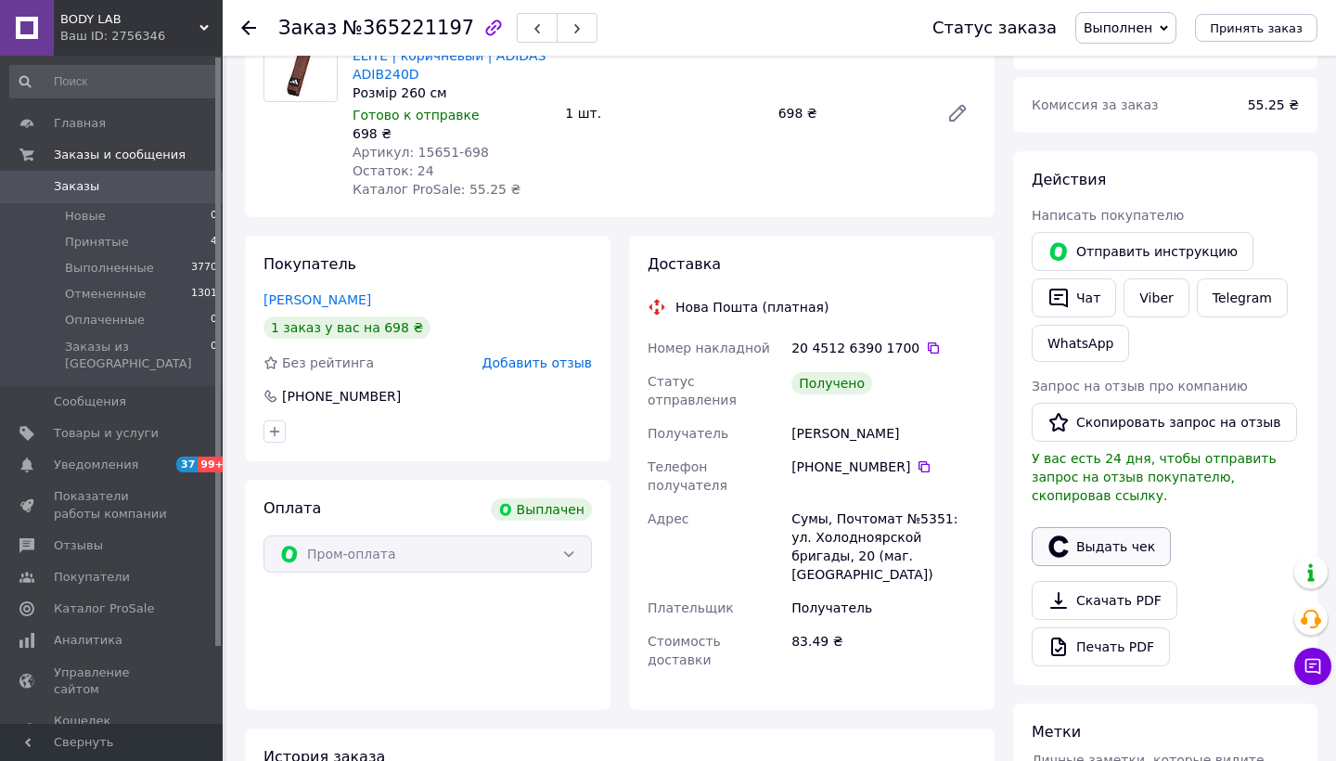
click at [1112, 530] on button "Выдать чек" at bounding box center [1101, 546] width 139 height 39
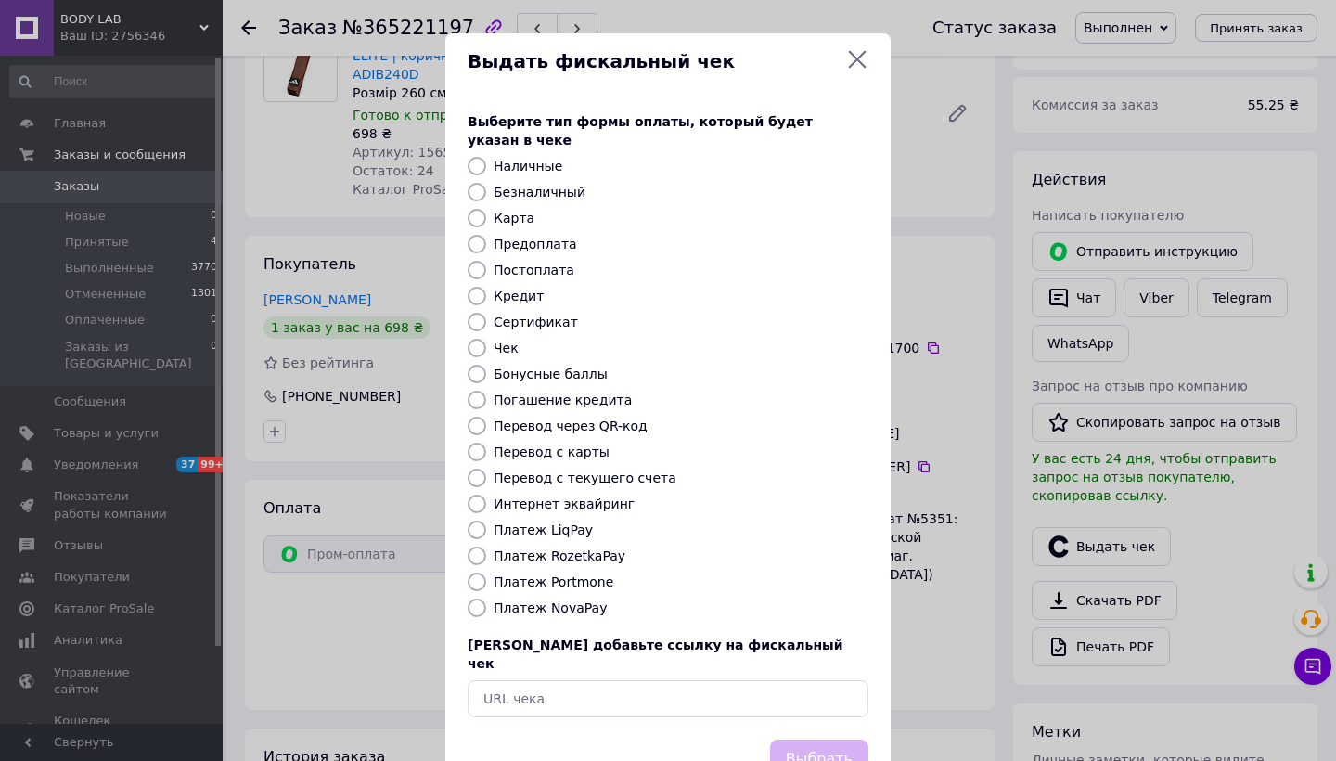
click at [532, 548] on label "Платеж RozetkaPay" at bounding box center [560, 555] width 132 height 15
click at [486, 546] on input "Платеж RozetkaPay" at bounding box center [477, 555] width 19 height 19
radio input "true"
click at [816, 739] on button "Выбрать" at bounding box center [819, 759] width 98 height 40
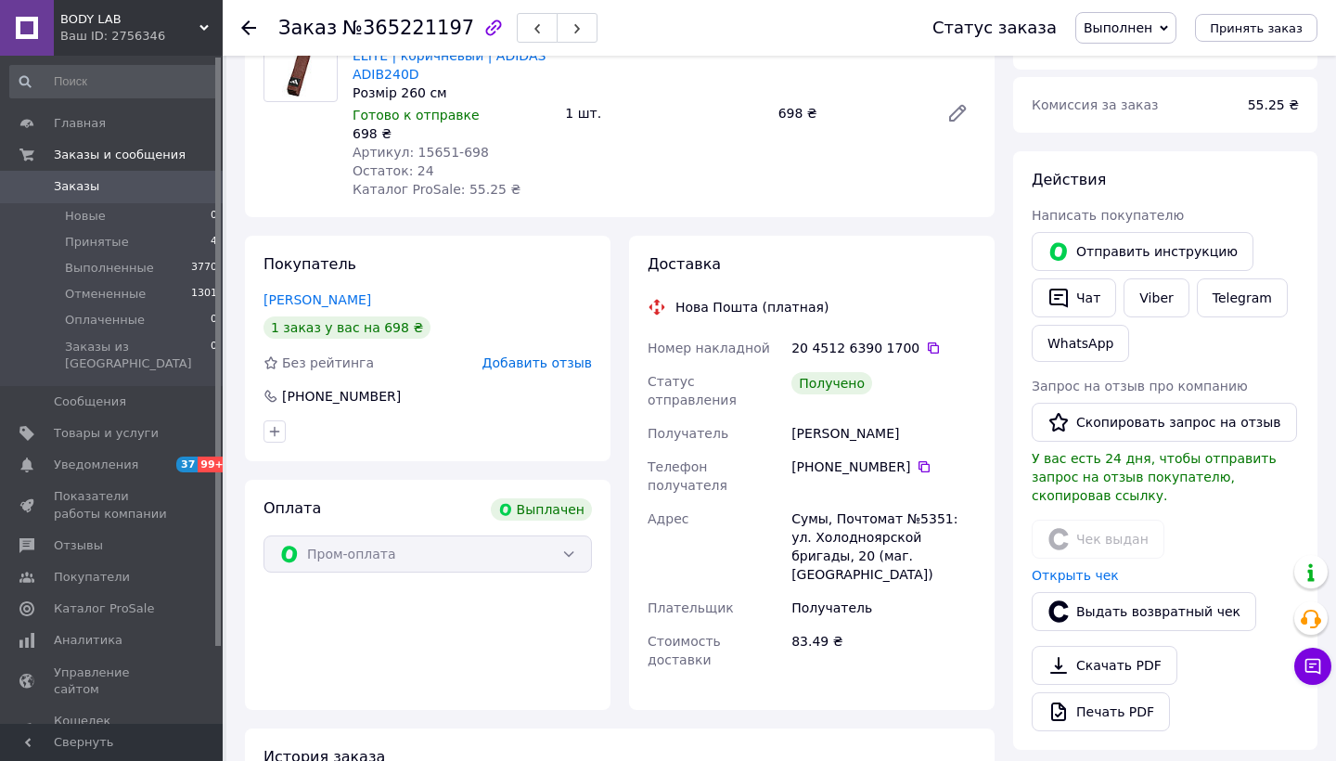
click at [249, 24] on icon at bounding box center [248, 27] width 15 height 15
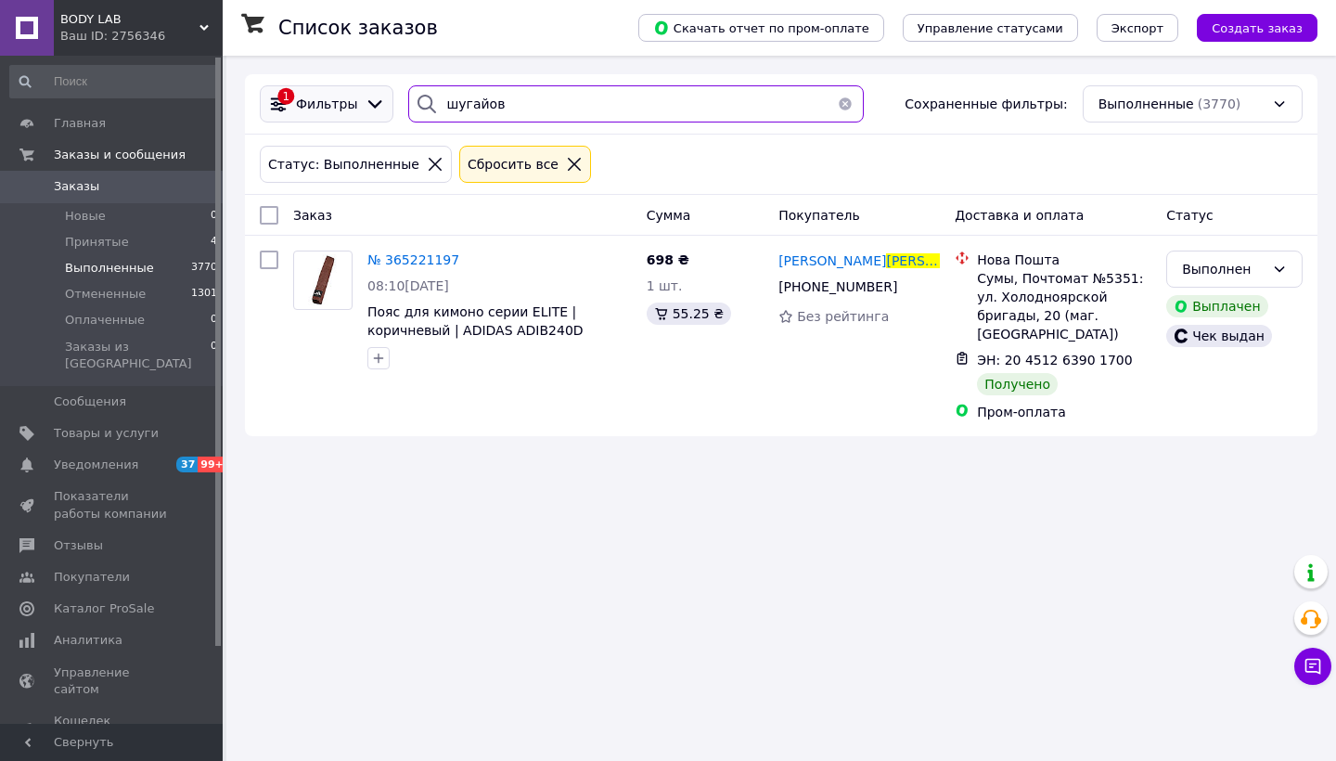
drag, startPoint x: 533, startPoint y: 109, endPoint x: 380, endPoint y: 104, distance: 152.2
click at [380, 104] on div "1 Фильтры шугайов Сохраненные фильтры: Выполненные (3770)" at bounding box center [781, 103] width 1058 height 37
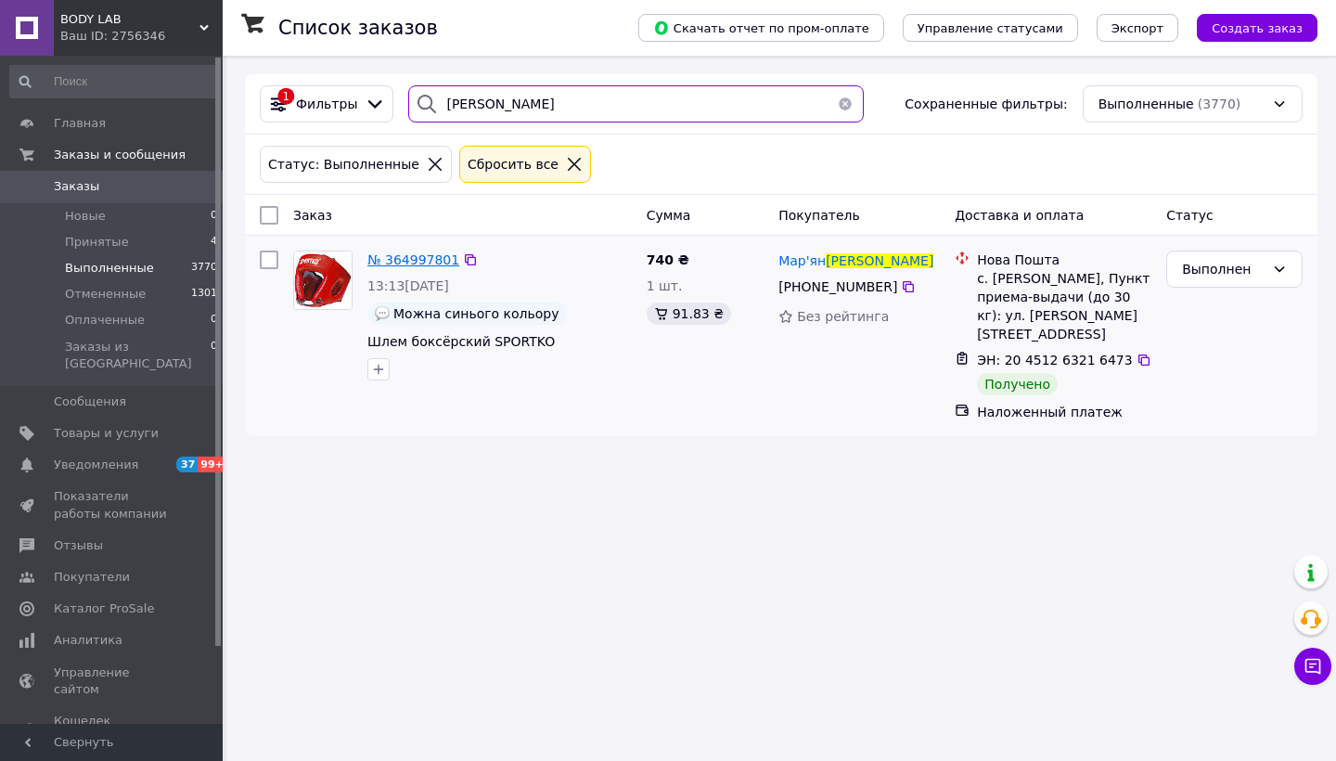
type input "неспляк"
click at [437, 257] on span "№ 364997801" at bounding box center [413, 259] width 92 height 15
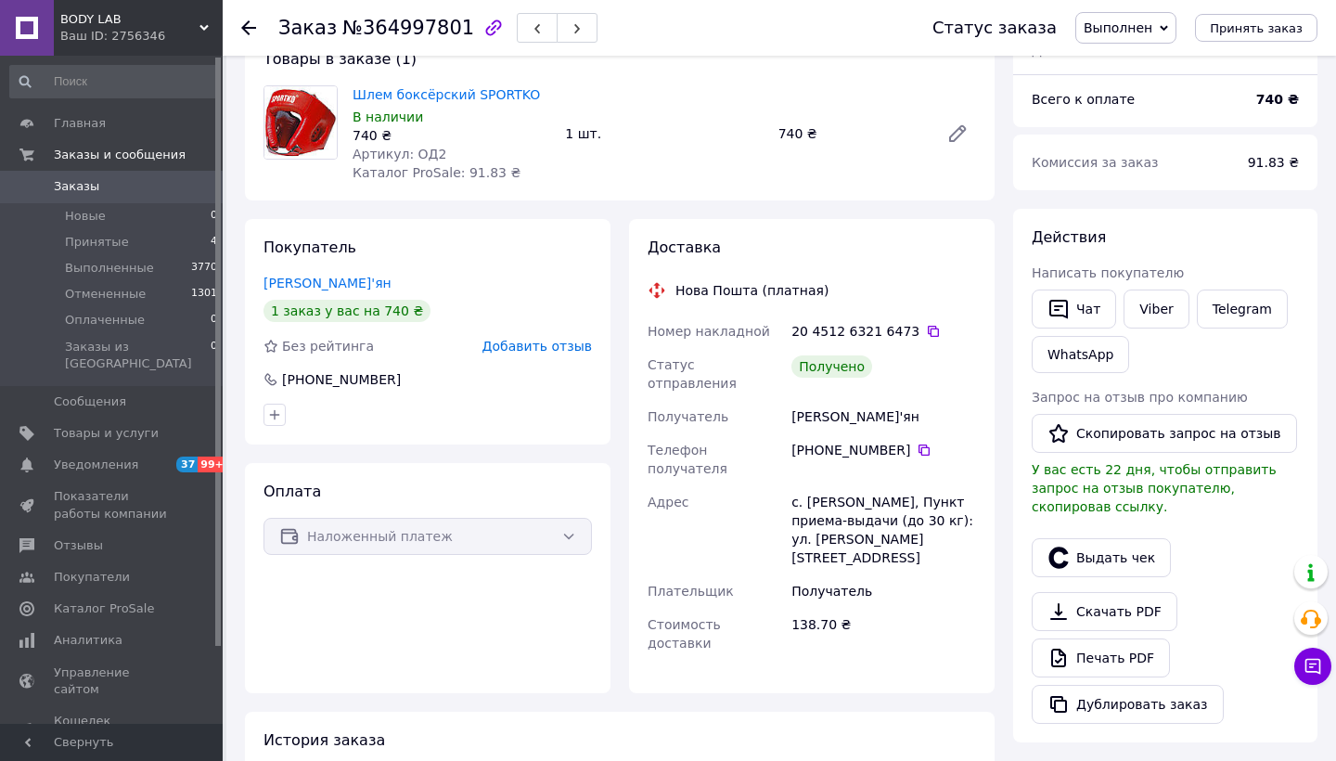
scroll to position [171, 0]
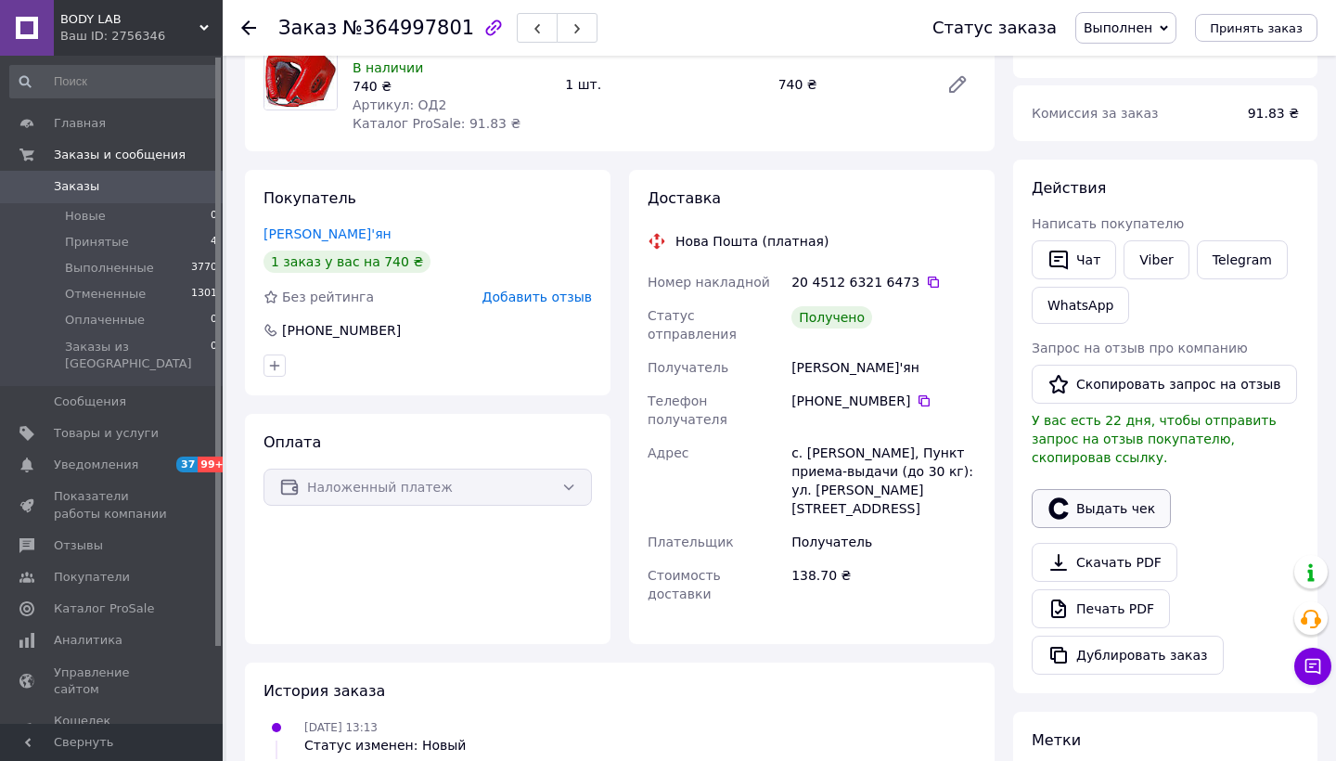
click at [1133, 509] on button "Выдать чек" at bounding box center [1101, 508] width 139 height 39
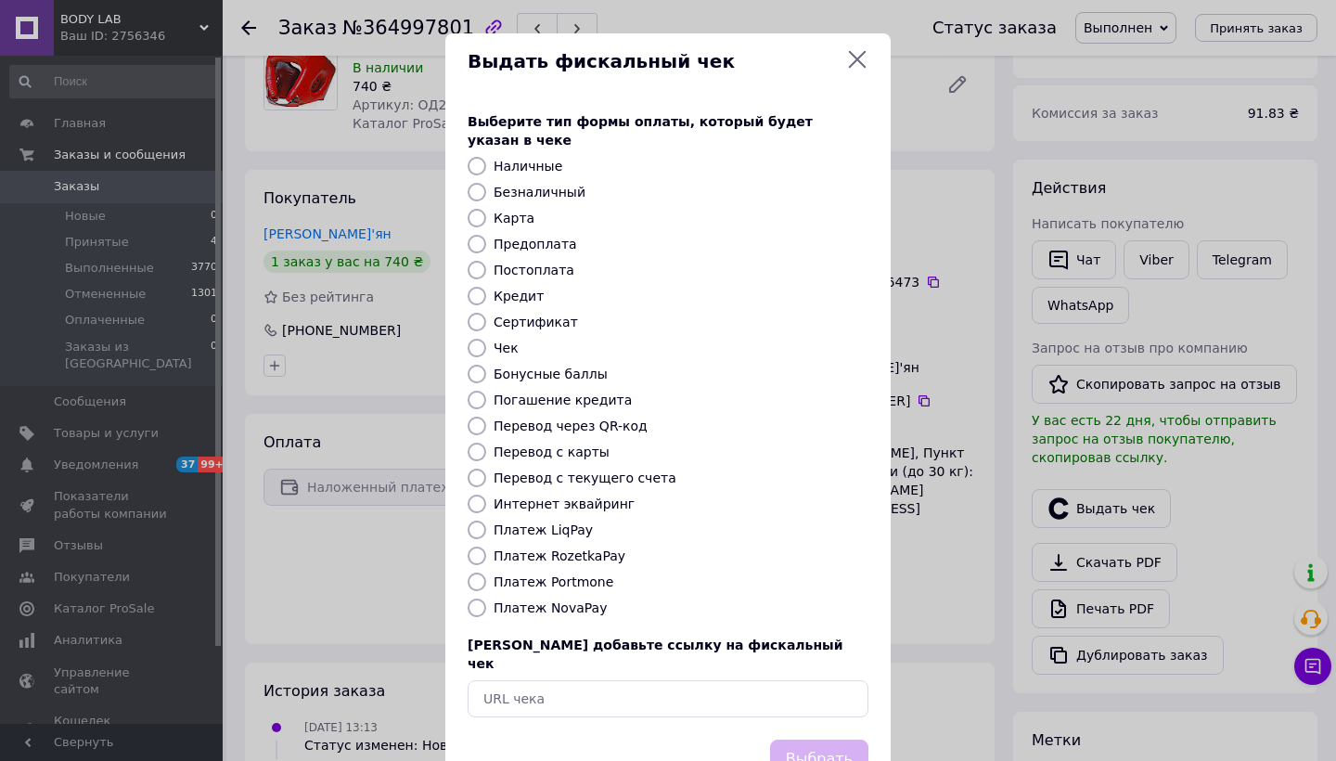
click at [582, 600] on label "Платеж NovaPay" at bounding box center [550, 607] width 113 height 15
click at [486, 598] on input "Платеж NovaPay" at bounding box center [477, 607] width 19 height 19
radio input "true"
click at [809, 739] on button "Выбрать" at bounding box center [819, 759] width 98 height 40
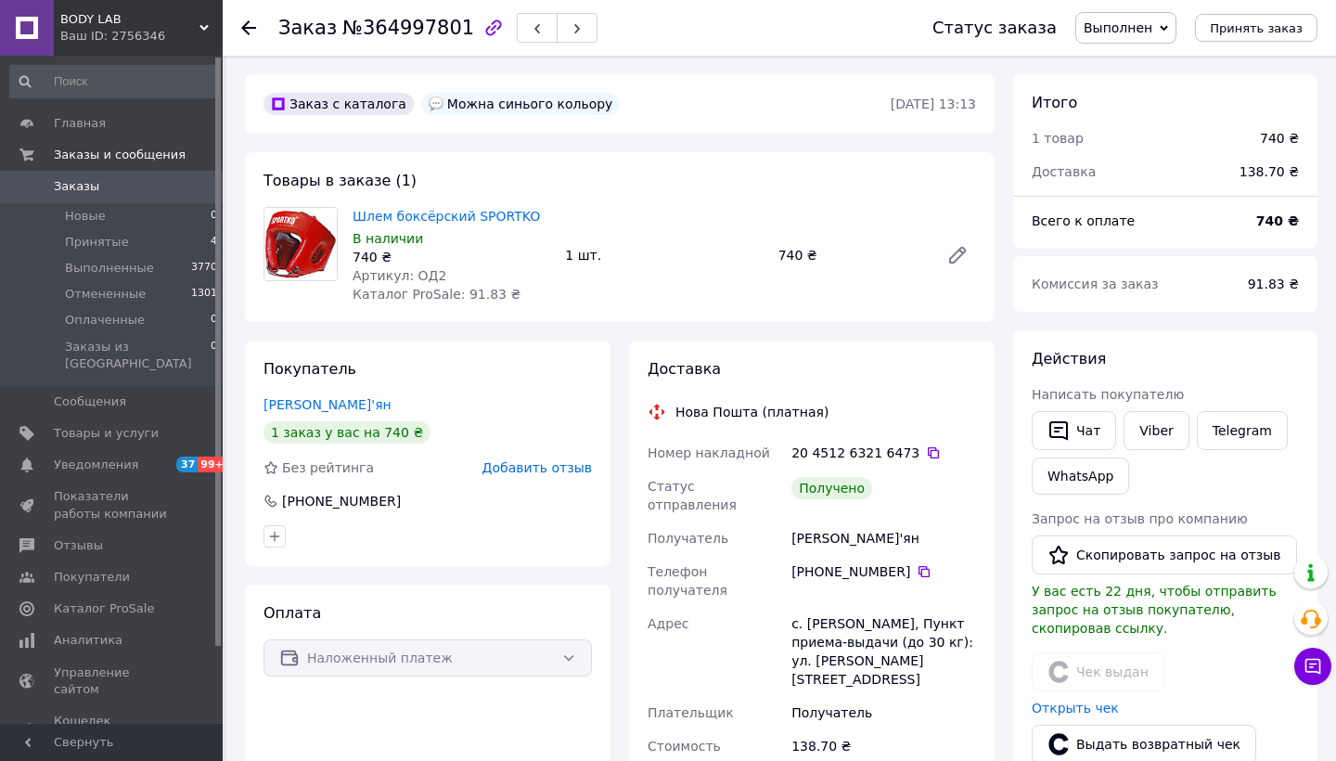
scroll to position [0, 0]
click at [247, 25] on icon at bounding box center [248, 27] width 15 height 15
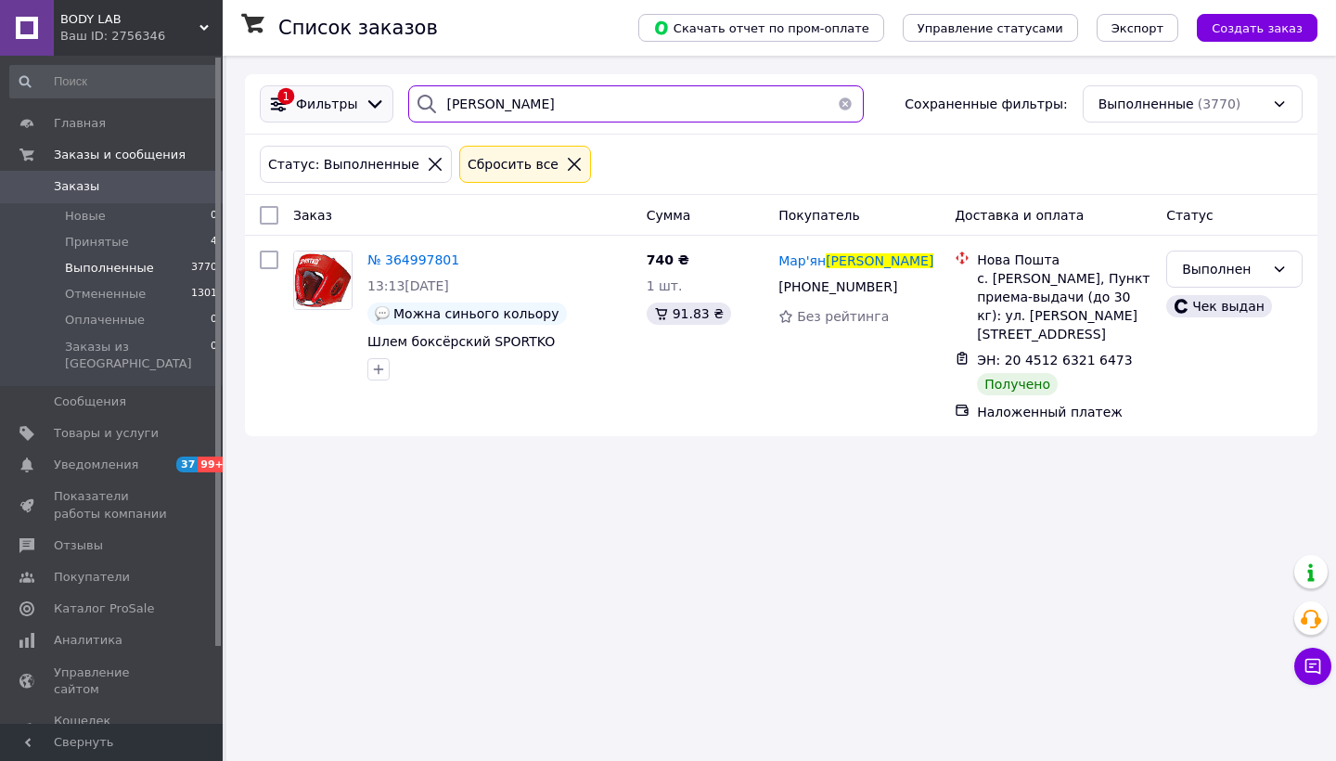
drag, startPoint x: 548, startPoint y: 115, endPoint x: 340, endPoint y: 112, distance: 208.8
click at [340, 112] on div "1 Фильтры неспляк Сохраненные фильтры: Выполненные (3770)" at bounding box center [781, 103] width 1058 height 37
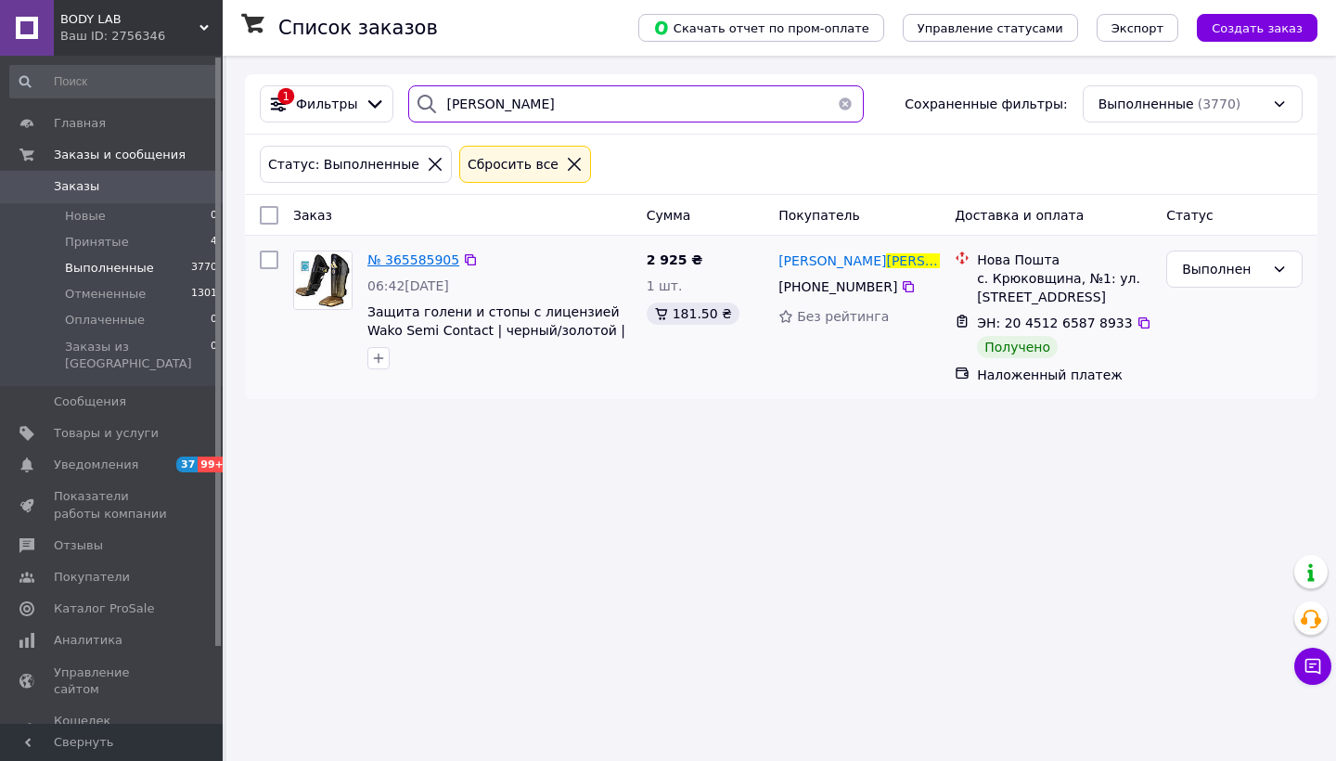
type input "бурчак"
click at [399, 254] on span "№ 365585905" at bounding box center [413, 259] width 92 height 15
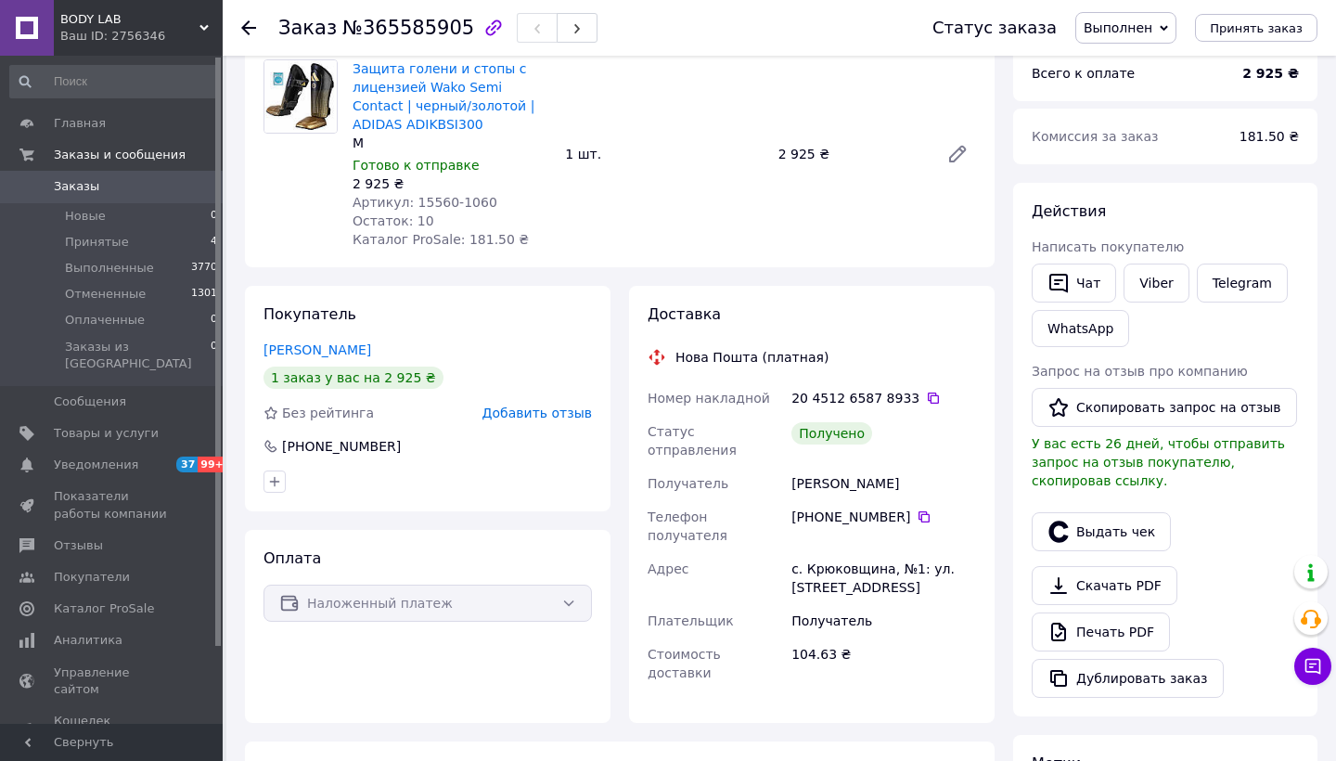
scroll to position [152, 0]
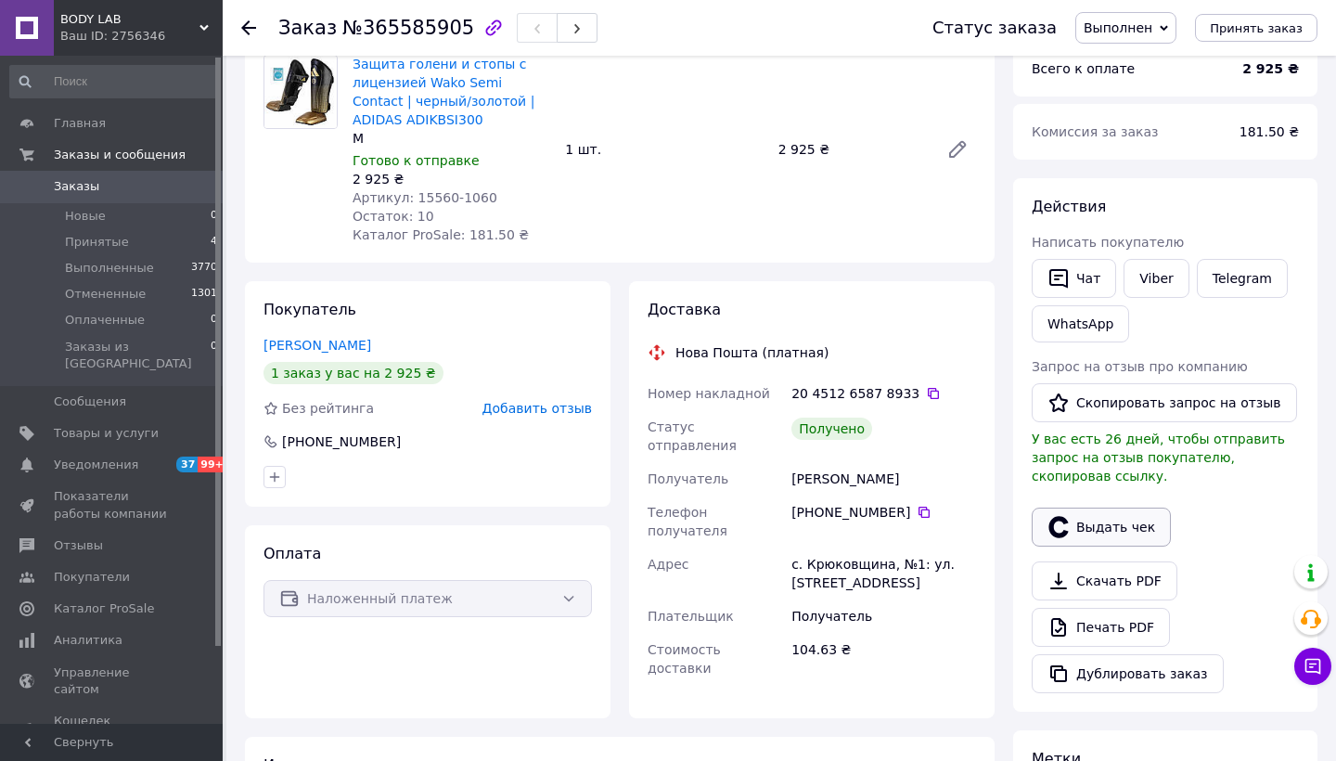
click at [1091, 524] on button "Выдать чек" at bounding box center [1101, 526] width 139 height 39
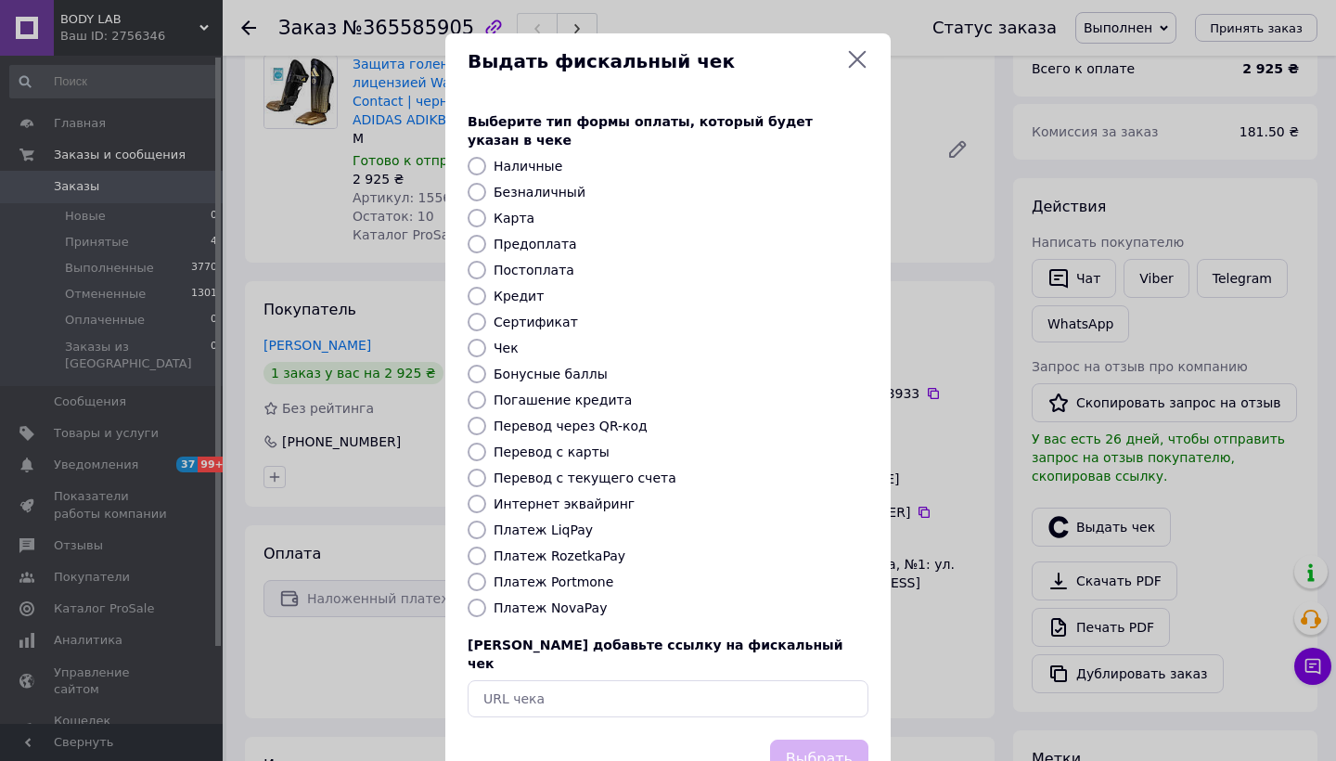
click at [575, 600] on label "Платеж NovaPay" at bounding box center [550, 607] width 113 height 15
click at [486, 598] on input "Платеж NovaPay" at bounding box center [477, 607] width 19 height 19
radio input "true"
click at [834, 739] on button "Выбрать" at bounding box center [819, 759] width 98 height 40
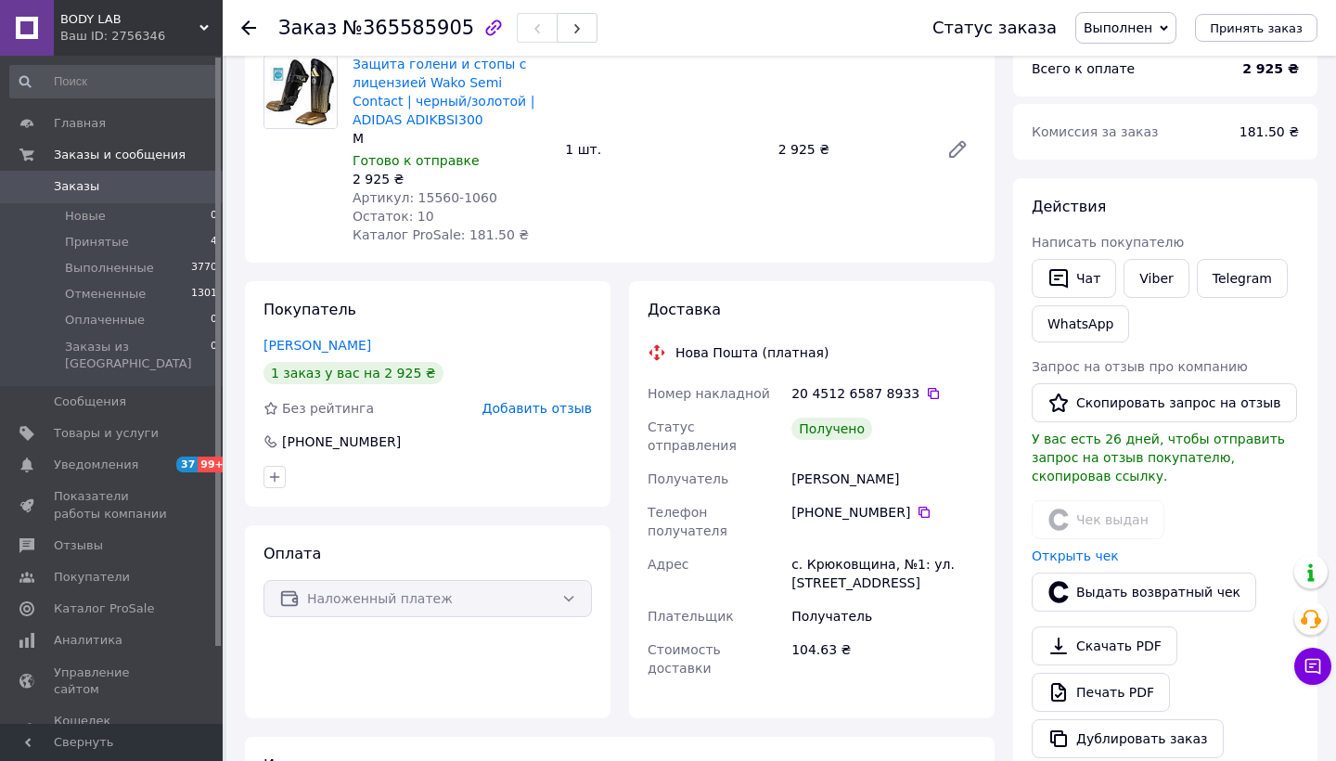
click at [248, 27] on use at bounding box center [248, 27] width 15 height 15
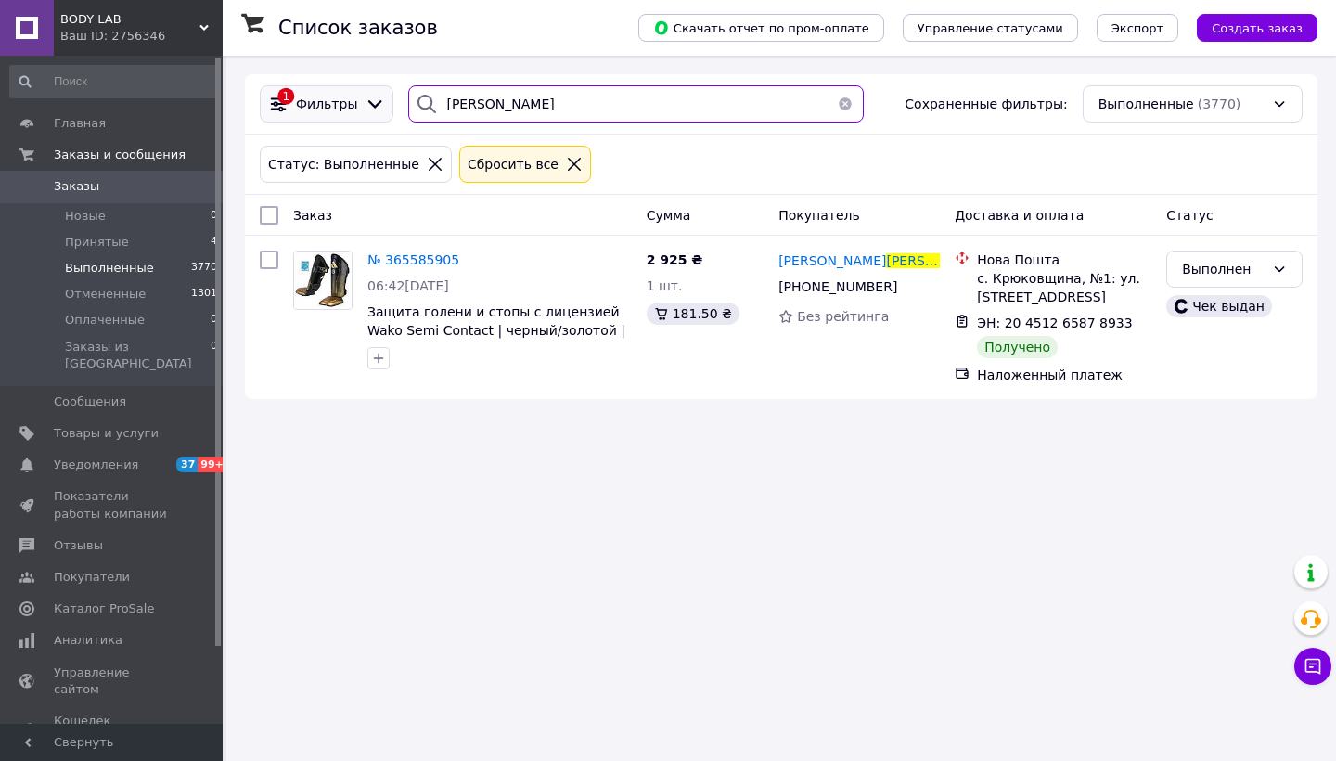
drag, startPoint x: 493, startPoint y: 105, endPoint x: 366, endPoint y: 105, distance: 127.1
click at [366, 105] on div "1 Фильтры бурчак Сохраненные фильтры: Выполненные (3770)" at bounding box center [781, 103] width 1058 height 37
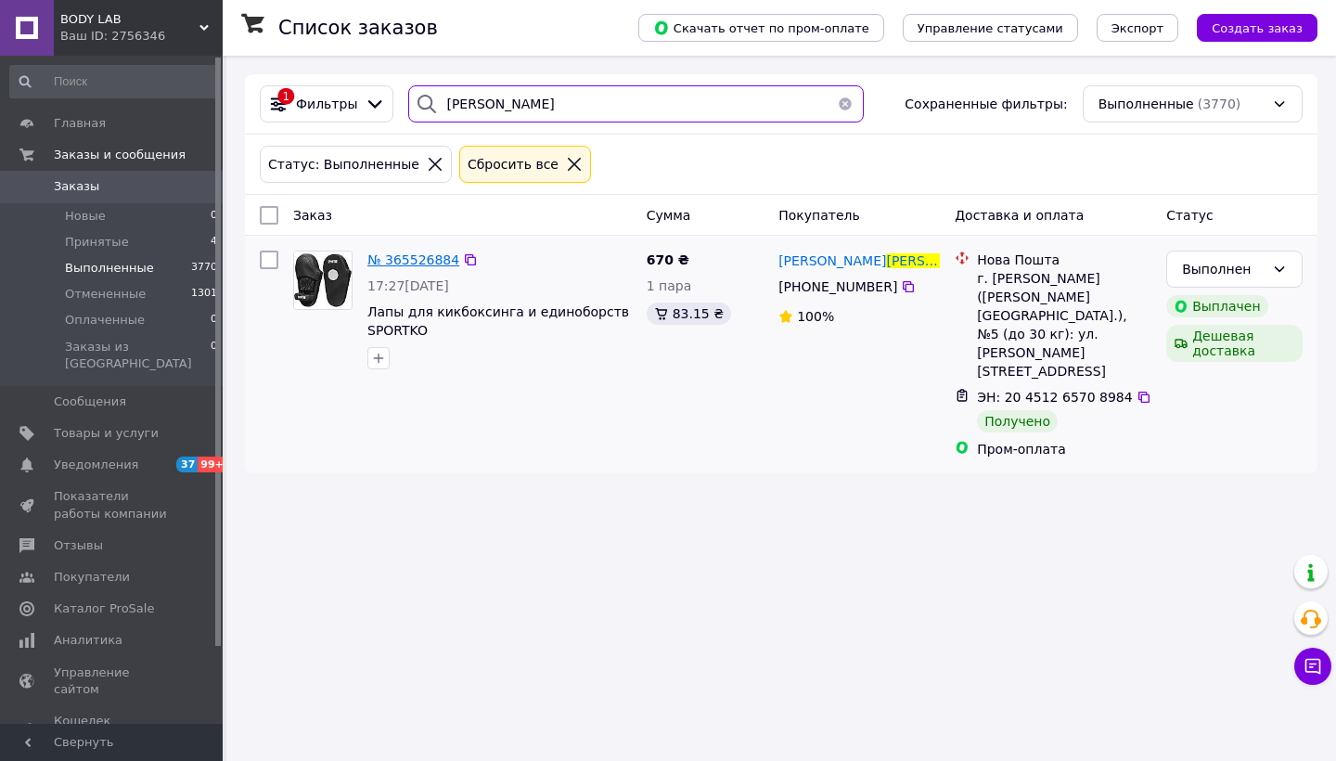
type input "литвинюк"
click at [418, 257] on span "№ 365526884" at bounding box center [413, 259] width 92 height 15
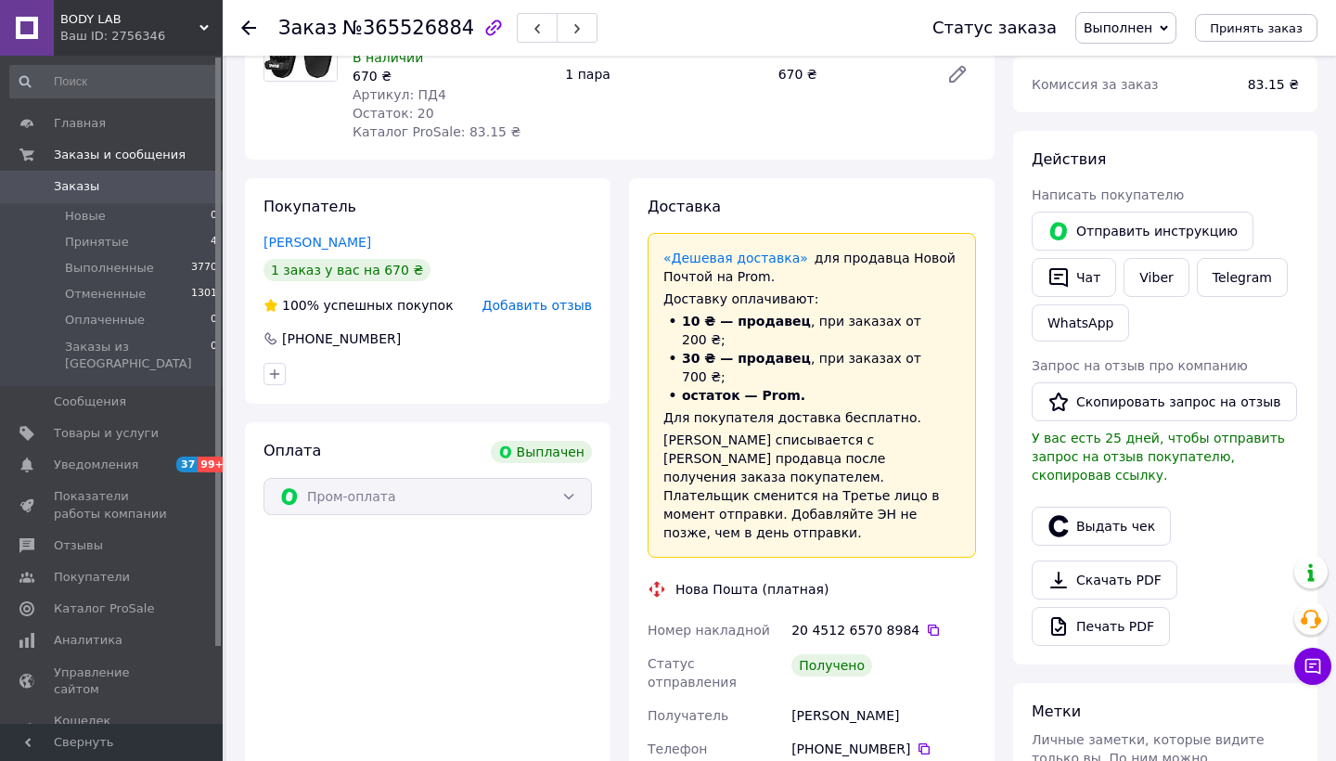
scroll to position [210, 0]
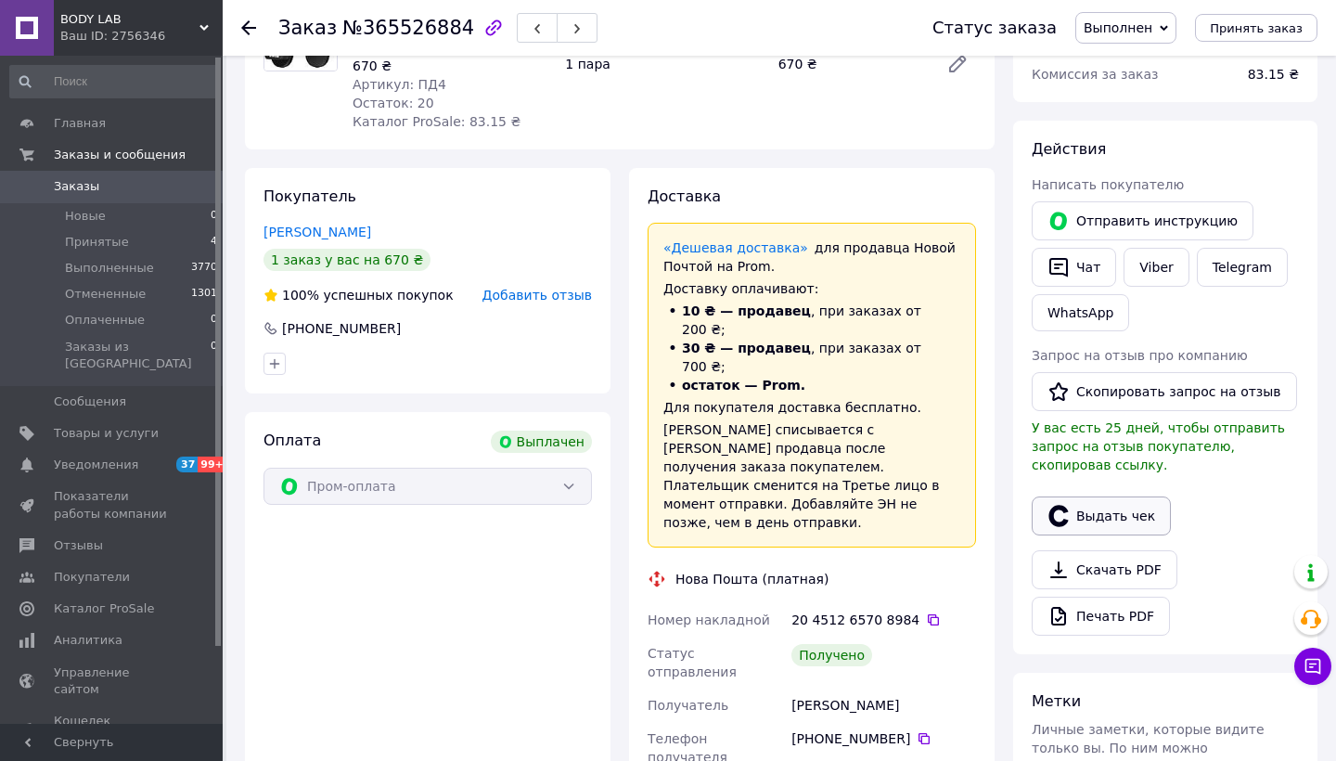
click at [1108, 517] on button "Выдать чек" at bounding box center [1101, 515] width 139 height 39
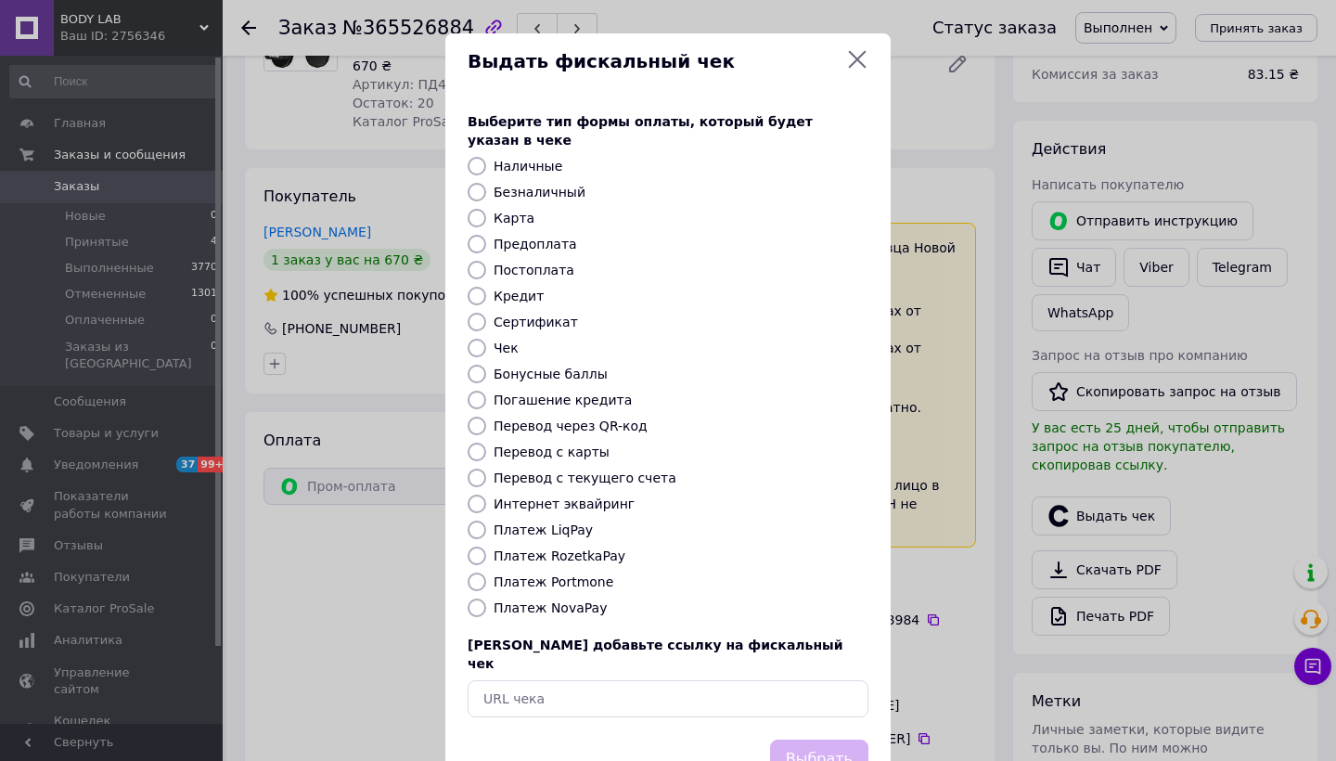
click at [554, 600] on label "Платеж NovaPay" at bounding box center [550, 607] width 113 height 15
click at [486, 598] on input "Платеж NovaPay" at bounding box center [477, 607] width 19 height 19
radio input "true"
click at [551, 548] on label "Платеж RozetkaPay" at bounding box center [560, 555] width 132 height 15
click at [486, 546] on input "Платеж RozetkaPay" at bounding box center [477, 555] width 19 height 19
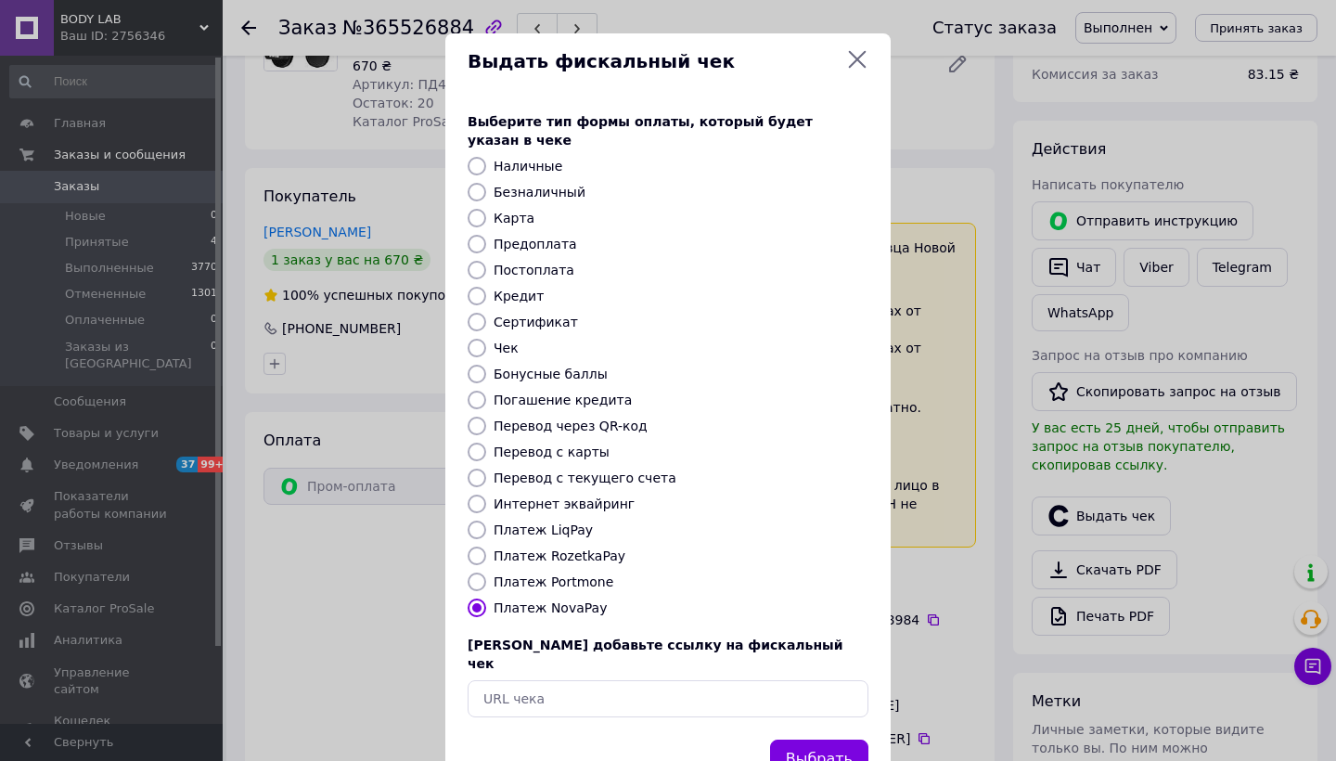
radio input "true"
click at [816, 739] on button "Выбрать" at bounding box center [819, 759] width 98 height 40
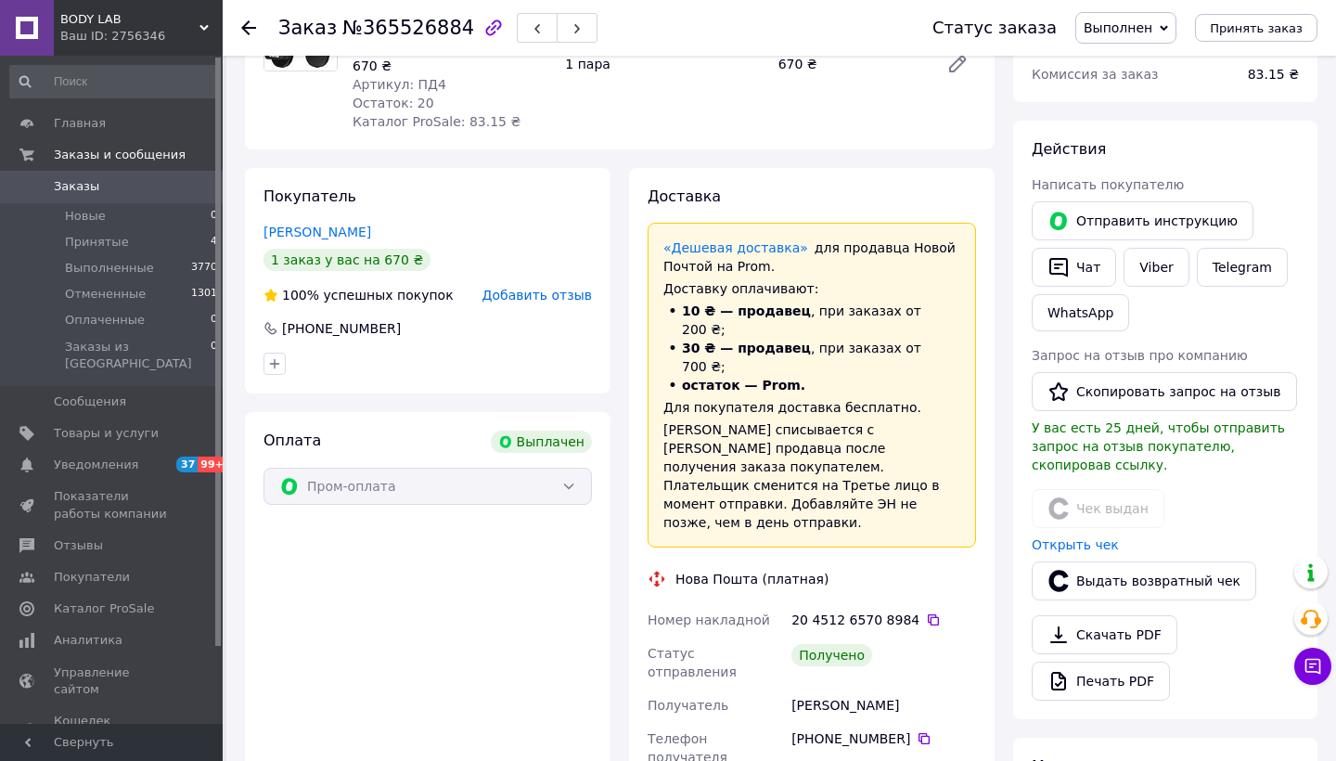
click at [250, 23] on icon at bounding box center [248, 27] width 15 height 15
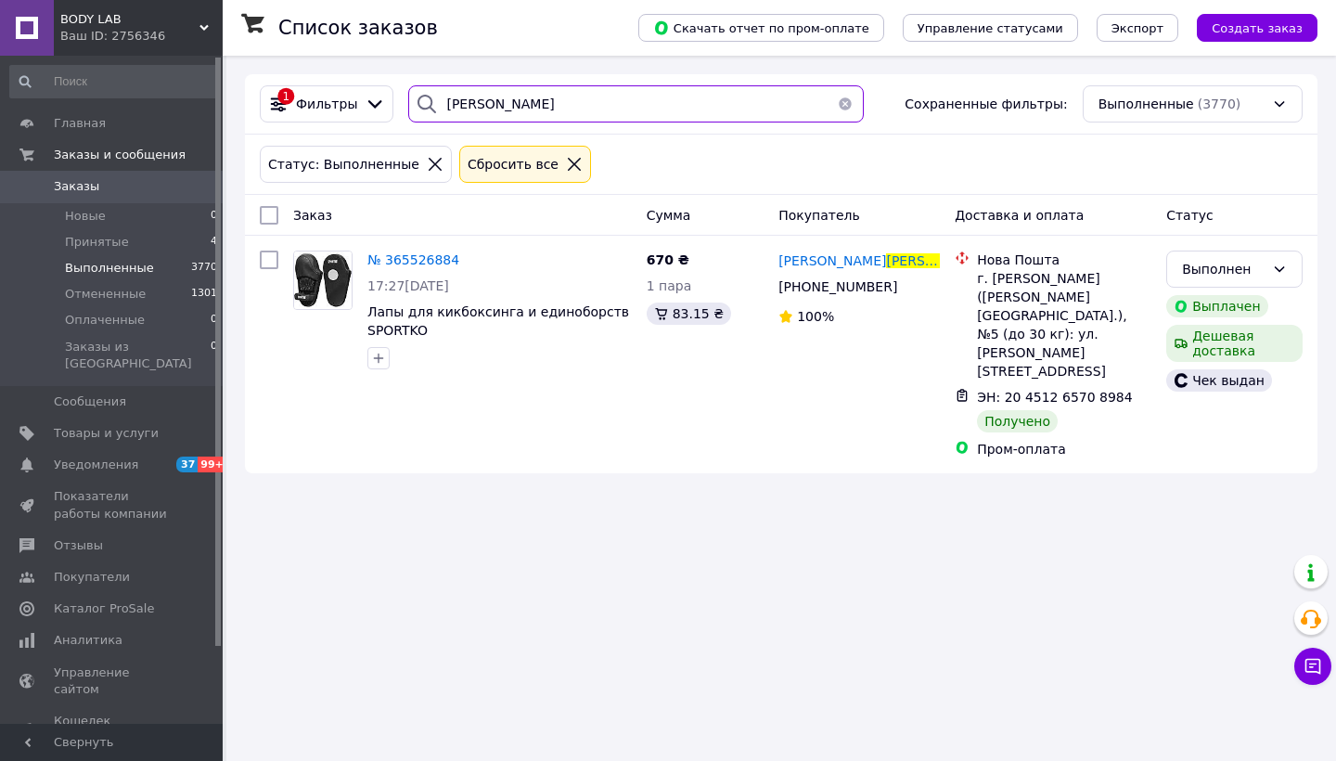
drag, startPoint x: 520, startPoint y: 108, endPoint x: 390, endPoint y: 105, distance: 129.9
click at [390, 105] on div "1 Фильтры литвинюк Сохраненные фильтры: Выполненные (3770)" at bounding box center [781, 103] width 1058 height 37
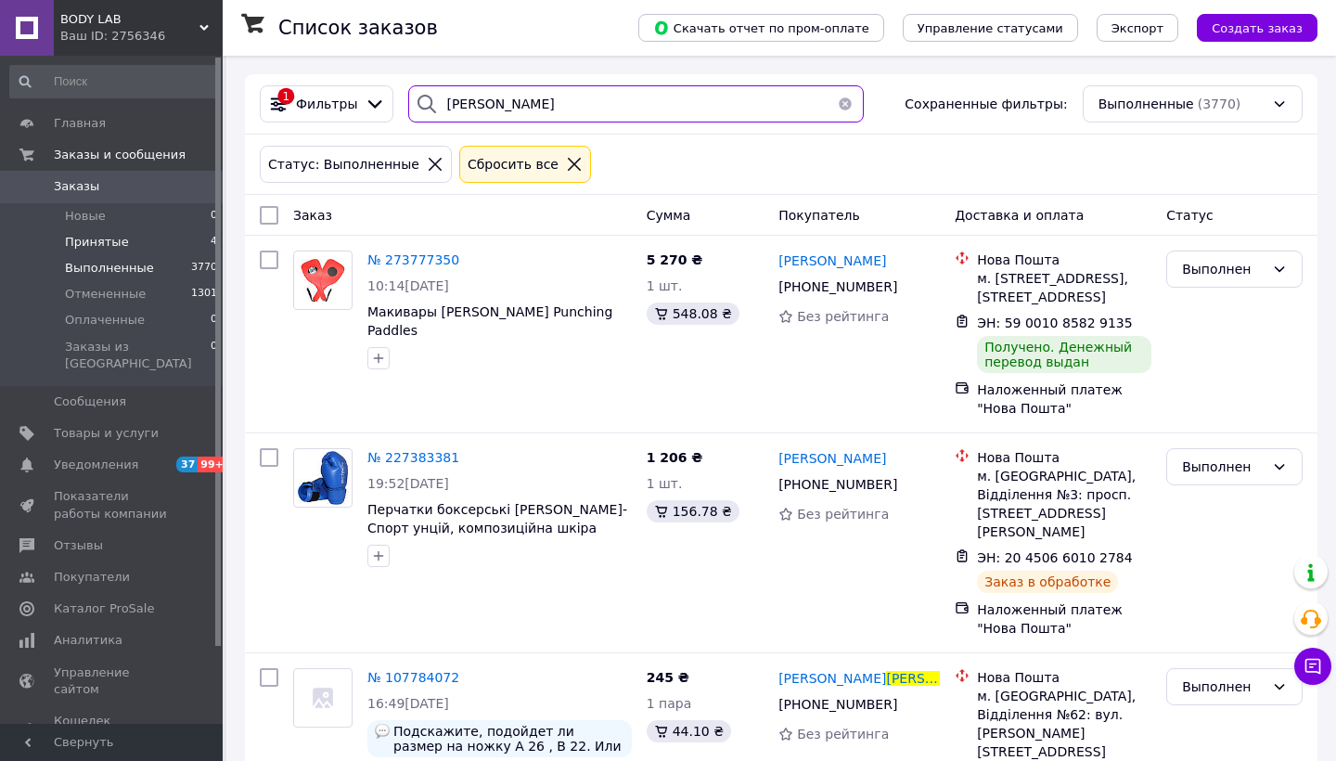
type input "соловьев"
click at [92, 239] on span "Принятые" at bounding box center [97, 242] width 64 height 17
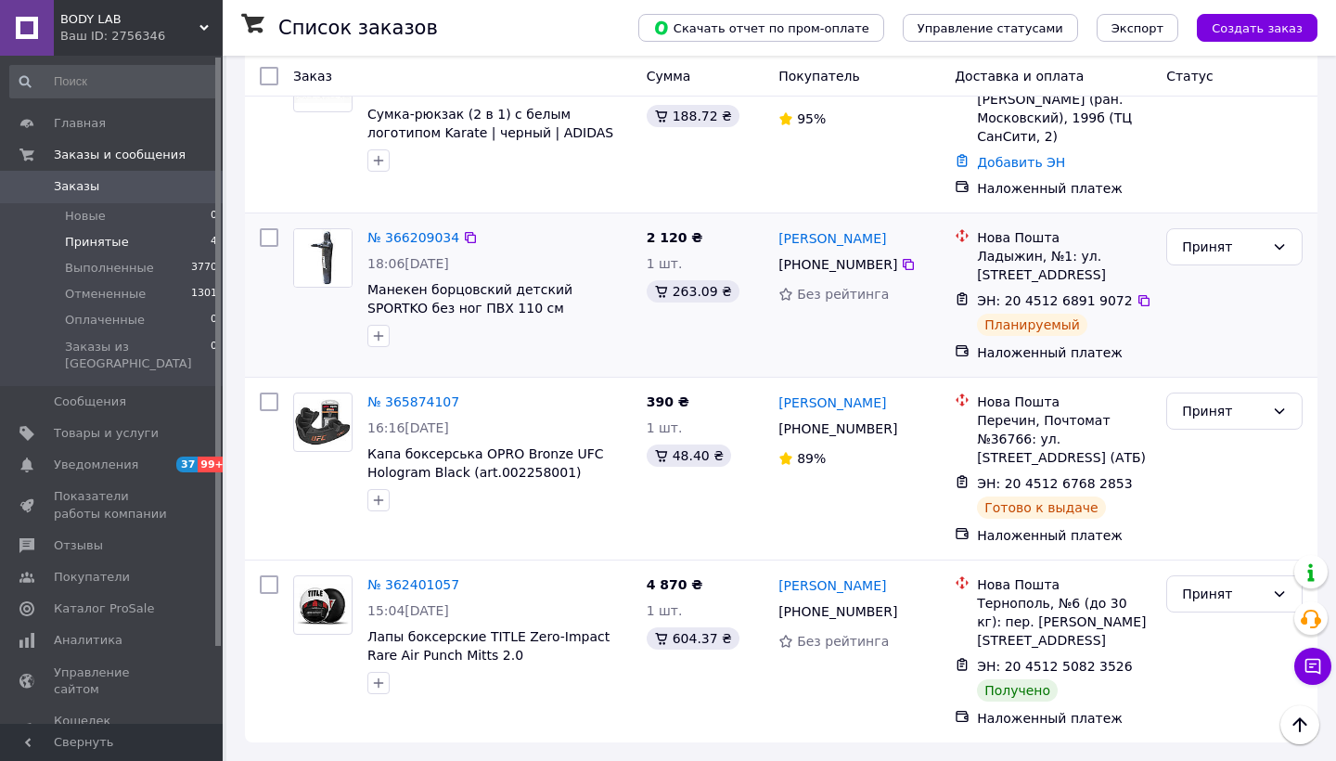
scroll to position [198, 0]
click at [423, 405] on link "№ 365874107" at bounding box center [413, 401] width 92 height 15
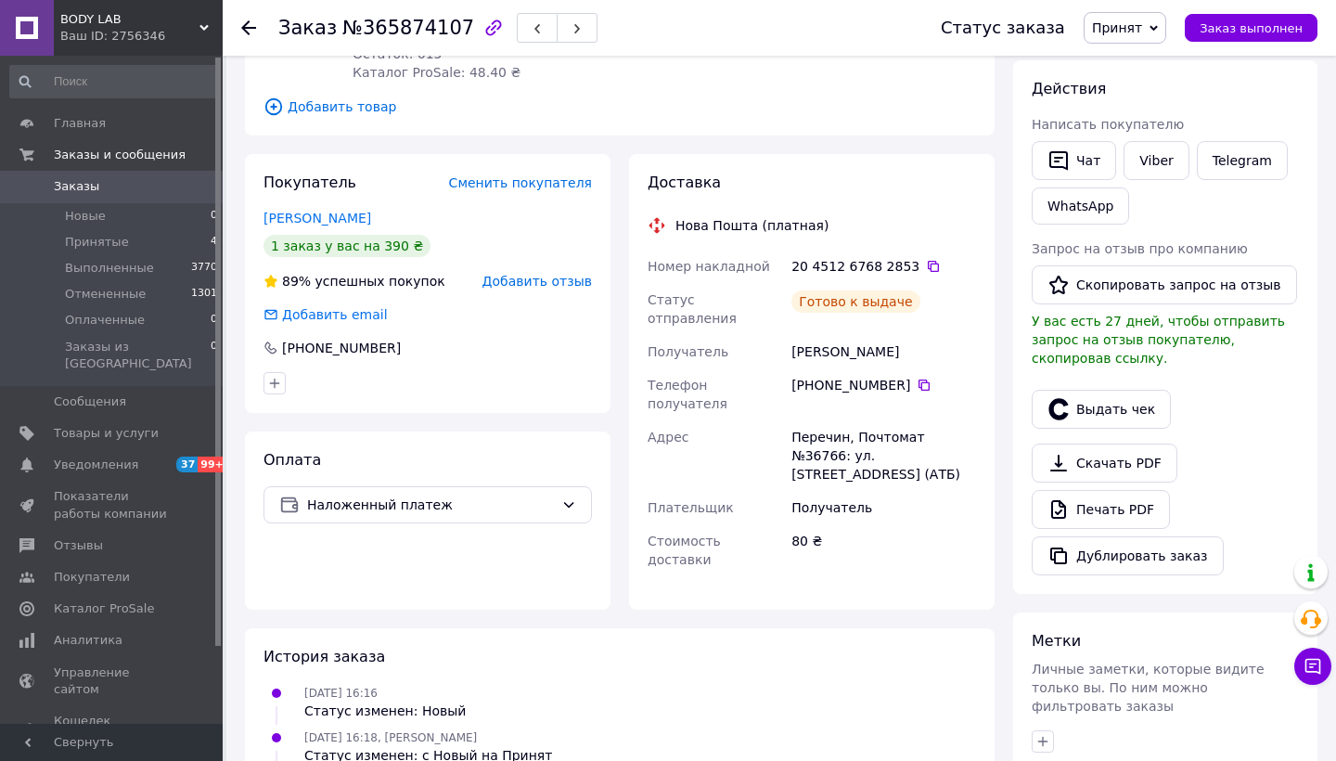
scroll to position [364, 0]
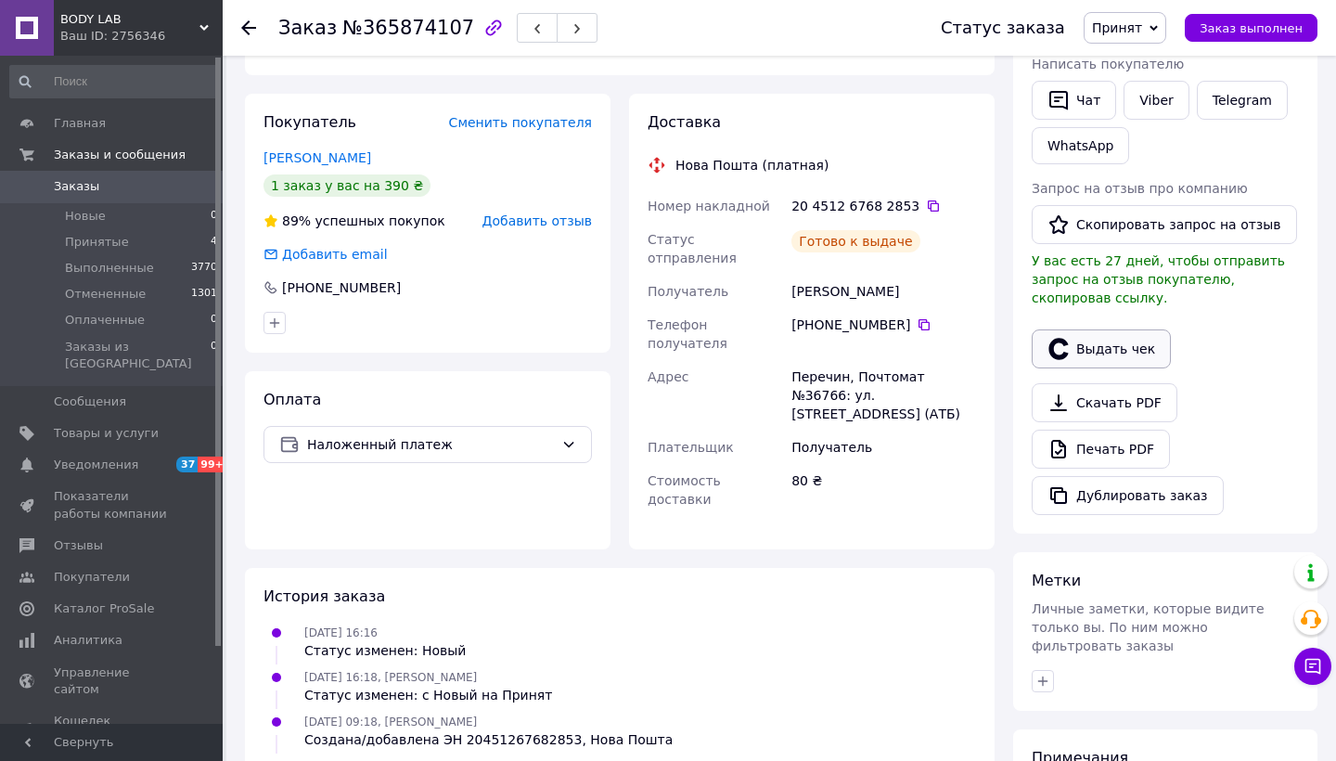
click at [1098, 350] on button "Выдать чек" at bounding box center [1101, 348] width 139 height 39
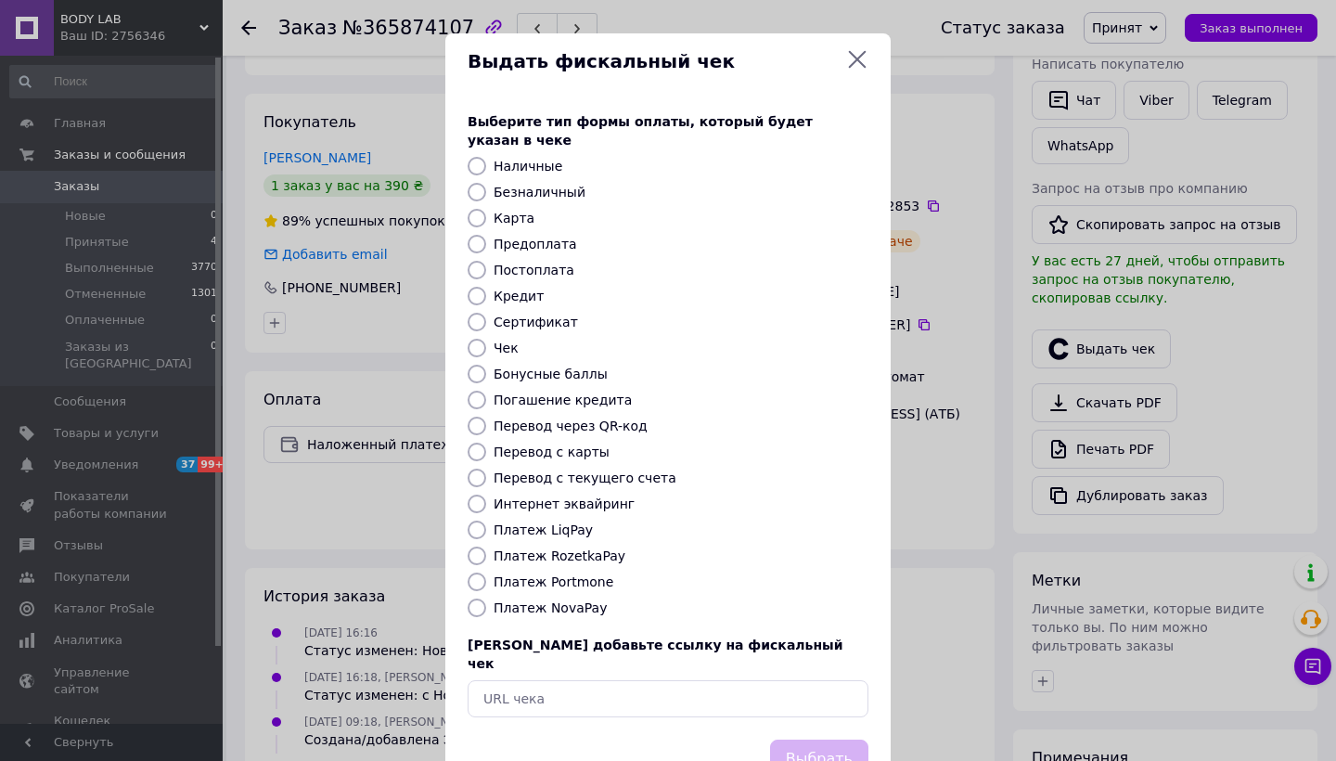
click at [537, 600] on label "Платеж NovaPay" at bounding box center [550, 607] width 113 height 15
click at [486, 598] on input "Платеж NovaPay" at bounding box center [477, 607] width 19 height 19
radio input "true"
click at [830, 739] on button "Выбрать" at bounding box center [819, 759] width 98 height 40
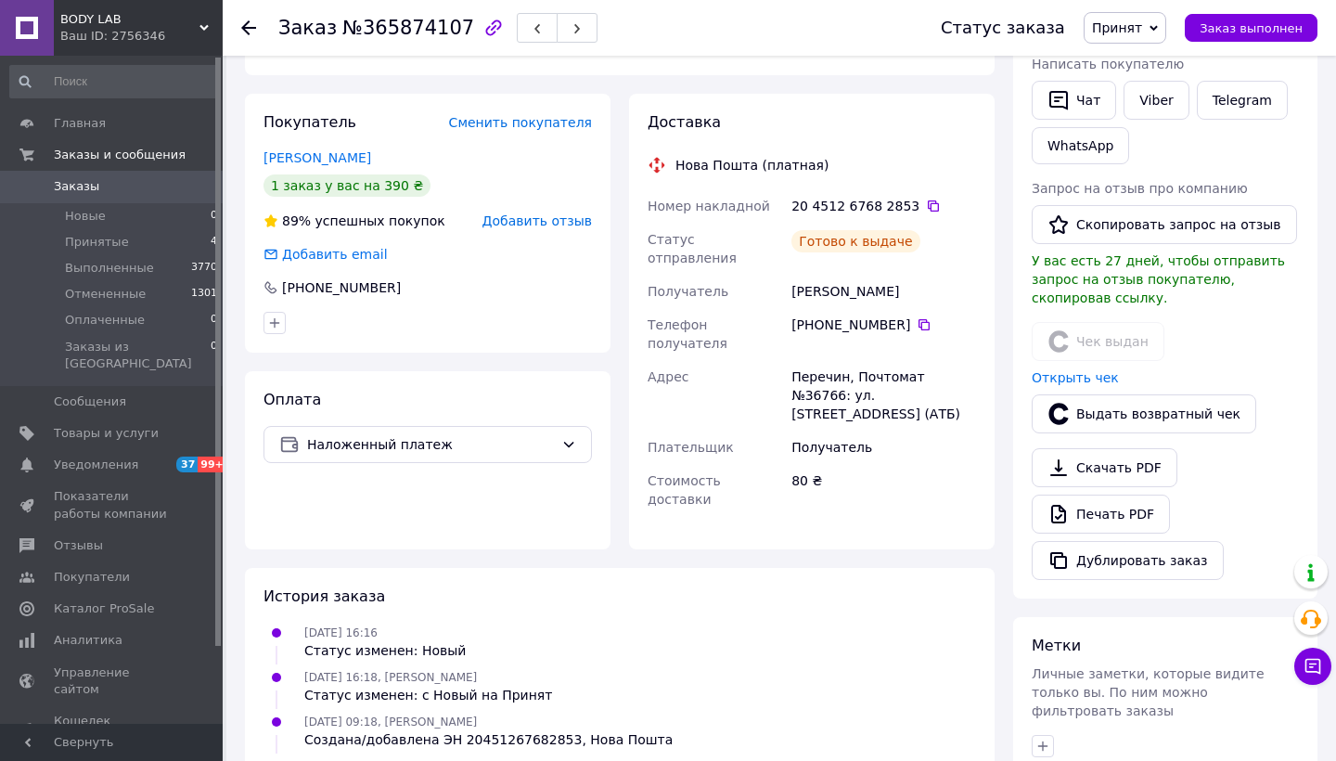
click at [242, 29] on use at bounding box center [248, 27] width 15 height 15
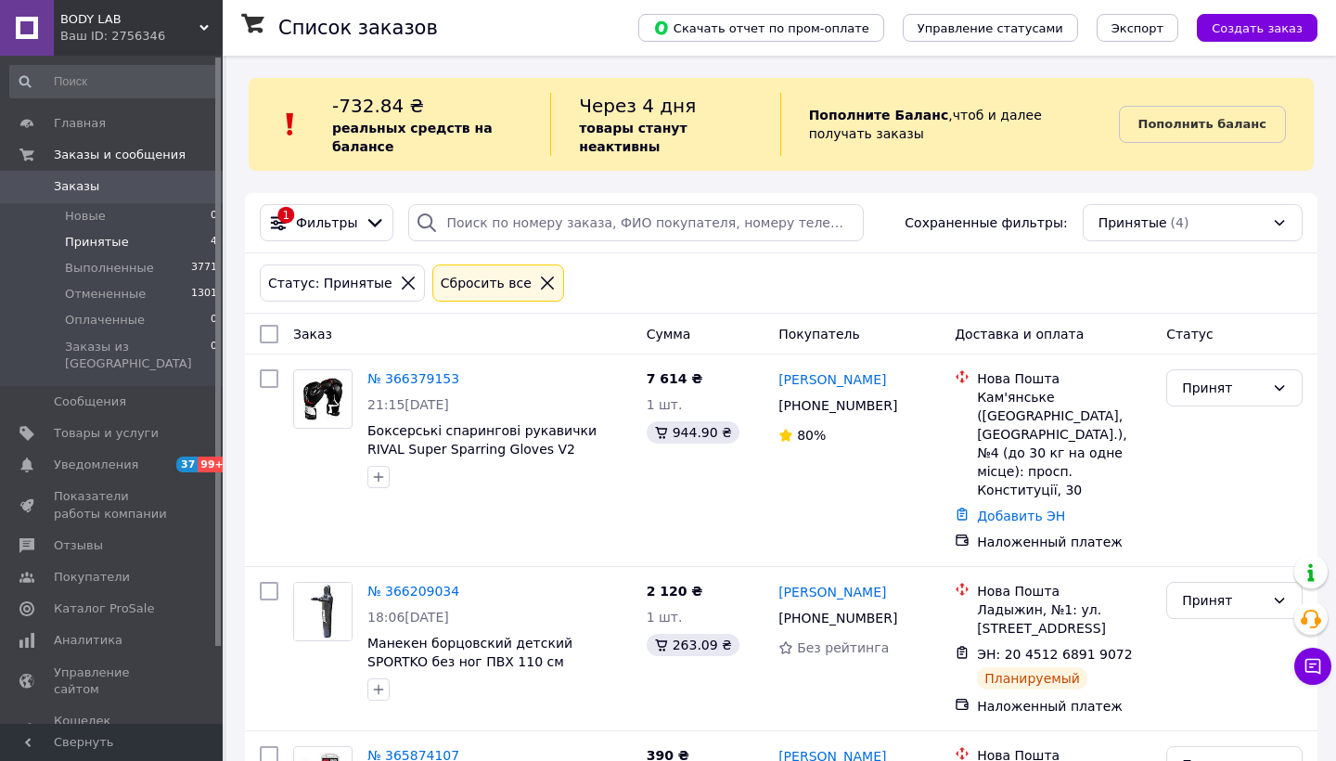
click at [880, 283] on div "Статус: Принятые Сбросить все" at bounding box center [781, 283] width 1050 height 45
click at [839, 311] on div "1 Фильтры Сохраненные фильтры: Принятые (4) Статус: Принятые Сбросить все Заказ…" at bounding box center [781, 644] width 1072 height 903
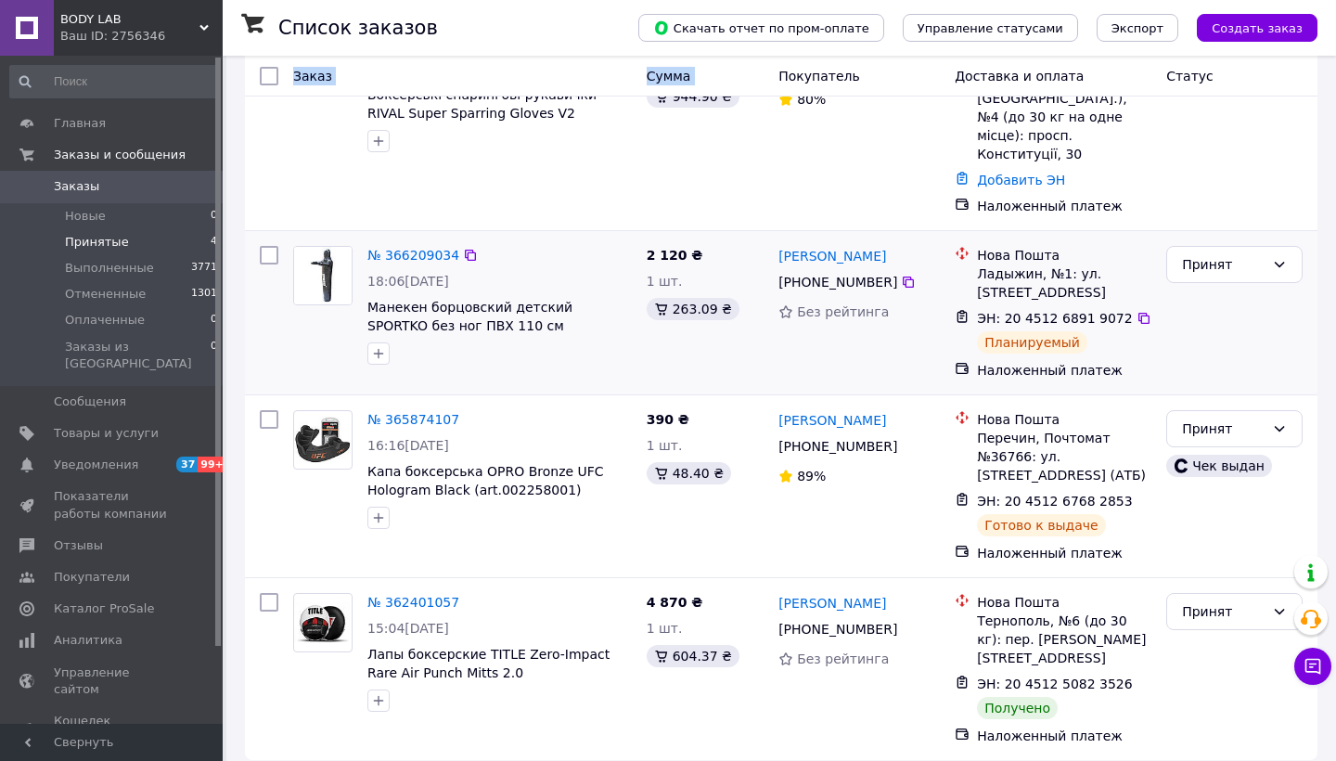
scroll to position [335, 0]
click at [802, 170] on div "Денис Косар +380 93 913 22 99 80%" at bounding box center [859, 125] width 176 height 197
click at [122, 273] on span "Выполненные" at bounding box center [109, 268] width 89 height 17
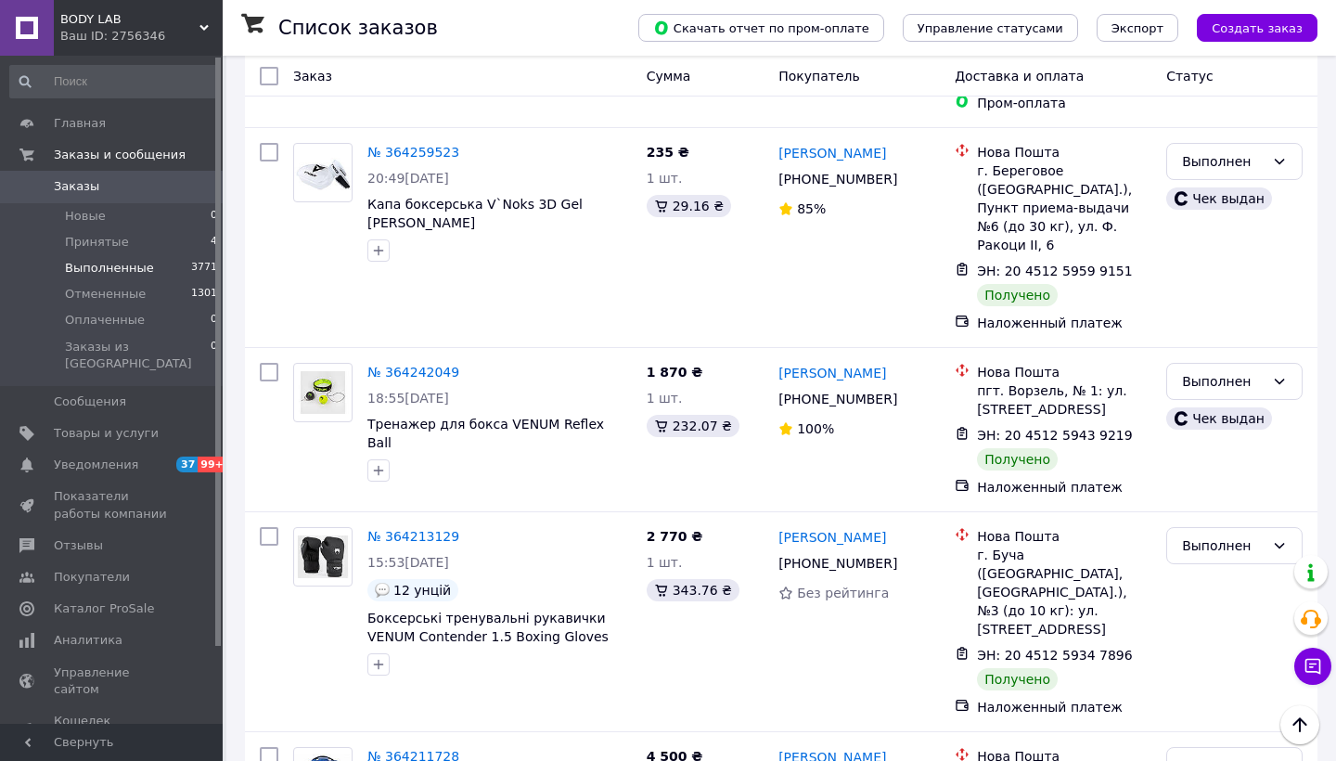
scroll to position [1808, 0]
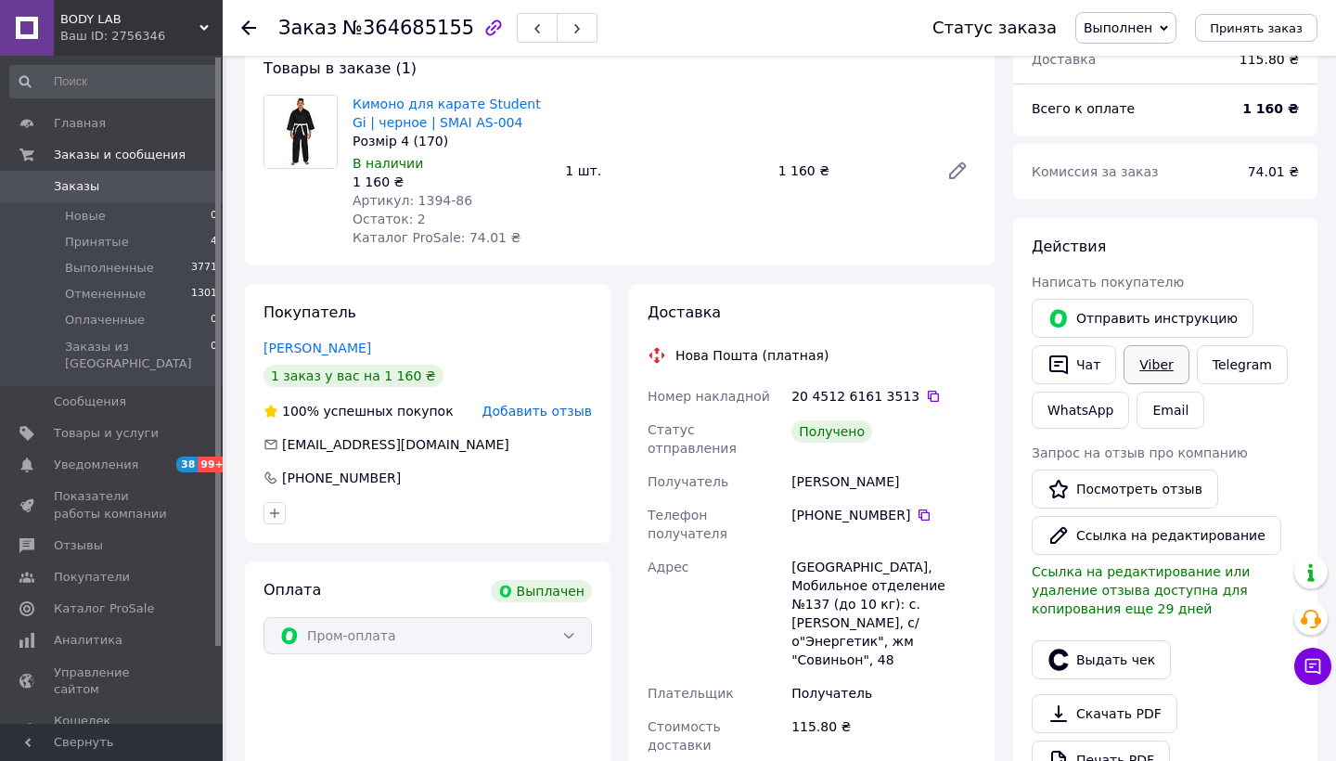
scroll to position [176, 0]
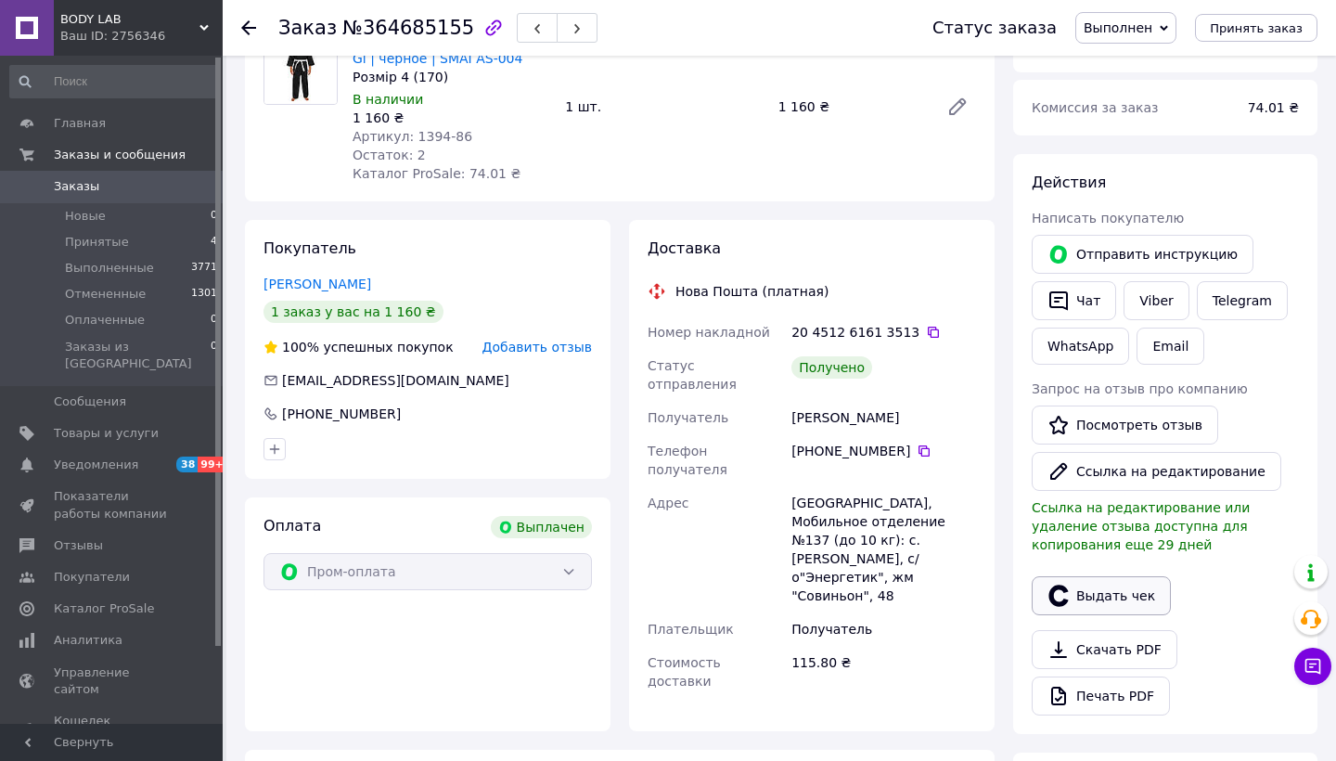
click at [1111, 603] on button "Выдать чек" at bounding box center [1101, 595] width 139 height 39
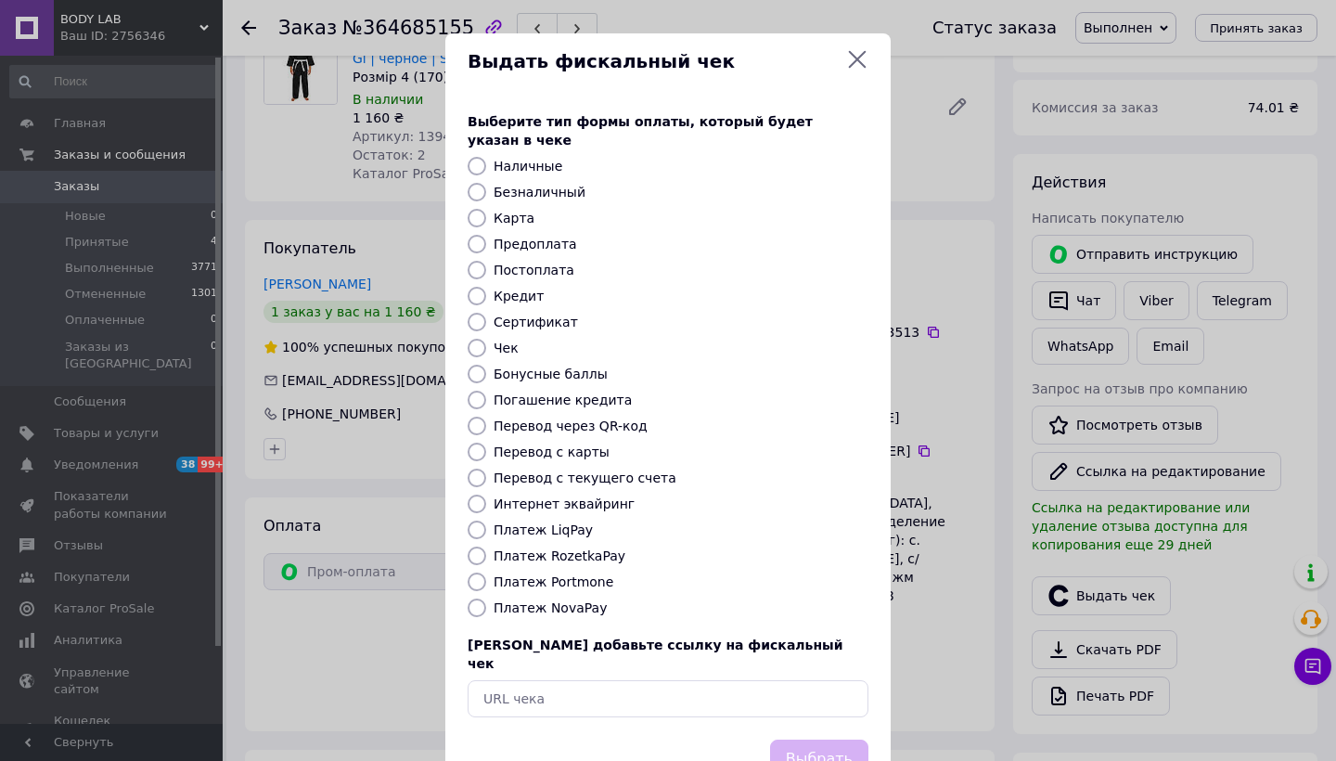
click at [545, 548] on label "Платеж RozetkaPay" at bounding box center [560, 555] width 132 height 15
click at [486, 546] on input "Платеж RozetkaPay" at bounding box center [477, 555] width 19 height 19
radio input "true"
click at [809, 739] on button "Выбрать" at bounding box center [819, 759] width 98 height 40
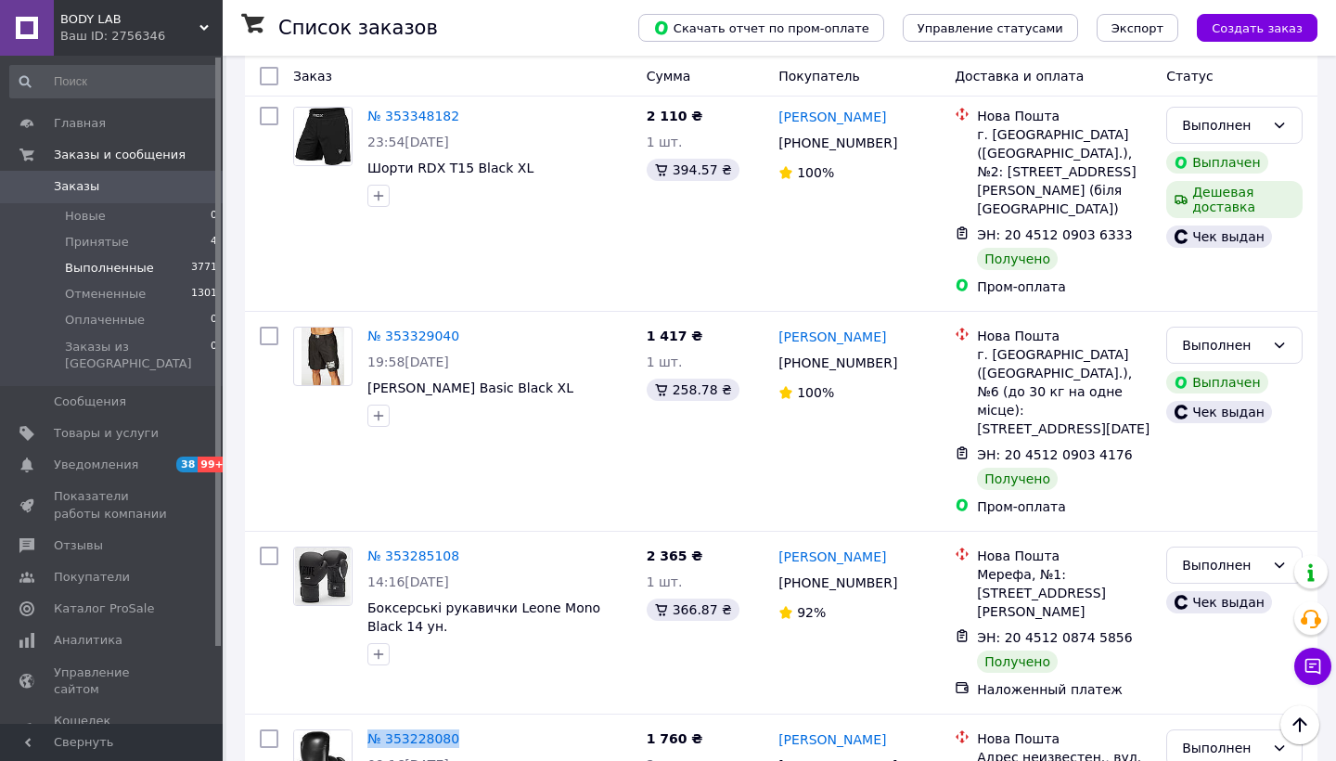
scroll to position [15068, 0]
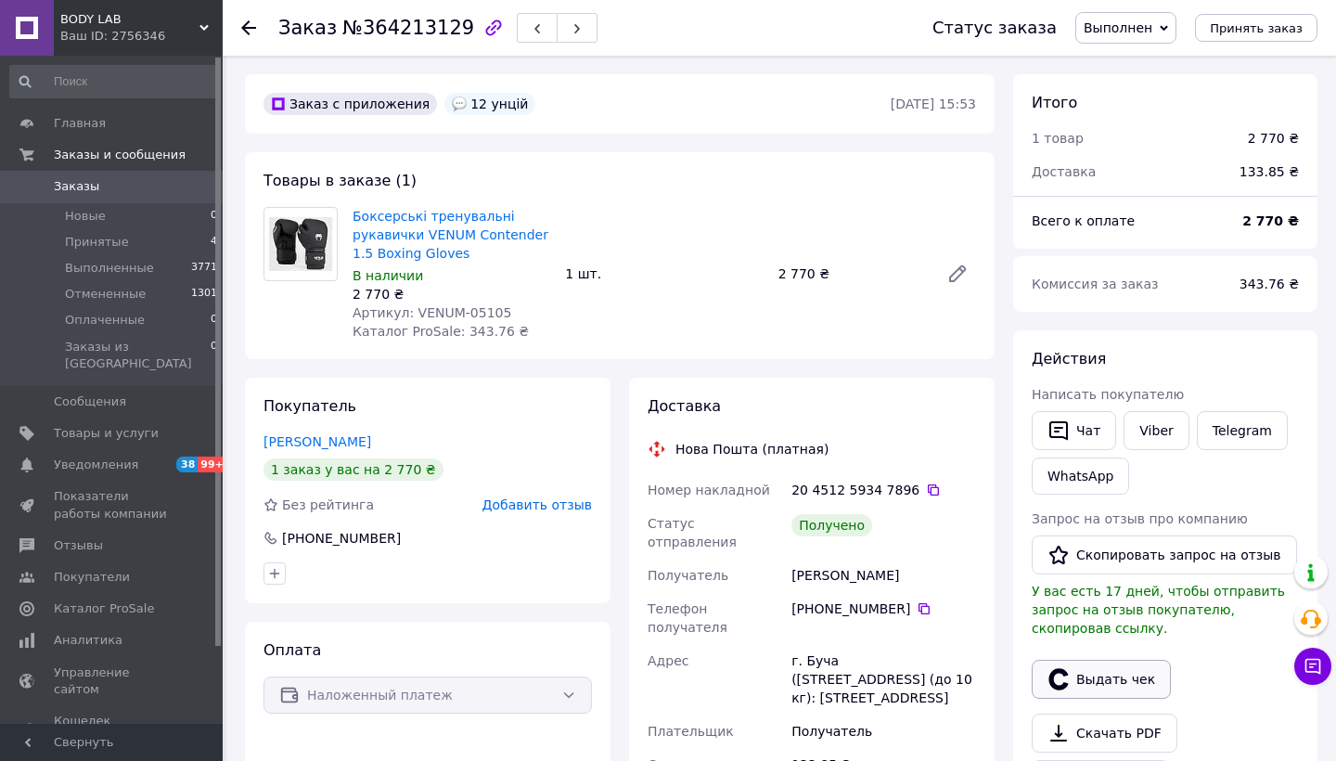
click at [1092, 680] on button "Выдать чек" at bounding box center [1101, 679] width 139 height 39
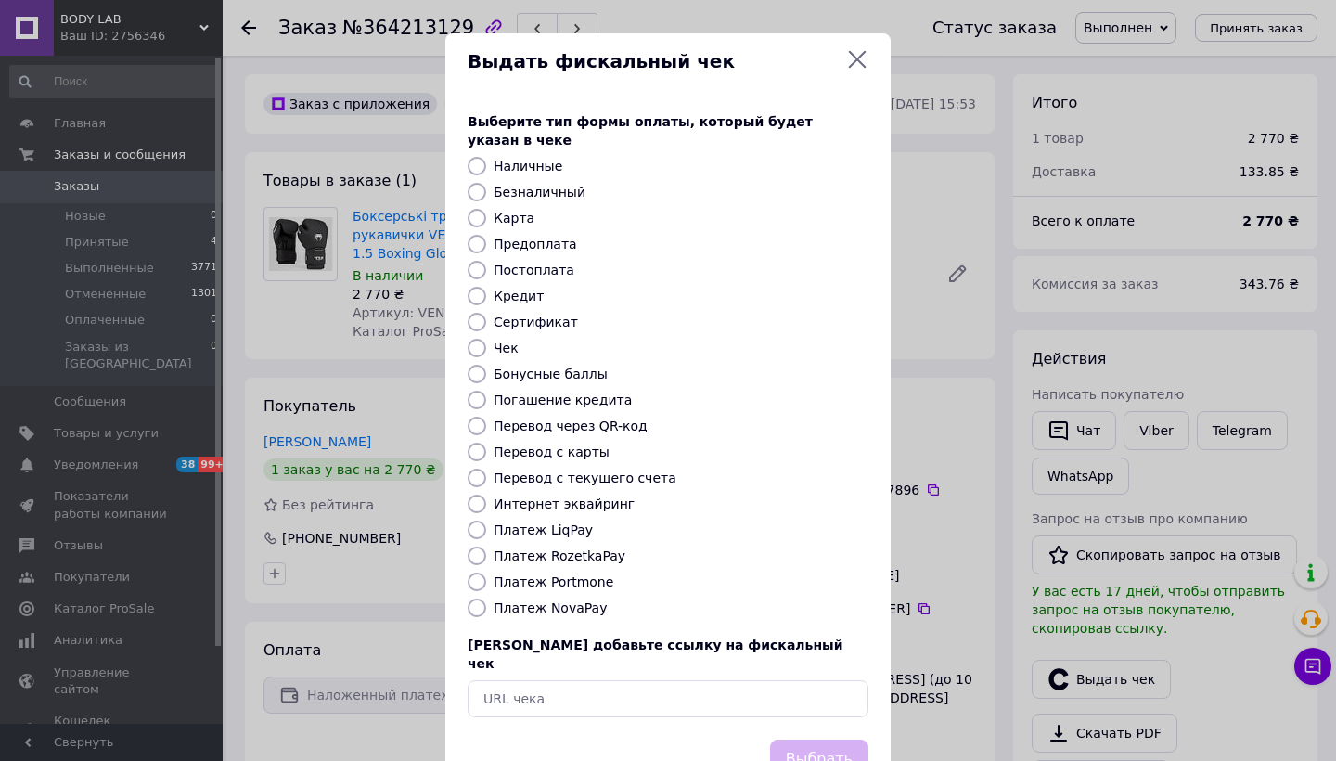
drag, startPoint x: 553, startPoint y: 584, endPoint x: 626, endPoint y: 616, distance: 79.8
click at [554, 600] on label "Платеж NovaPay" at bounding box center [550, 607] width 113 height 15
click at [486, 598] on input "Платеж NovaPay" at bounding box center [477, 607] width 19 height 19
radio input "true"
click at [812, 739] on button "Выбрать" at bounding box center [819, 759] width 98 height 40
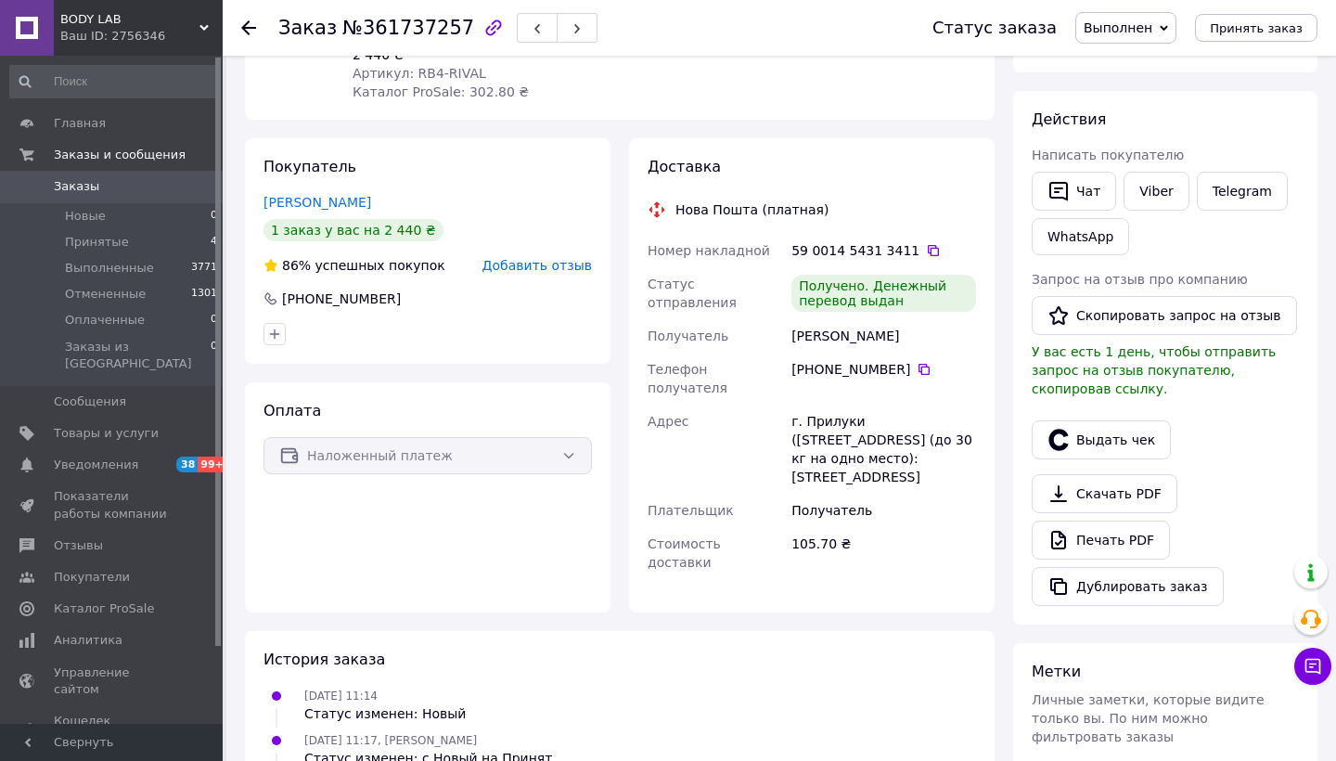
scroll to position [240, 0]
click at [1120, 424] on button "Выдать чек" at bounding box center [1101, 438] width 139 height 39
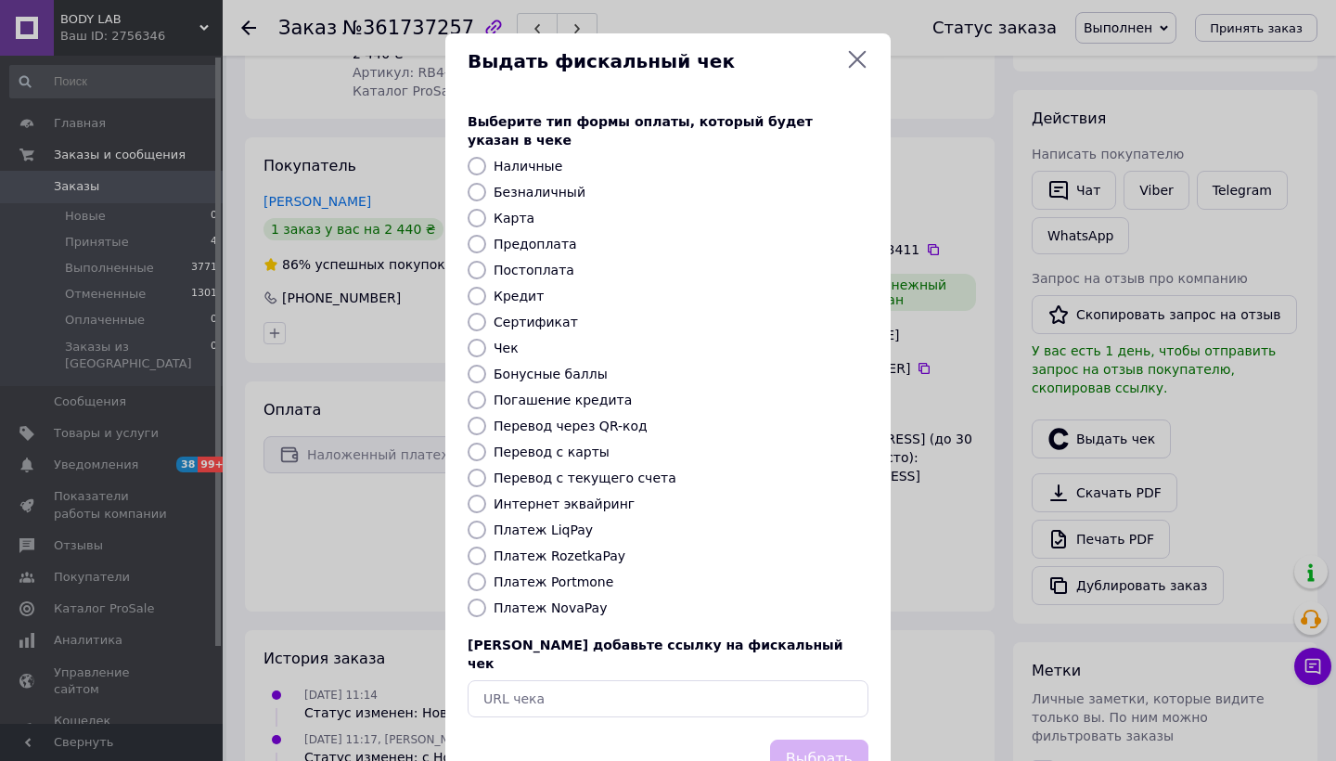
click at [568, 600] on label "Платеж NovaPay" at bounding box center [550, 607] width 113 height 15
click at [486, 598] on input "Платеж NovaPay" at bounding box center [477, 607] width 19 height 19
radio input "true"
click at [789, 739] on button "Выбрать" at bounding box center [819, 759] width 98 height 40
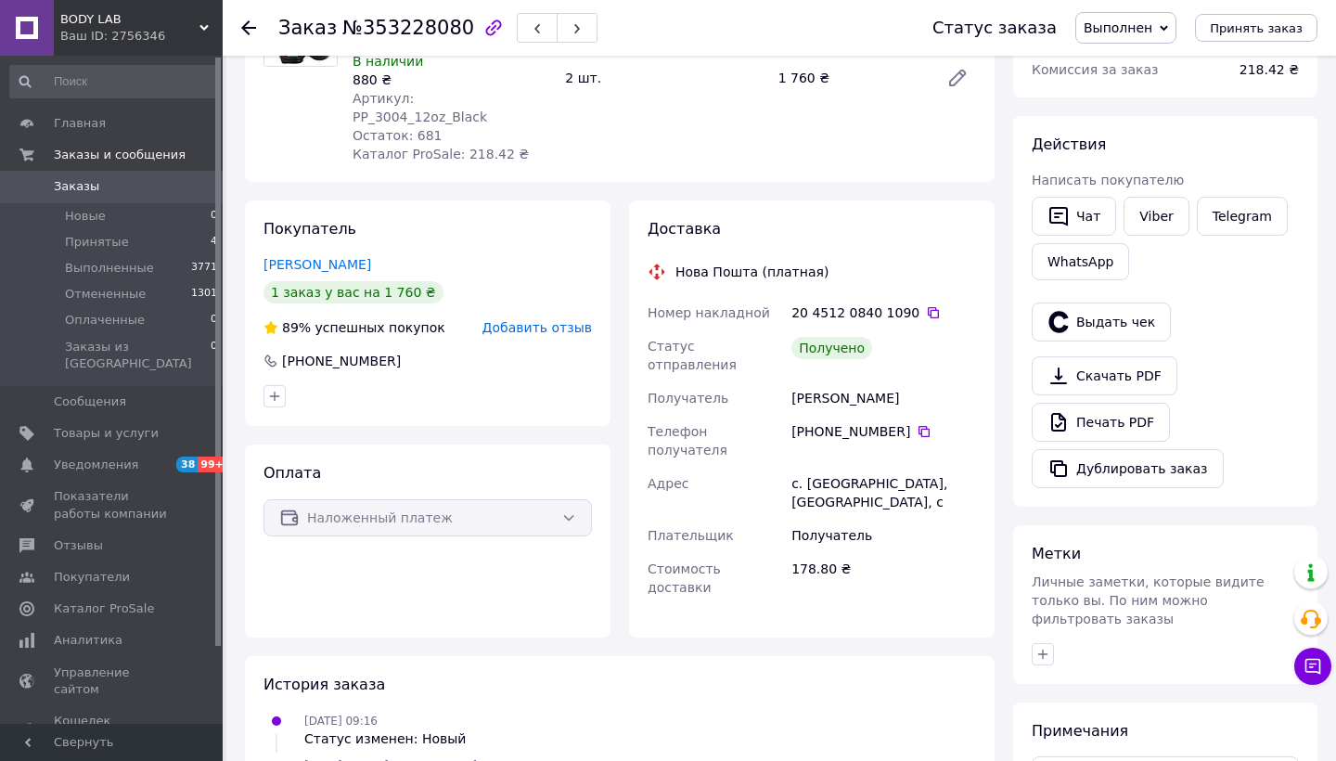
scroll to position [215, 0]
click at [1107, 315] on button "Выдать чек" at bounding box center [1101, 321] width 139 height 39
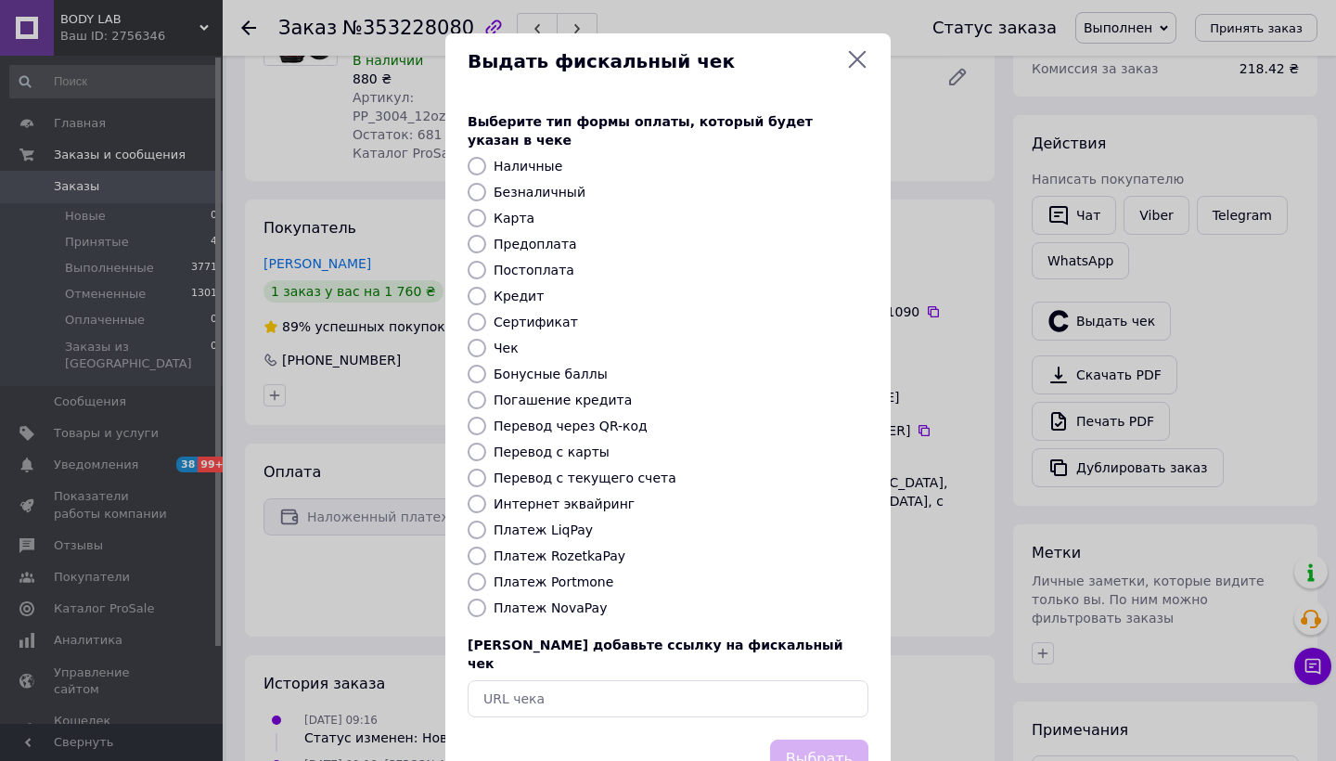
click at [541, 600] on label "Платеж NovaPay" at bounding box center [550, 607] width 113 height 15
click at [486, 598] on input "Платеж NovaPay" at bounding box center [477, 607] width 19 height 19
radio input "true"
click at [802, 739] on button "Выбрать" at bounding box center [819, 759] width 98 height 40
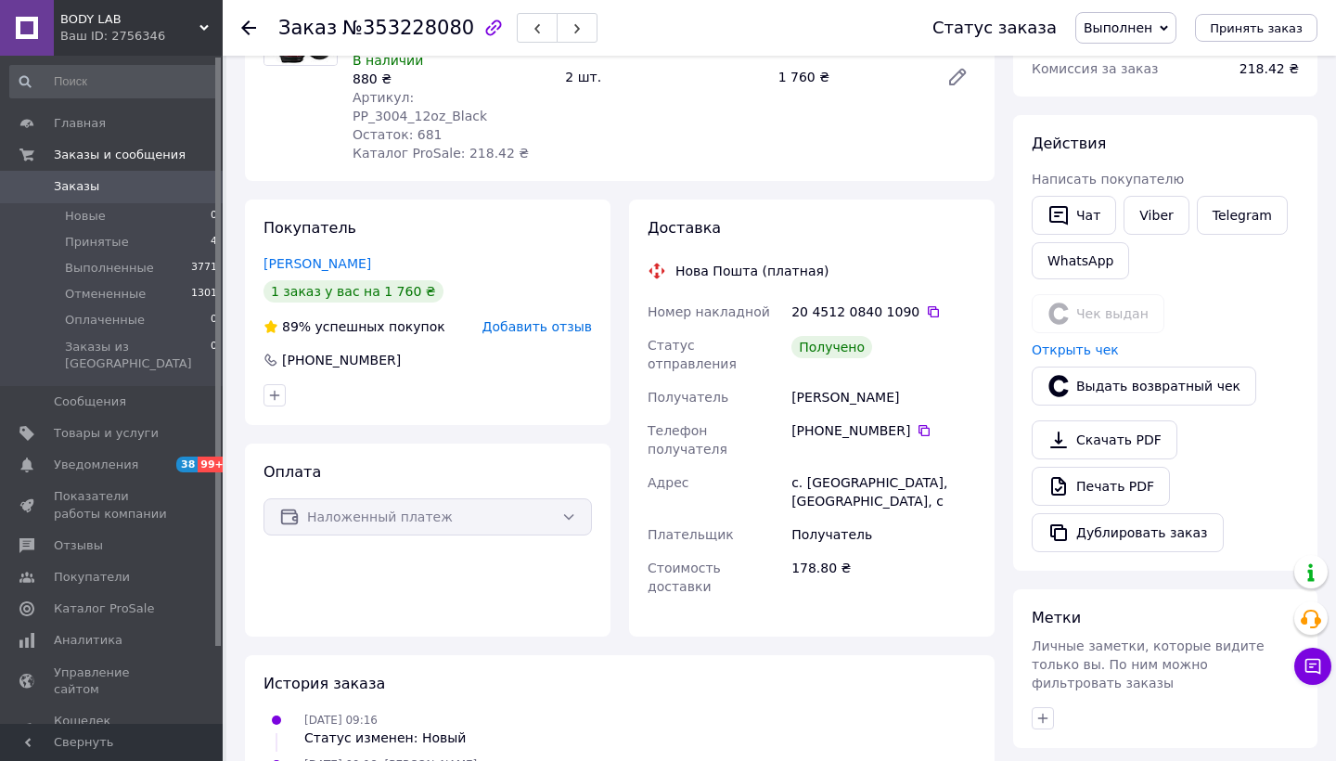
click at [251, 30] on icon at bounding box center [248, 27] width 15 height 15
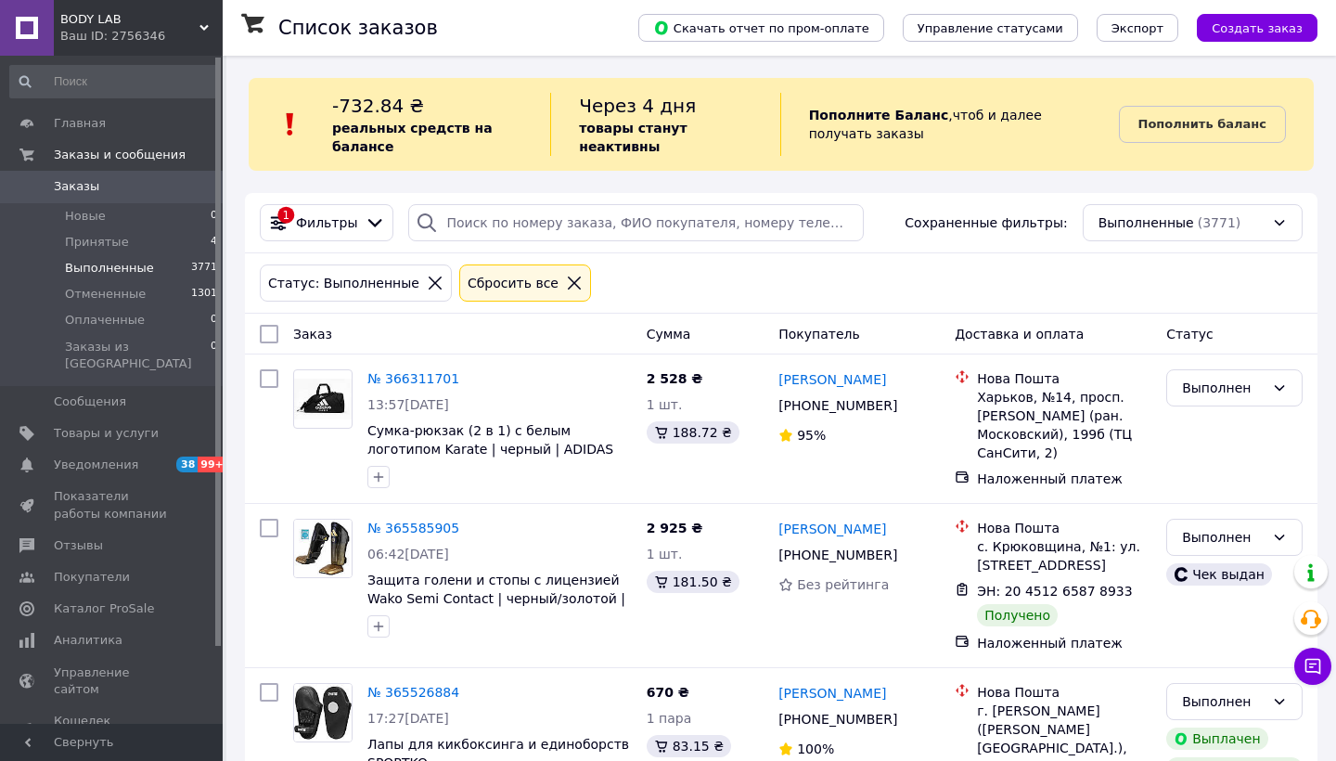
click at [566, 279] on icon at bounding box center [574, 283] width 17 height 17
